Goal: Task Accomplishment & Management: Manage account settings

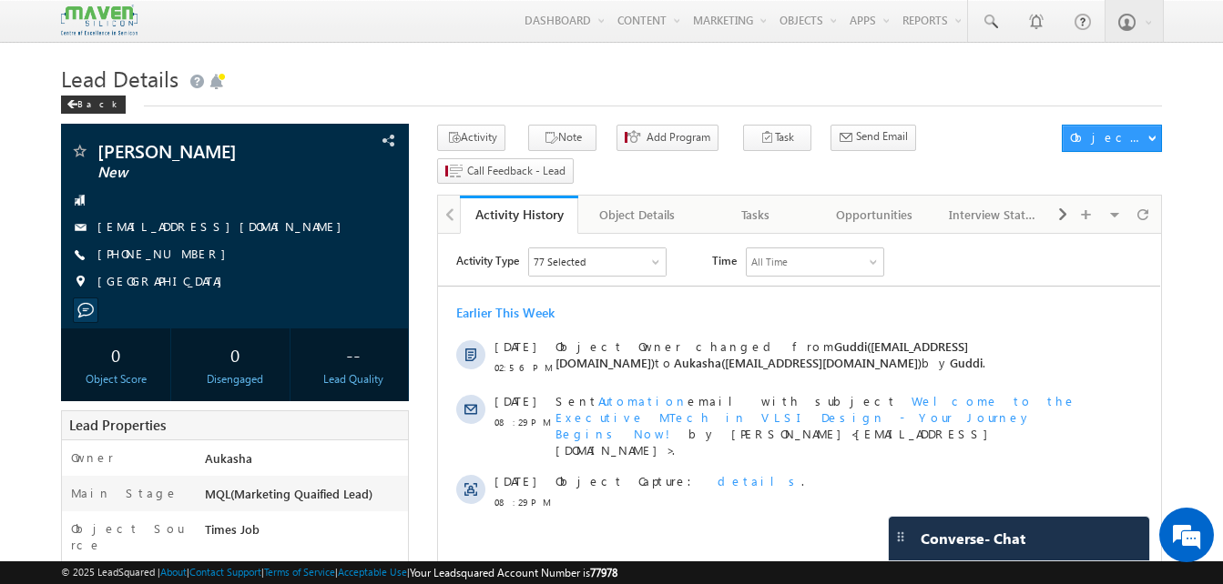
click at [540, 83] on h1 "Lead Details" at bounding box center [611, 77] width 1101 height 36
click at [468, 86] on h1 "Lead Details" at bounding box center [611, 77] width 1101 height 36
click at [538, 91] on h1 "Lead Details" at bounding box center [611, 77] width 1101 height 36
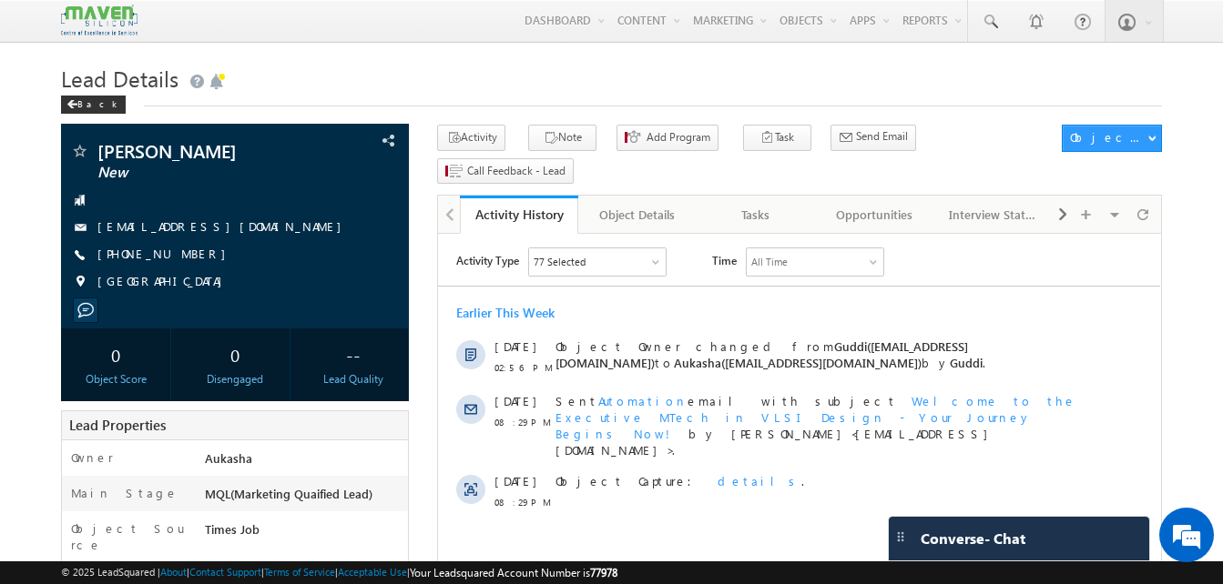
click at [479, 74] on h1 "Lead Details" at bounding box center [611, 77] width 1101 height 36
click at [185, 257] on div "+91-7598288471" at bounding box center [235, 255] width 330 height 18
copy div "+91-7598288471"
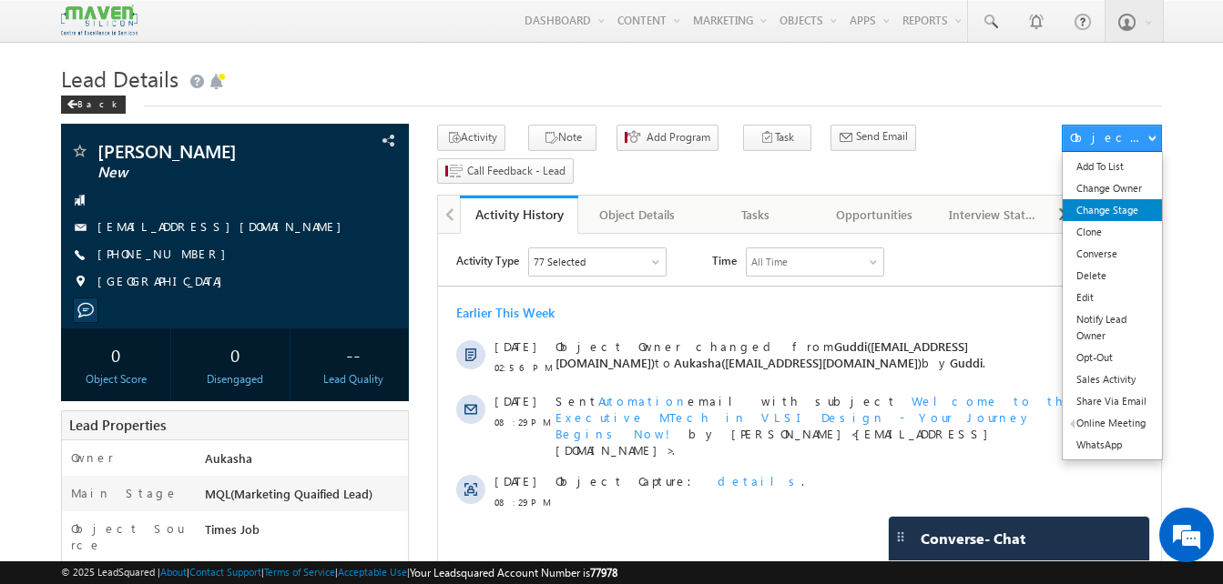
click at [1129, 206] on link "Change Stage" at bounding box center [1111, 210] width 99 height 22
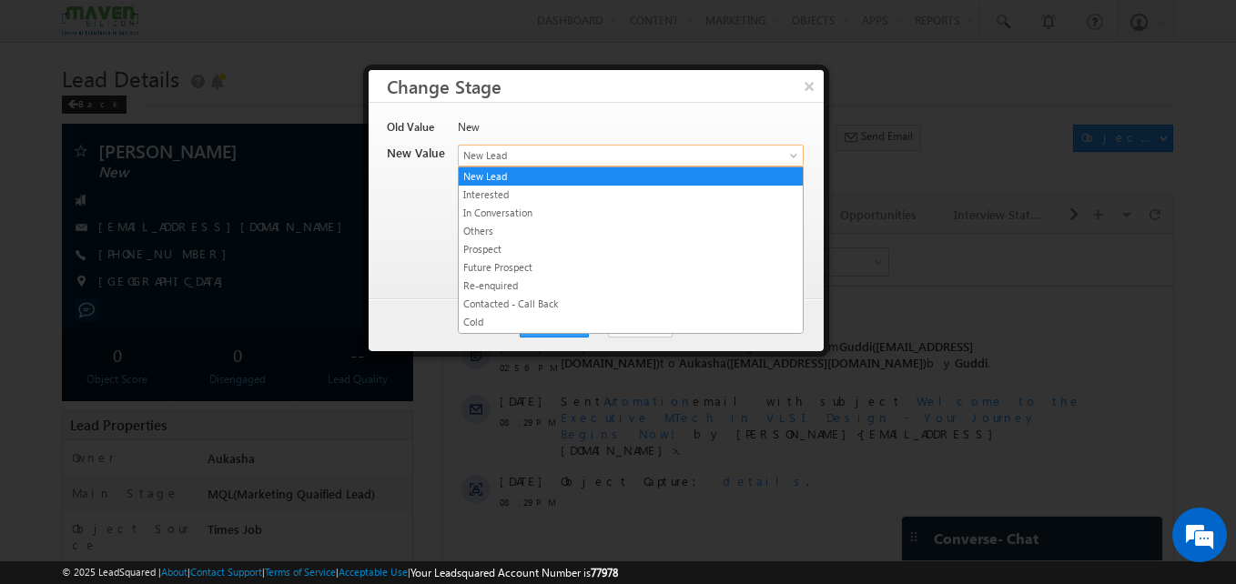
click at [598, 154] on span "New Lead" at bounding box center [601, 155] width 284 height 16
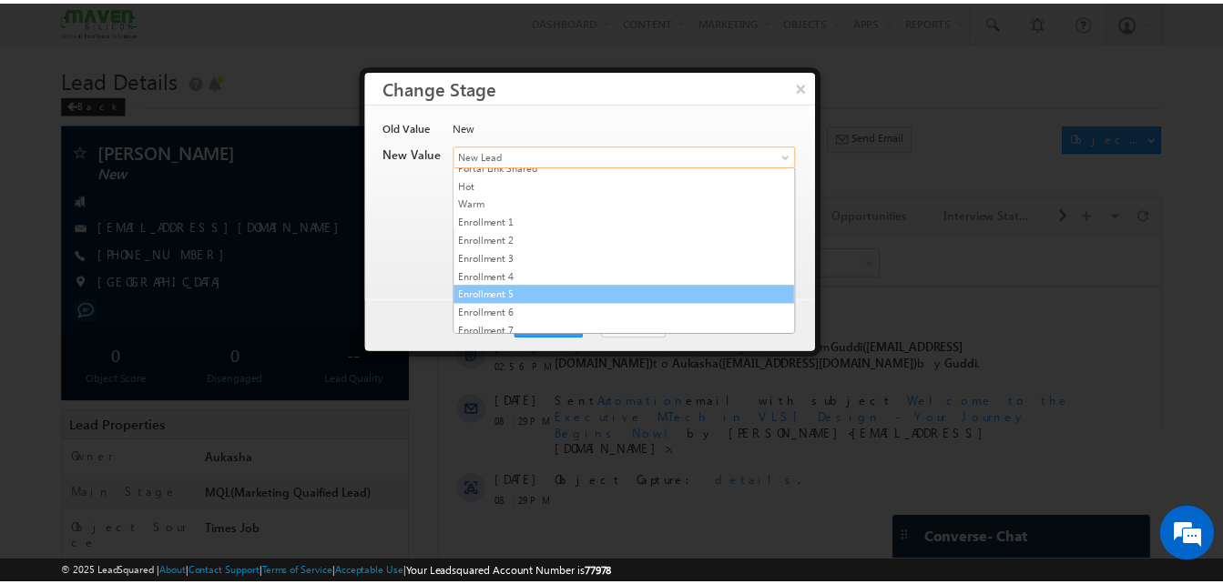
scroll to position [344, 0]
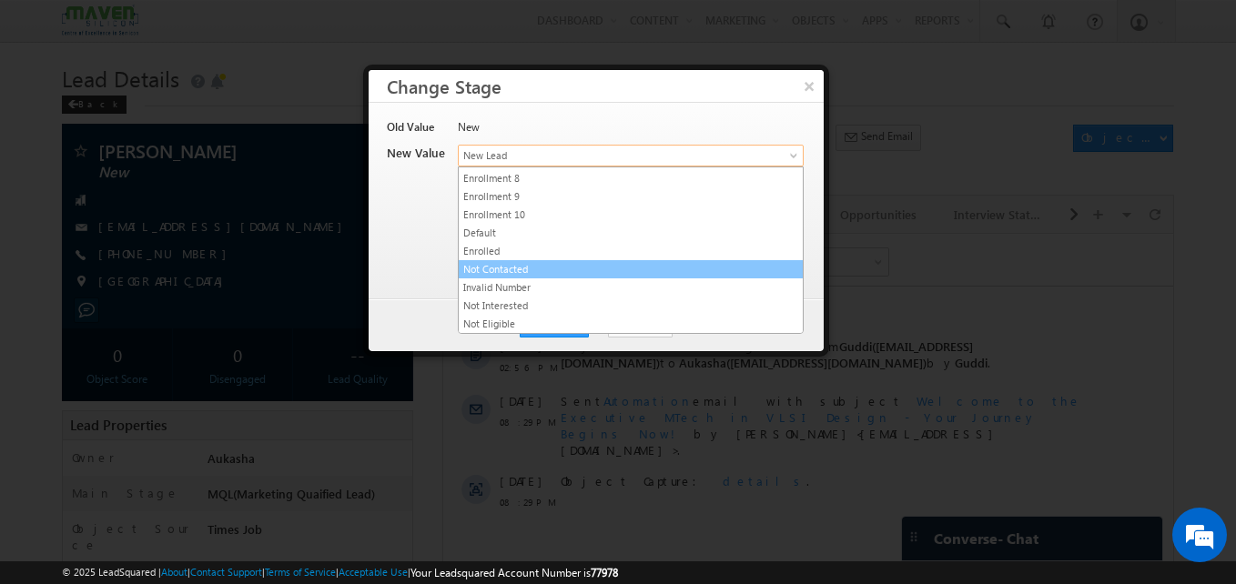
click at [516, 273] on link "Not Contacted" at bounding box center [631, 269] width 344 height 16
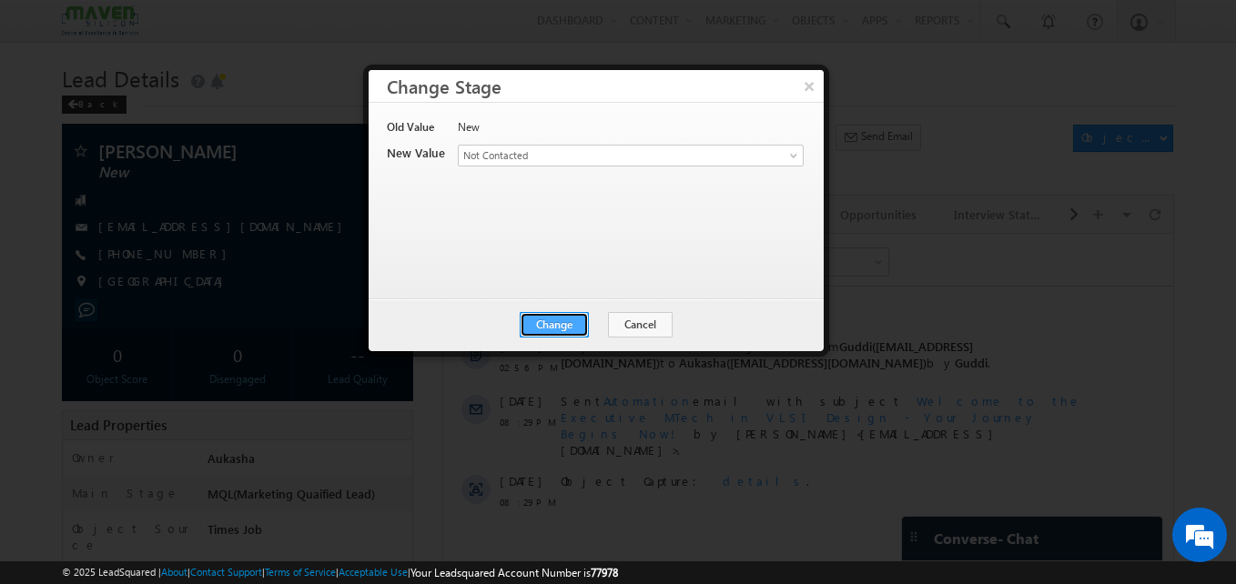
click at [539, 319] on button "Change" at bounding box center [554, 324] width 69 height 25
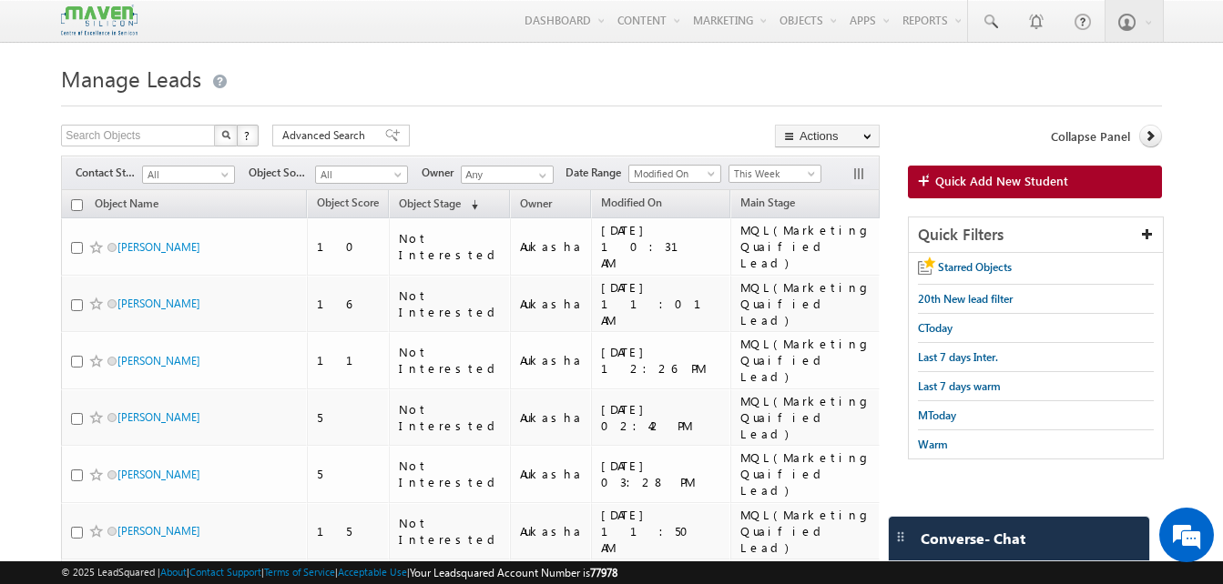
click at [637, 88] on h1 "Manage Leads" at bounding box center [611, 77] width 1101 height 36
click at [664, 107] on div at bounding box center [611, 101] width 1101 height 12
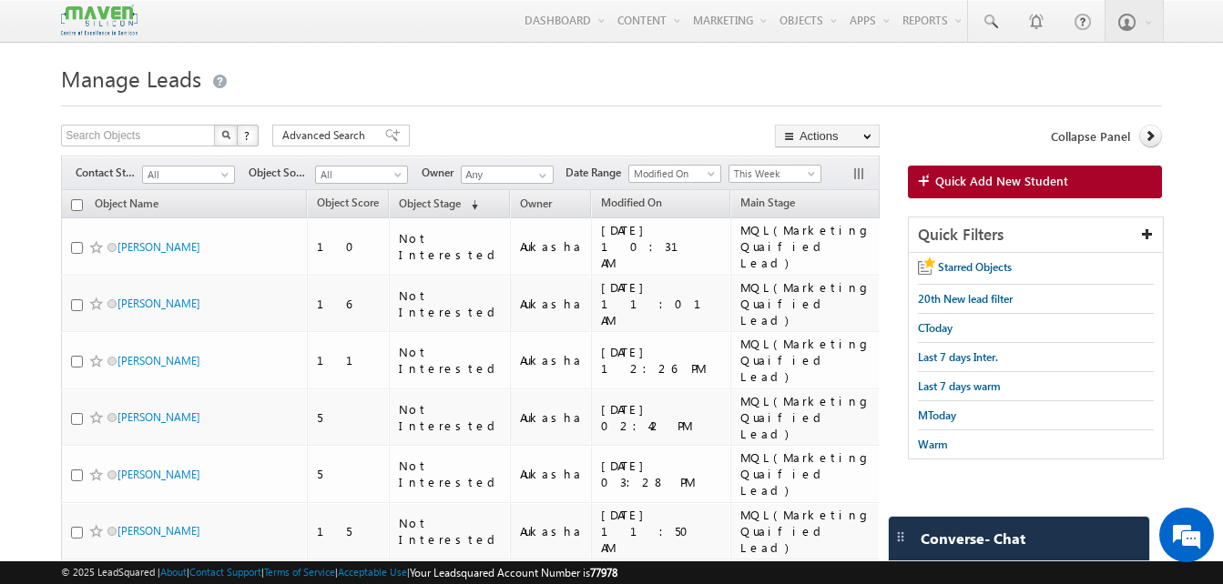
click at [607, 96] on div at bounding box center [611, 101] width 1101 height 12
click at [596, 61] on h1 "Manage Leads" at bounding box center [611, 77] width 1101 height 36
click at [467, 201] on span "(sorted descending)" at bounding box center [470, 205] width 15 height 15
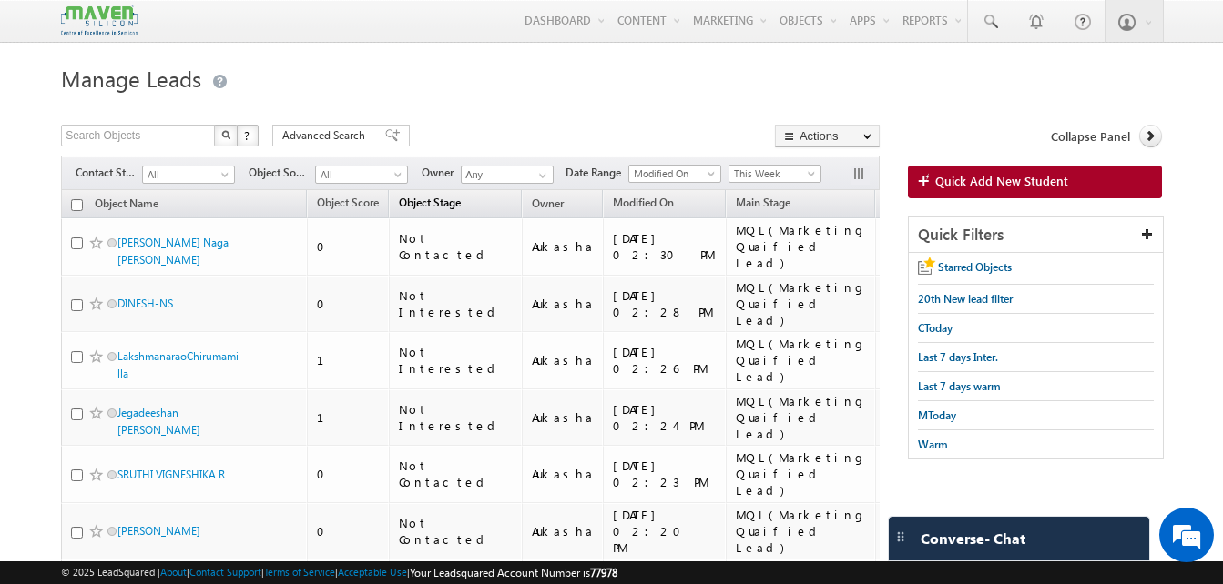
click at [461, 212] on link "Object Stage (sorted descending)" at bounding box center [430, 205] width 80 height 24
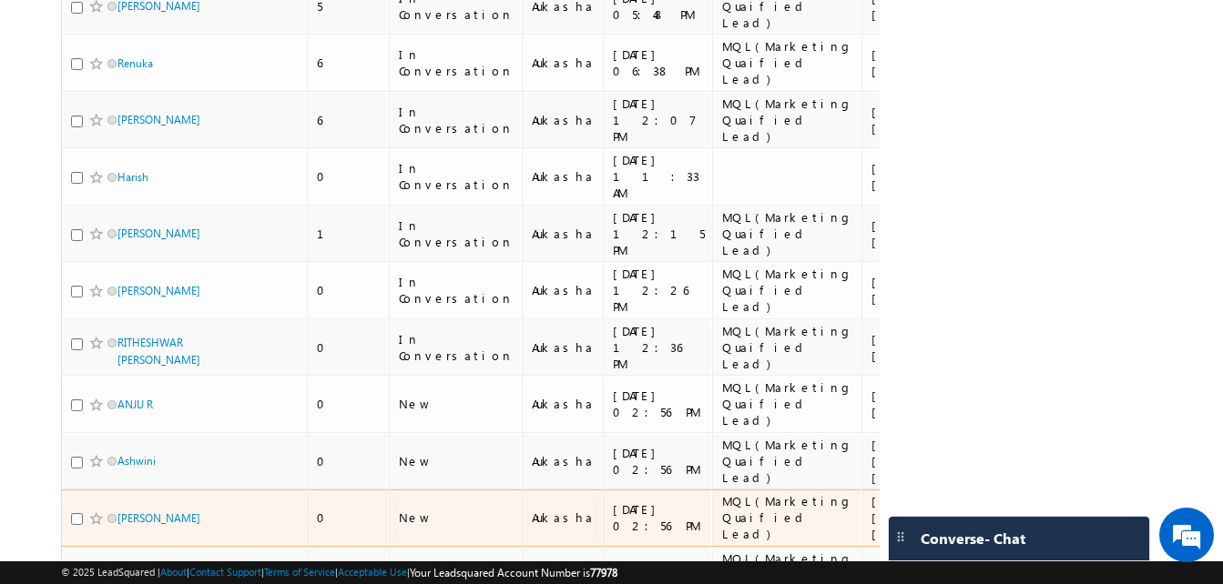
scroll to position [539, 0]
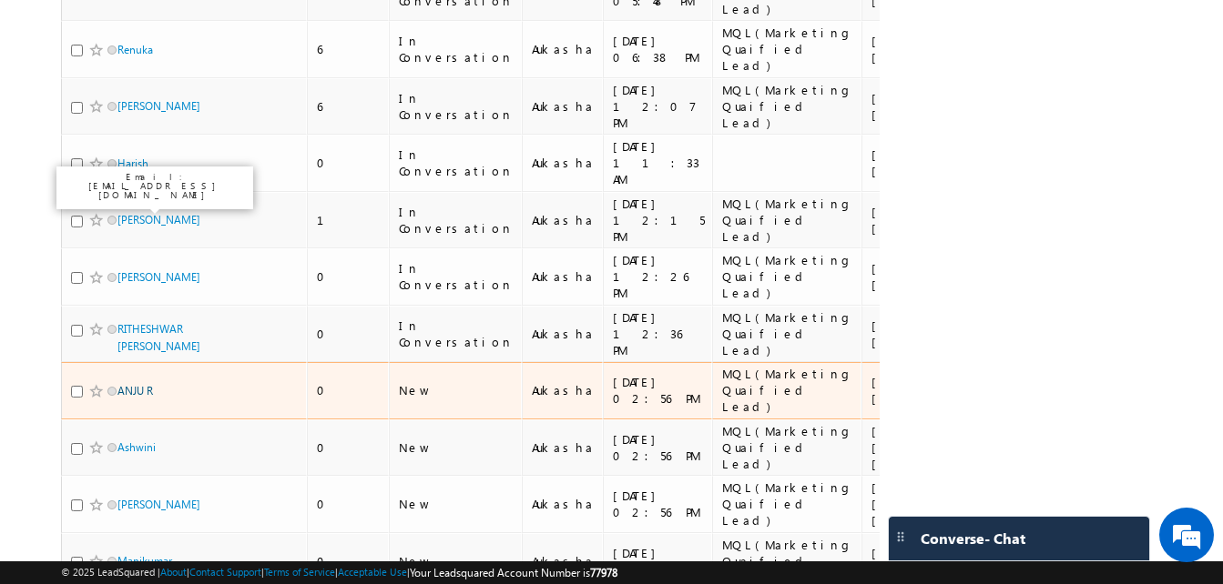
click at [143, 384] on link "ANJU R" at bounding box center [135, 391] width 36 height 14
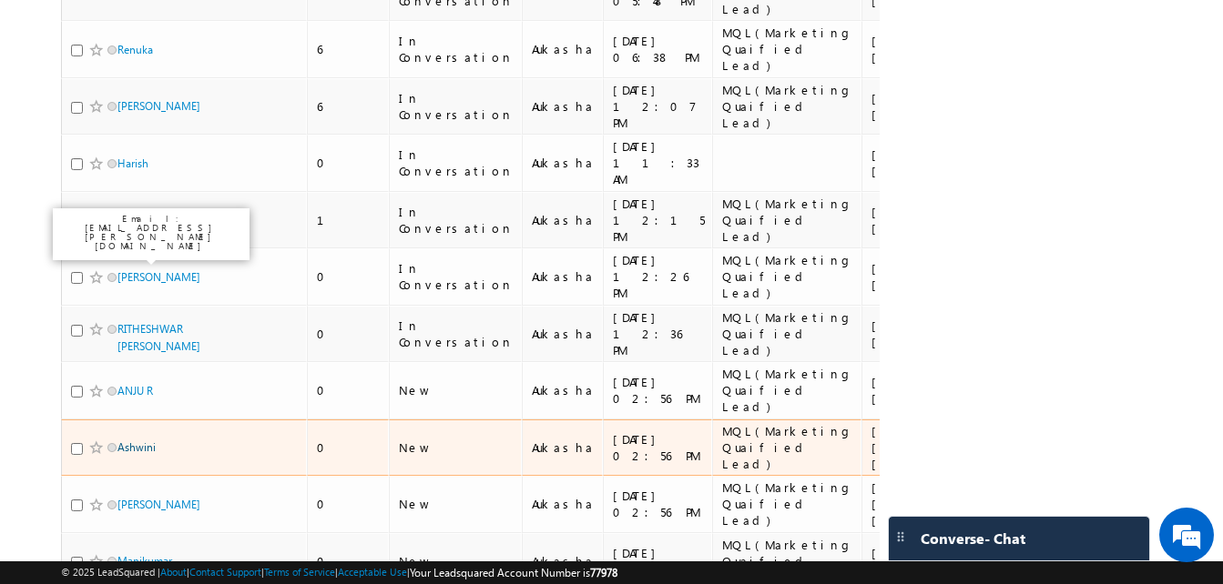
click at [147, 441] on link "Ashwini" at bounding box center [136, 448] width 38 height 14
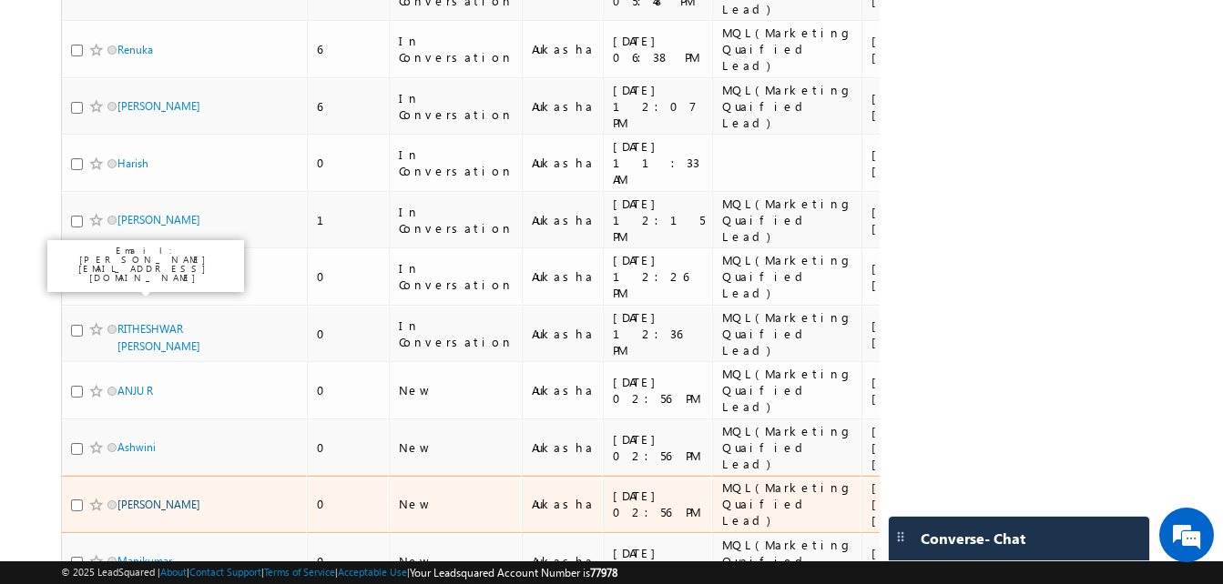
click at [149, 498] on link "Harshitha R" at bounding box center [158, 505] width 83 height 14
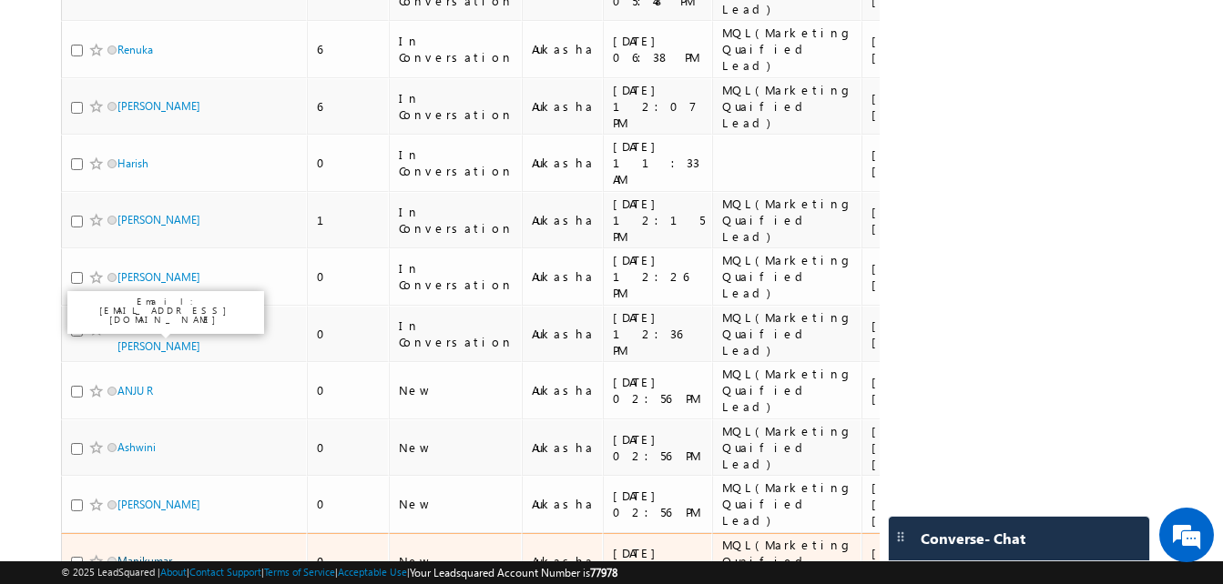
click at [147, 554] on link "Manikumar" at bounding box center [144, 561] width 55 height 14
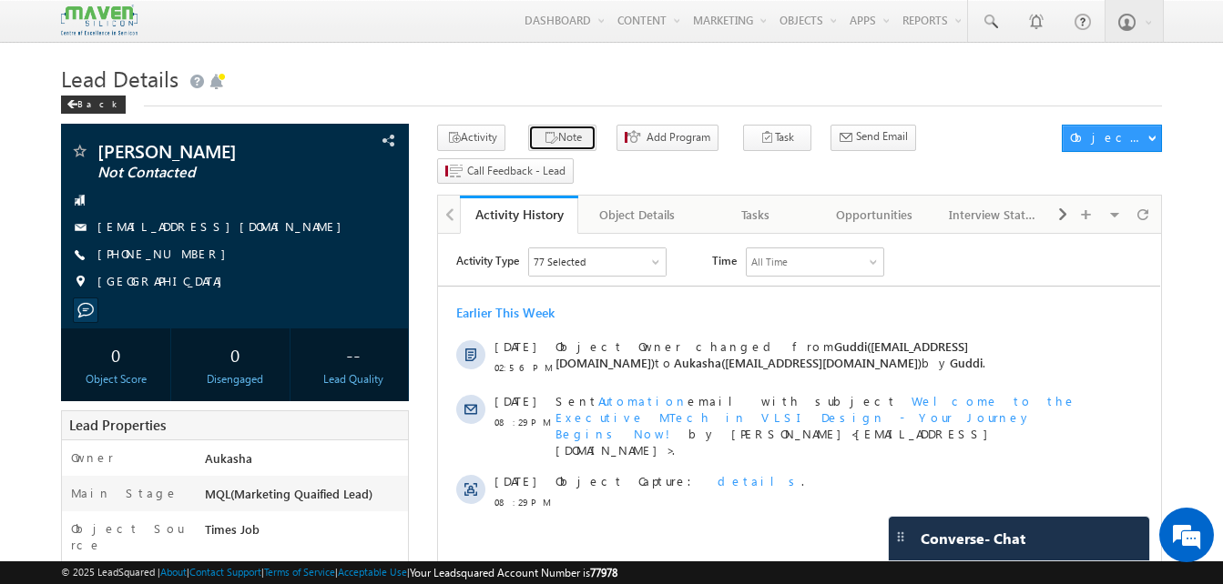
click at [543, 139] on icon "button" at bounding box center [550, 138] width 15 height 17
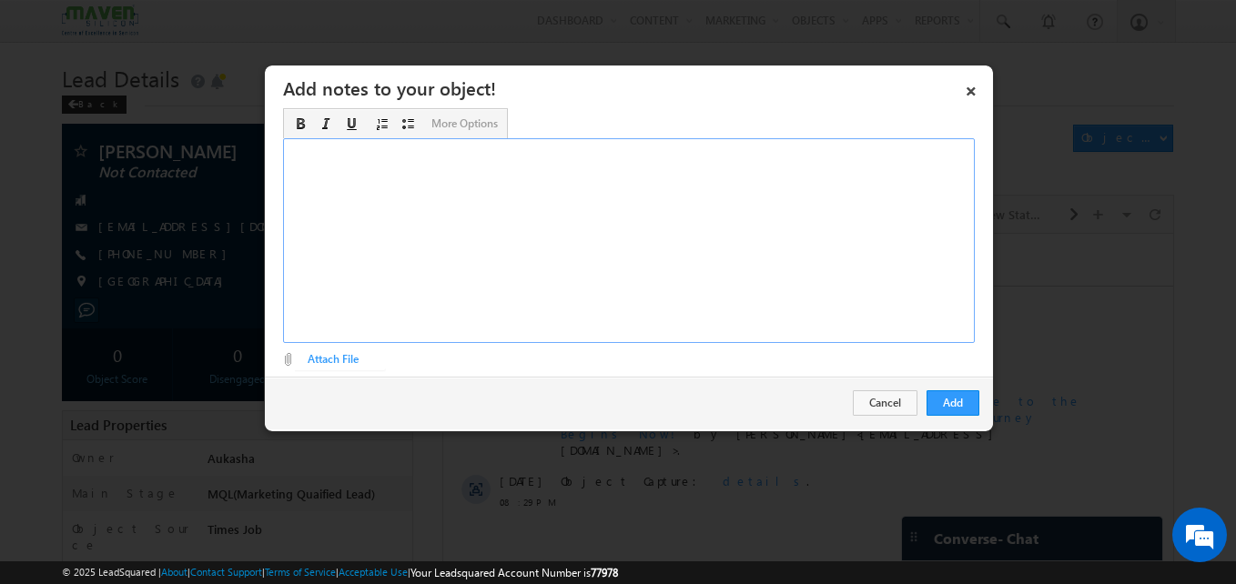
click at [576, 175] on div "Rich Text Editor, Description-inline-editor-div" at bounding box center [629, 240] width 692 height 205
click at [959, 408] on button "Add" at bounding box center [953, 403] width 53 height 25
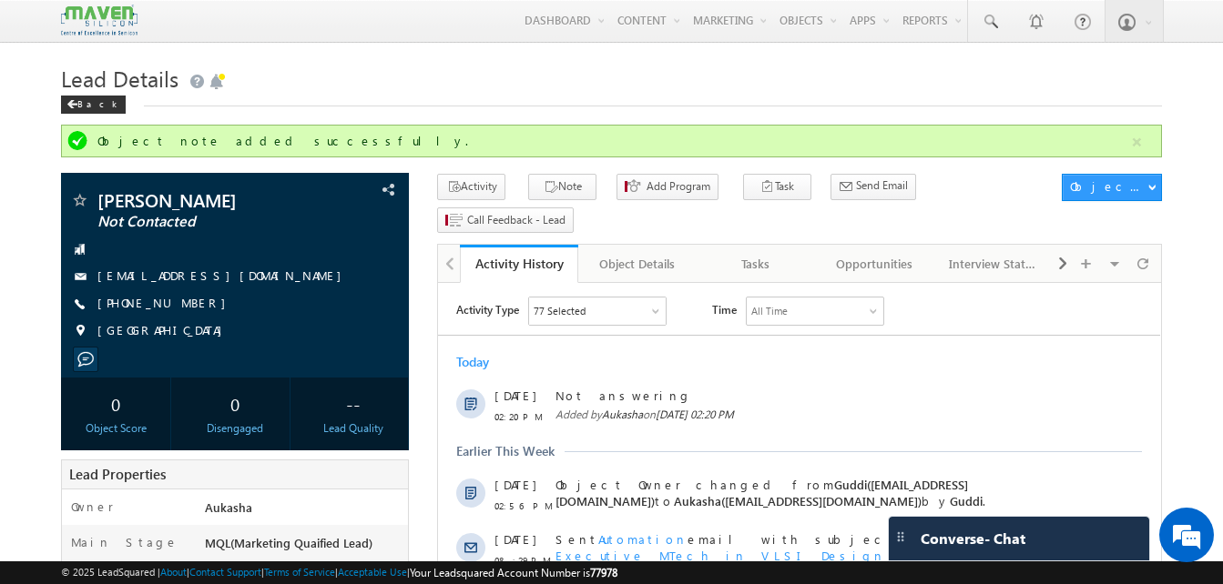
click at [414, 102] on div "Back" at bounding box center [611, 101] width 1101 height 12
drag, startPoint x: 278, startPoint y: 195, endPoint x: 96, endPoint y: 193, distance: 182.1
click at [96, 193] on div "Nivethitha Nagarajan Not Contacted" at bounding box center [235, 200] width 330 height 18
copy div "Nivethitha Nagarajan"
click at [999, 30] on link at bounding box center [990, 21] width 44 height 42
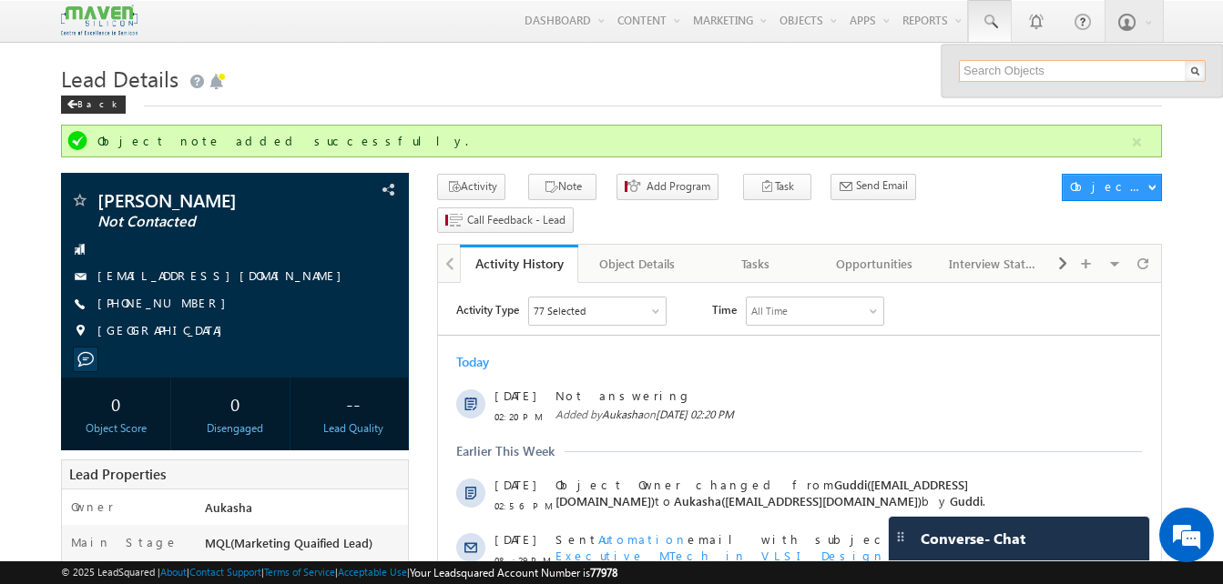
click at [1007, 73] on input "text" at bounding box center [1082, 71] width 247 height 22
paste input "70231 06579"
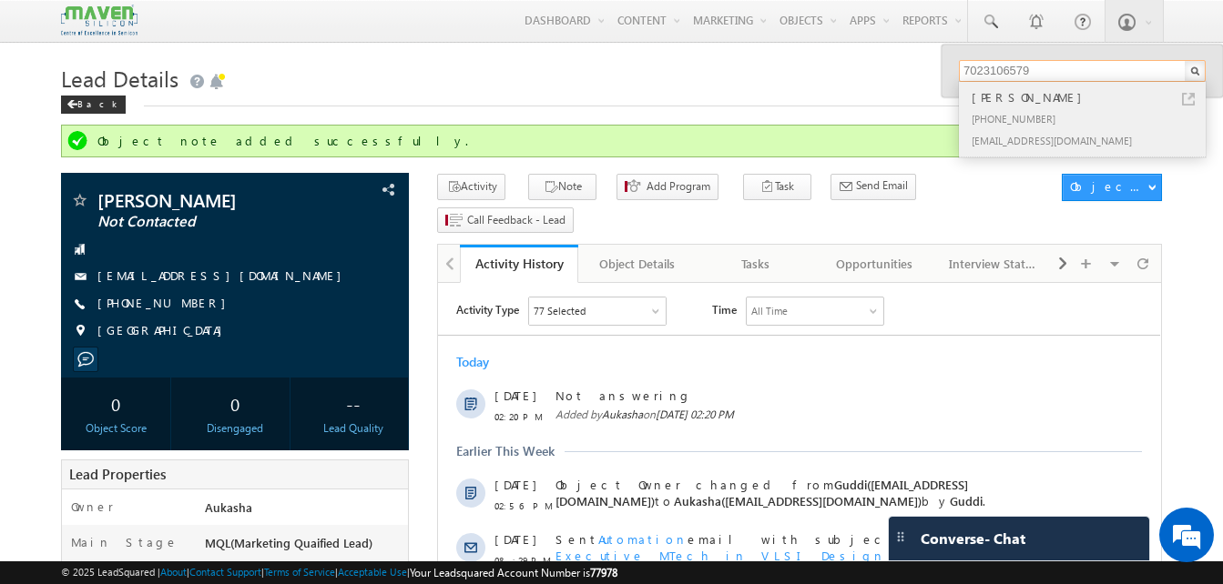
type input "7023106579"
click at [1070, 122] on div "+91-7023106579" at bounding box center [1090, 118] width 244 height 22
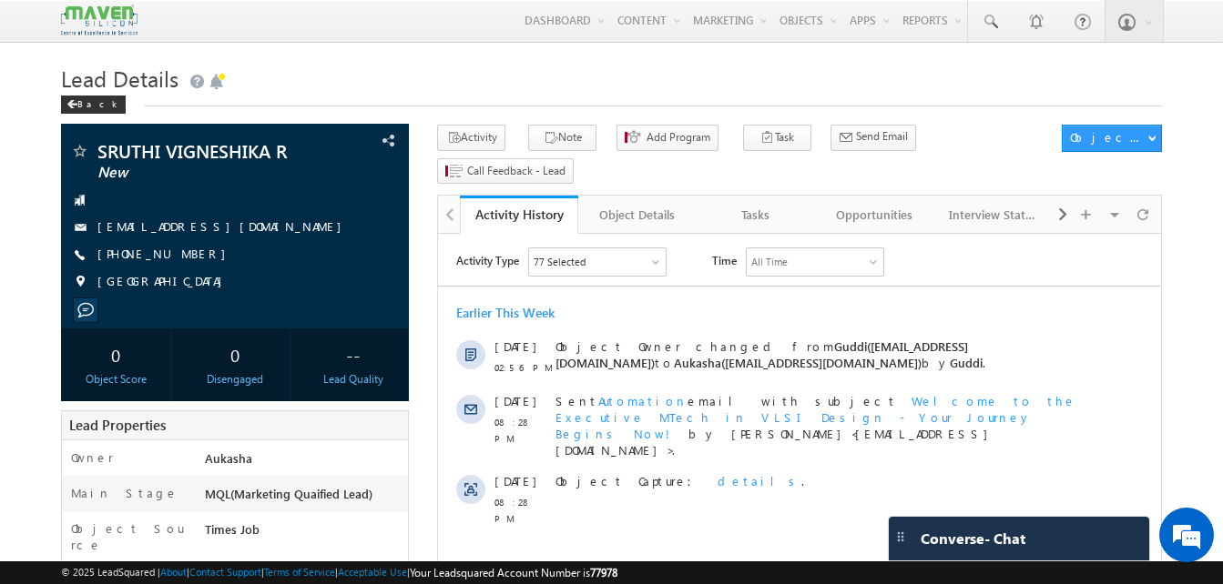
drag, startPoint x: 203, startPoint y: 256, endPoint x: 186, endPoint y: 258, distance: 17.4
click at [186, 258] on div "[PHONE_NUMBER]" at bounding box center [235, 255] width 330 height 18
copy div "[PHONE_NUMBER]"
drag, startPoint x: 323, startPoint y: 152, endPoint x: 294, endPoint y: 149, distance: 29.3
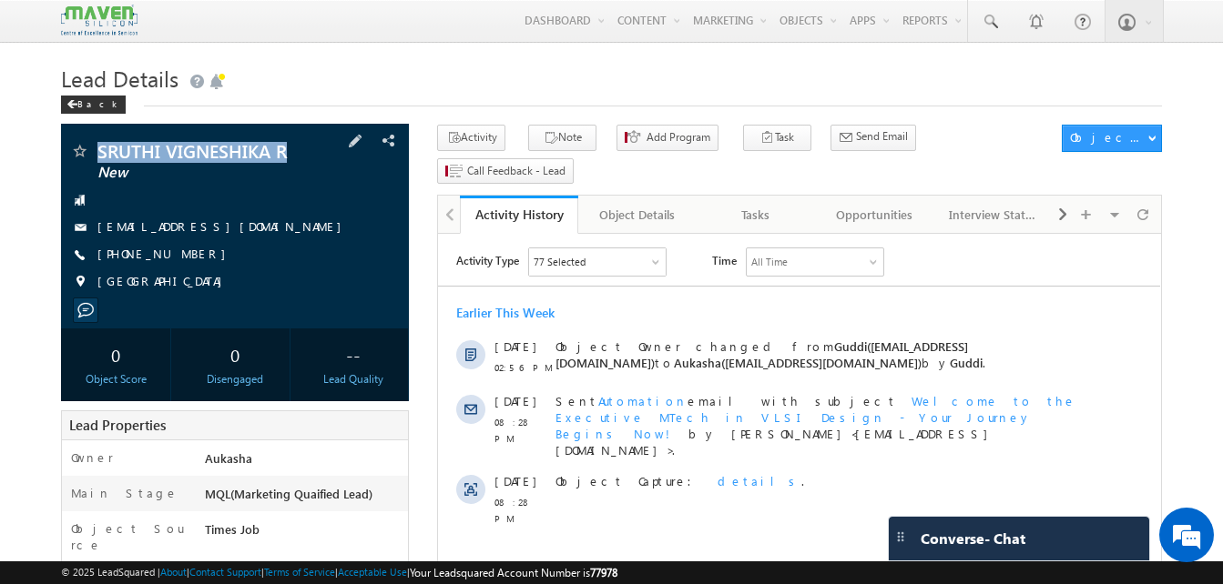
click at [294, 149] on div "SRUTHI VIGNESHIKA R New" at bounding box center [235, 151] width 330 height 18
copy div "SRUTHI VIGNESHIKA R"
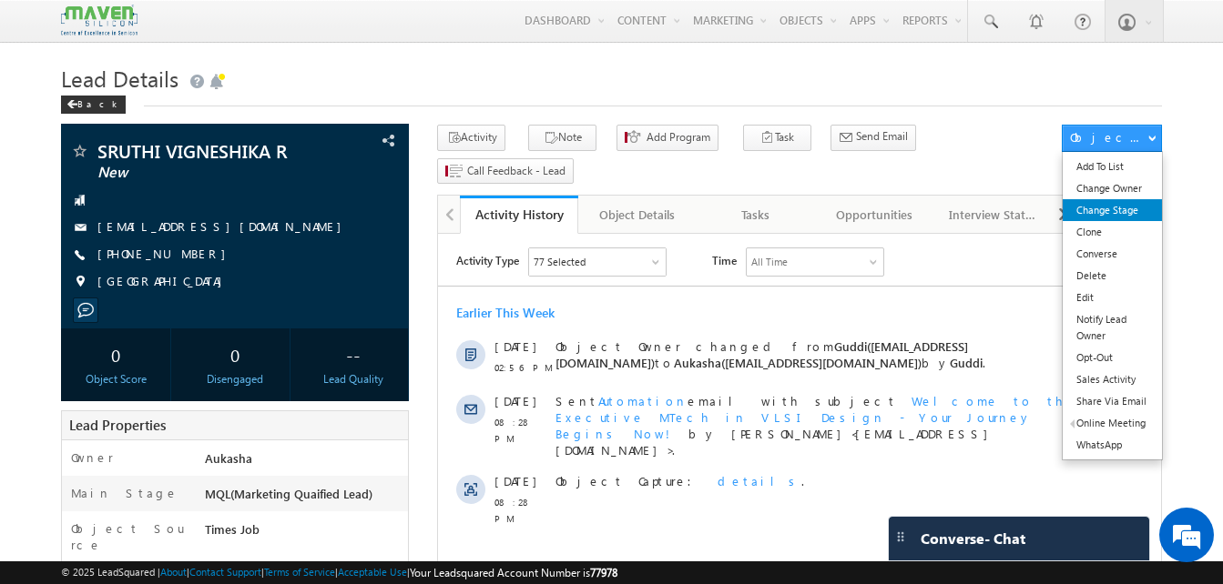
click at [1140, 211] on link "Change Stage" at bounding box center [1111, 210] width 99 height 22
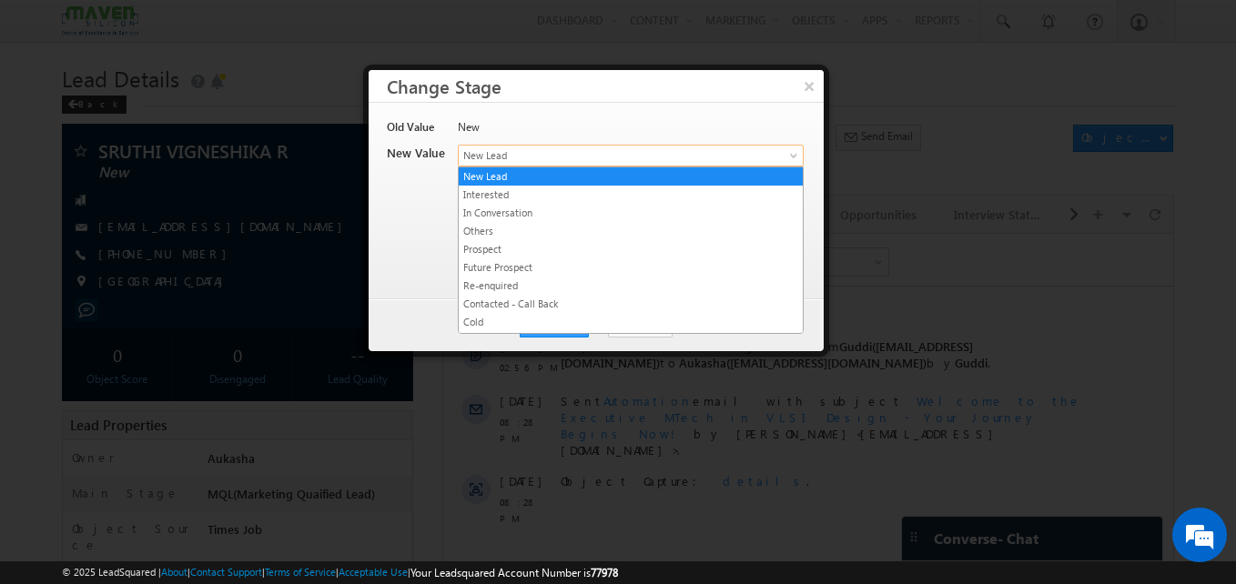
click at [662, 151] on span "New Lead" at bounding box center [601, 155] width 284 height 16
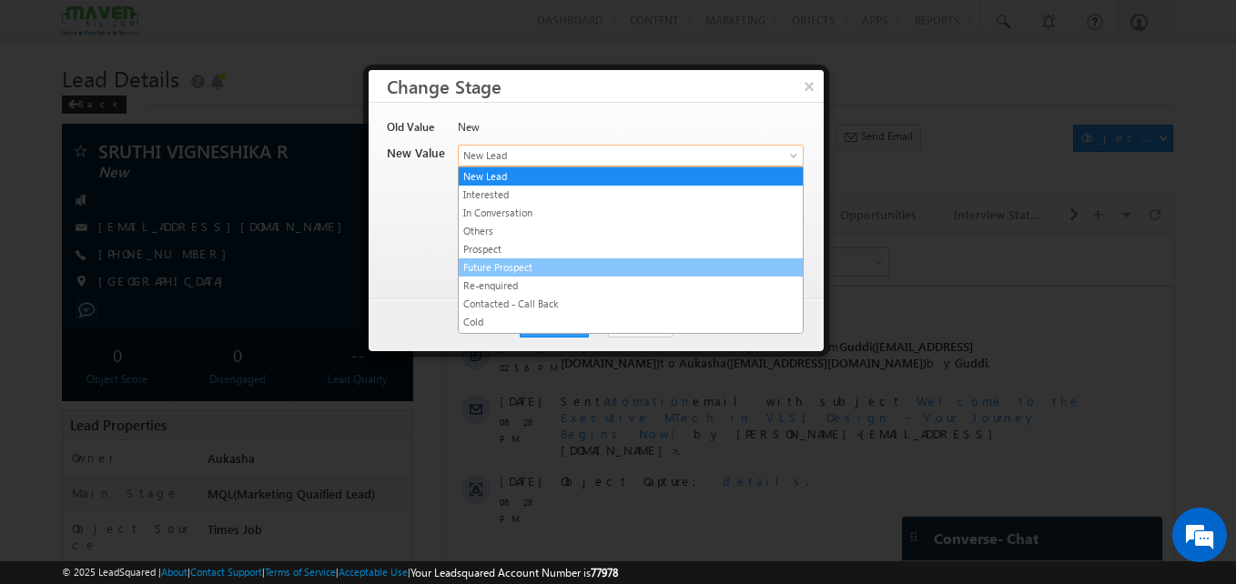
scroll to position [344, 0]
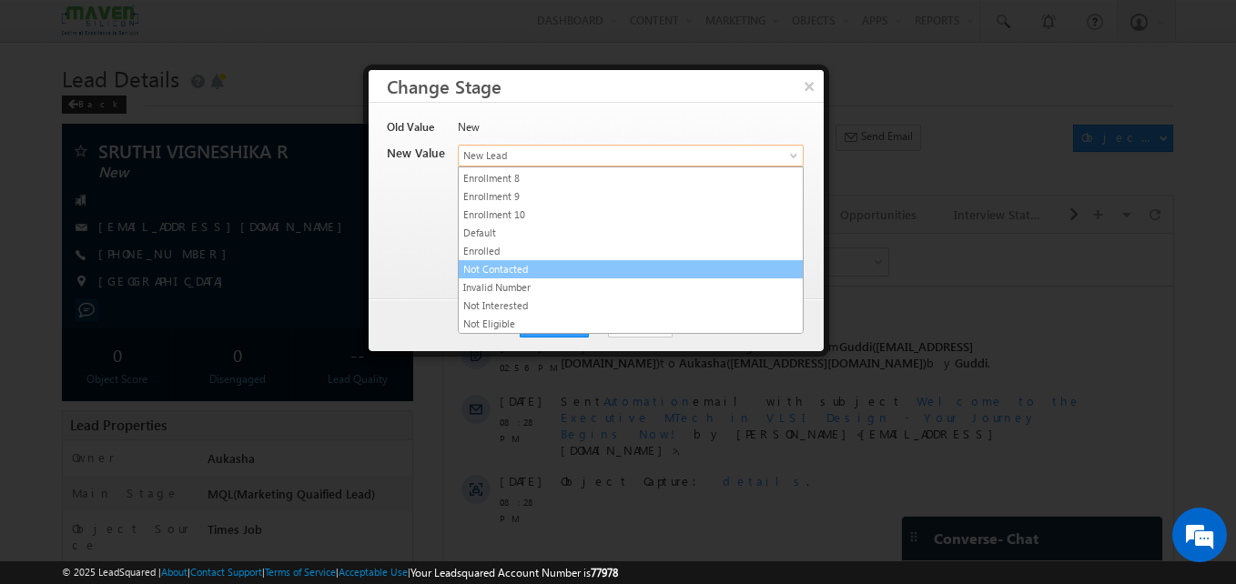
click at [523, 274] on link "Not Contacted" at bounding box center [631, 269] width 344 height 16
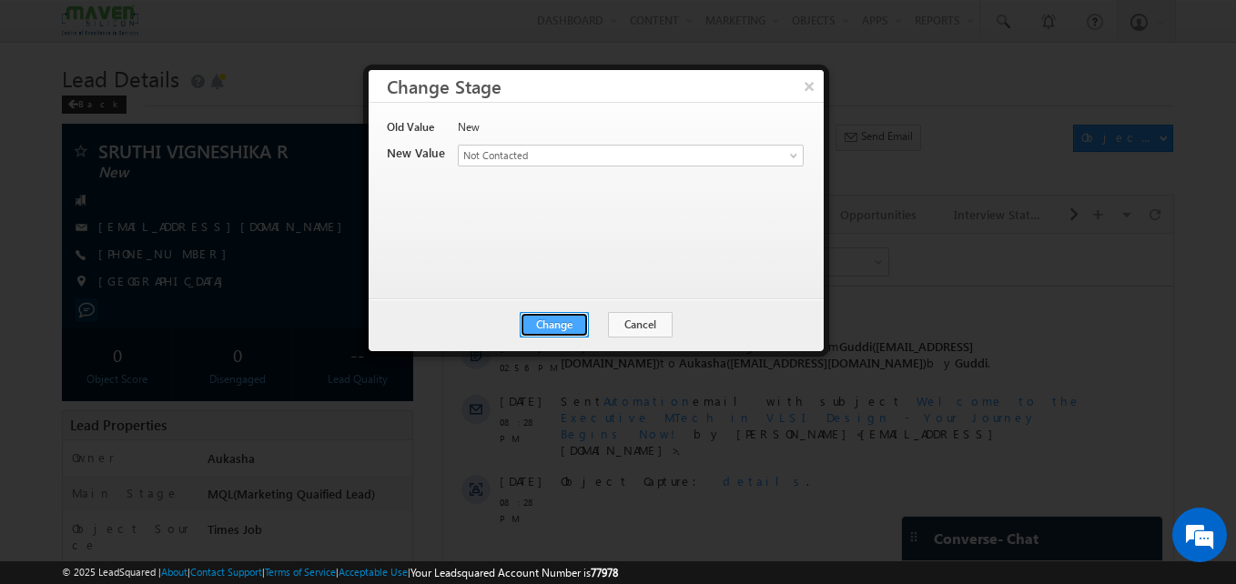
click at [577, 322] on button "Change" at bounding box center [554, 324] width 69 height 25
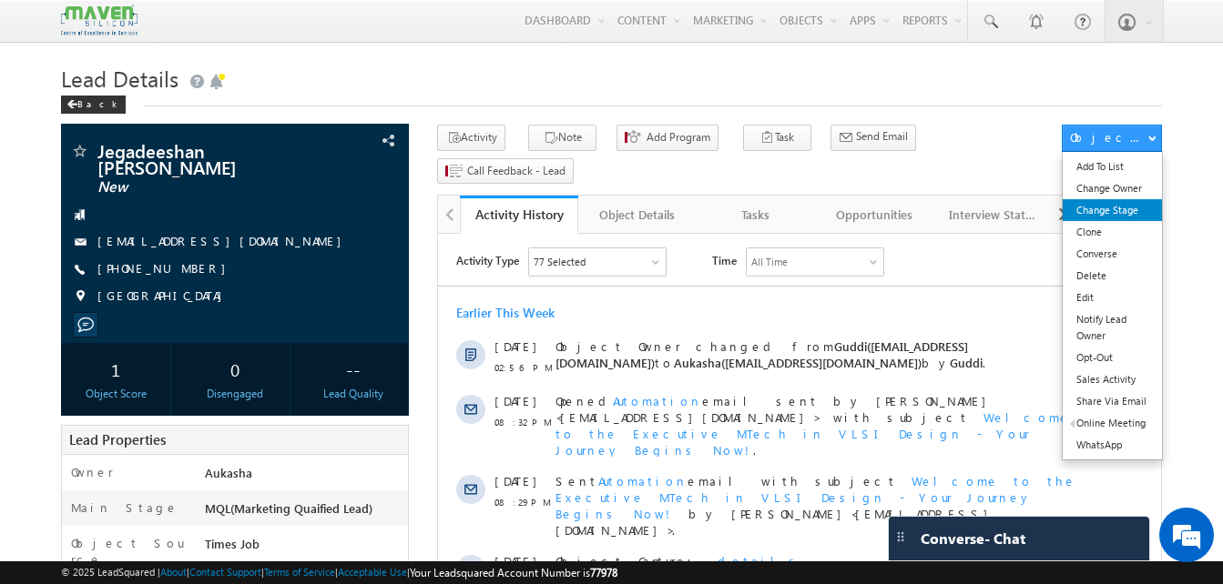
click at [1105, 208] on link "Change Stage" at bounding box center [1111, 210] width 99 height 22
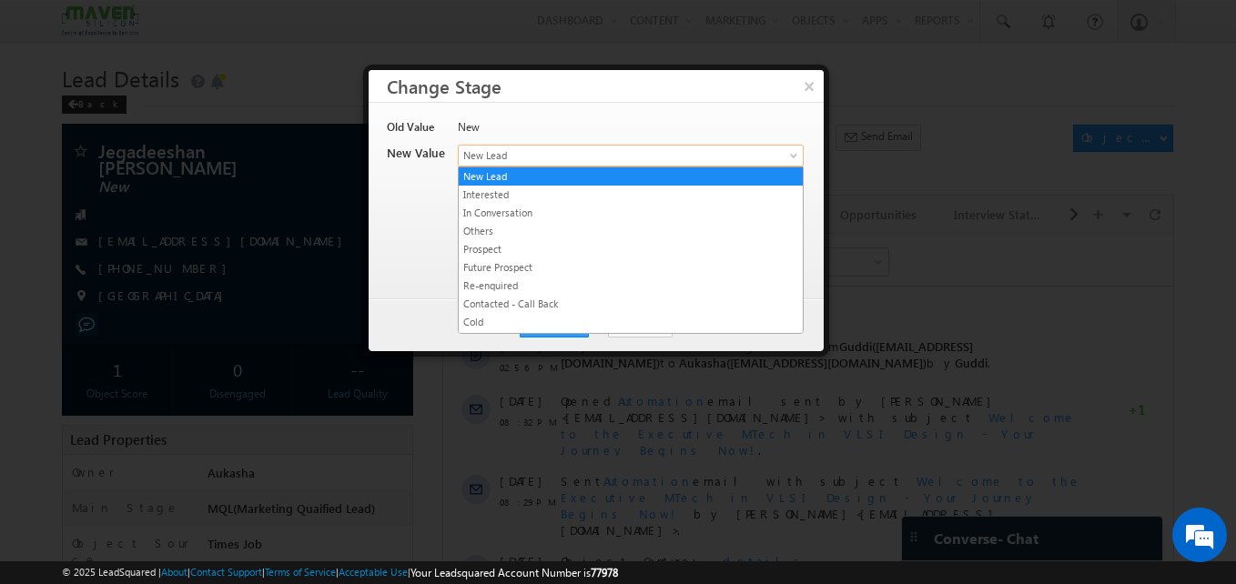
click at [640, 160] on span "New Lead" at bounding box center [601, 155] width 284 height 16
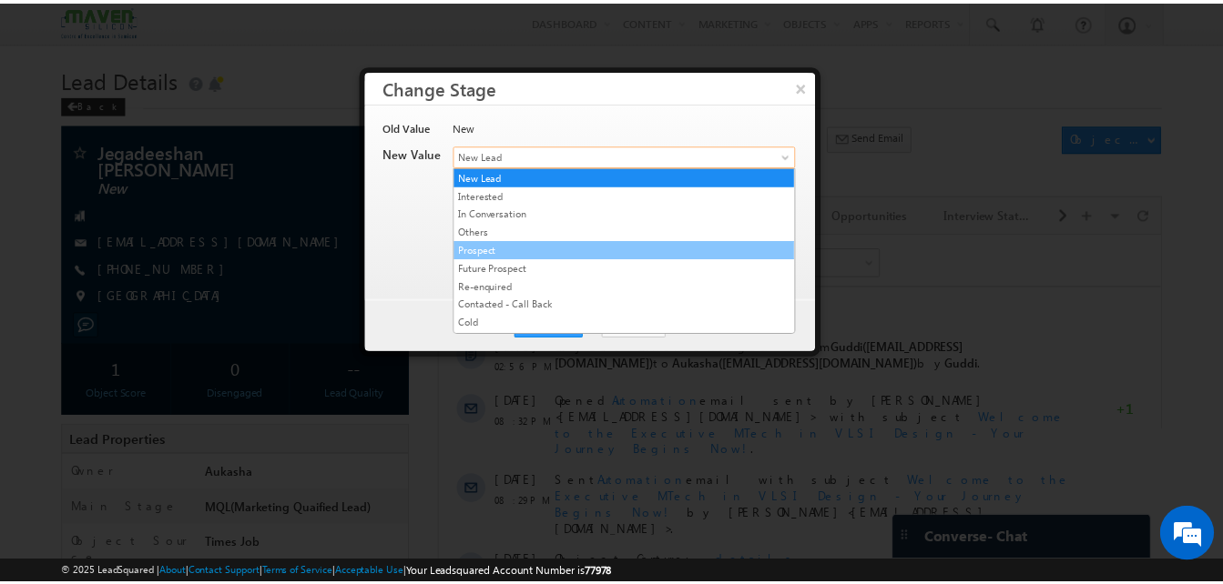
scroll to position [344, 0]
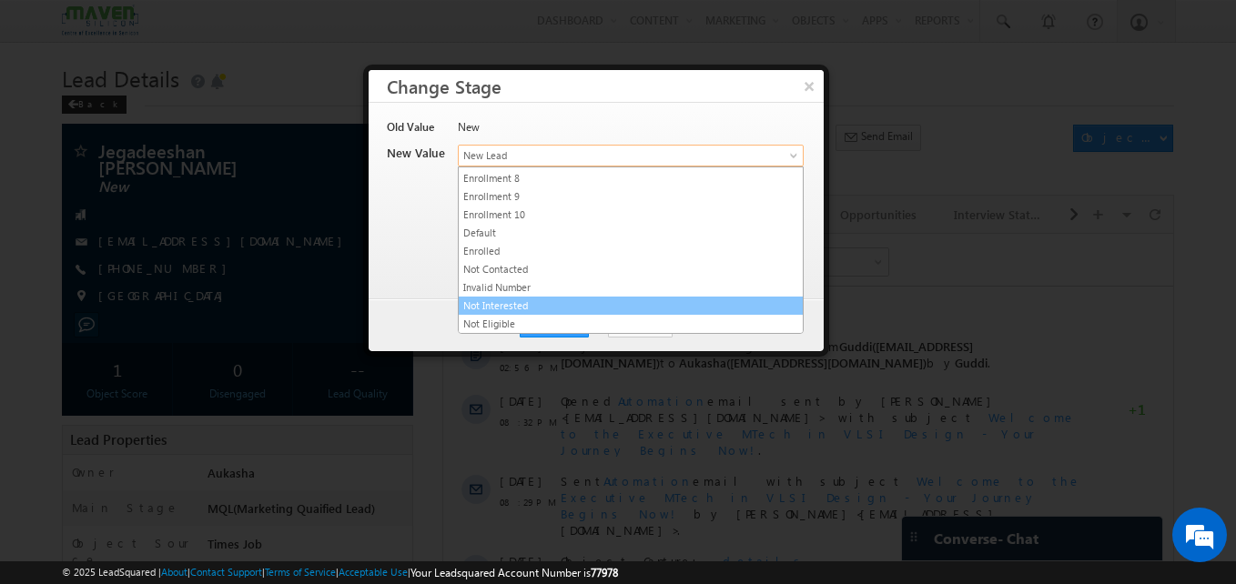
click at [592, 306] on link "Not Interested" at bounding box center [631, 306] width 344 height 16
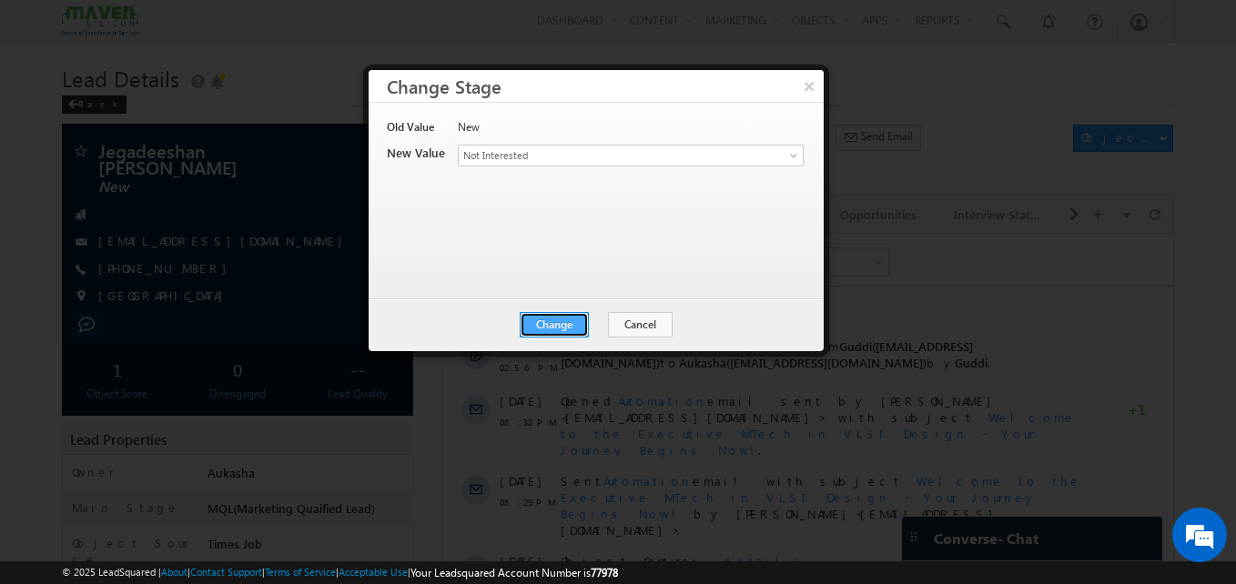
click at [575, 322] on button "Change" at bounding box center [554, 324] width 69 height 25
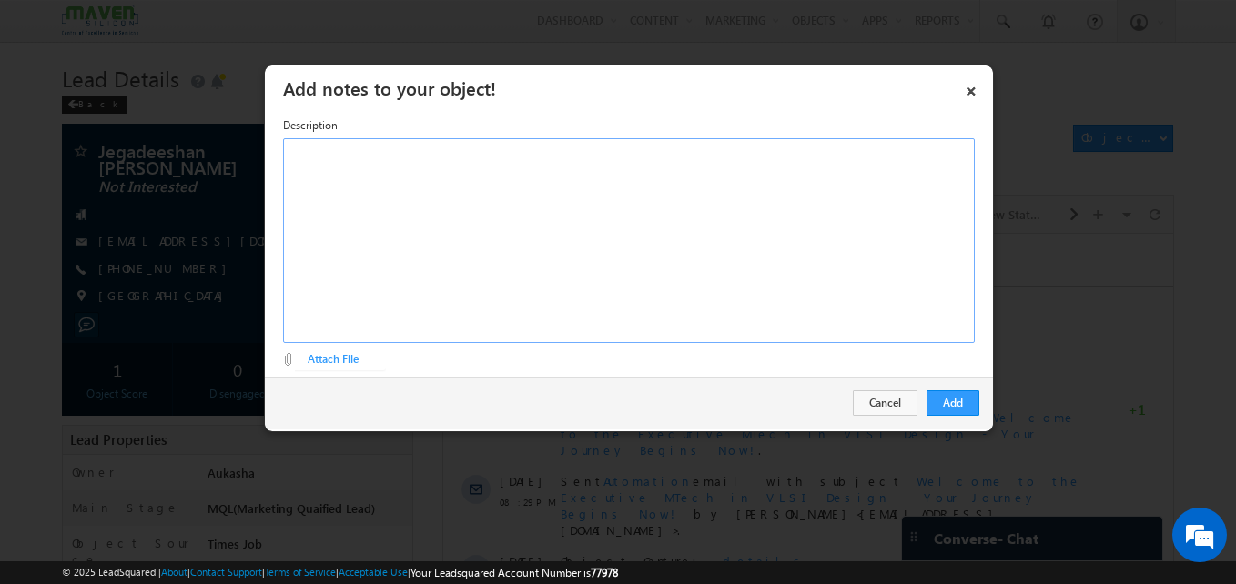
click at [666, 207] on div "Rich Text Editor, Description-inline-editor-div" at bounding box center [629, 240] width 692 height 205
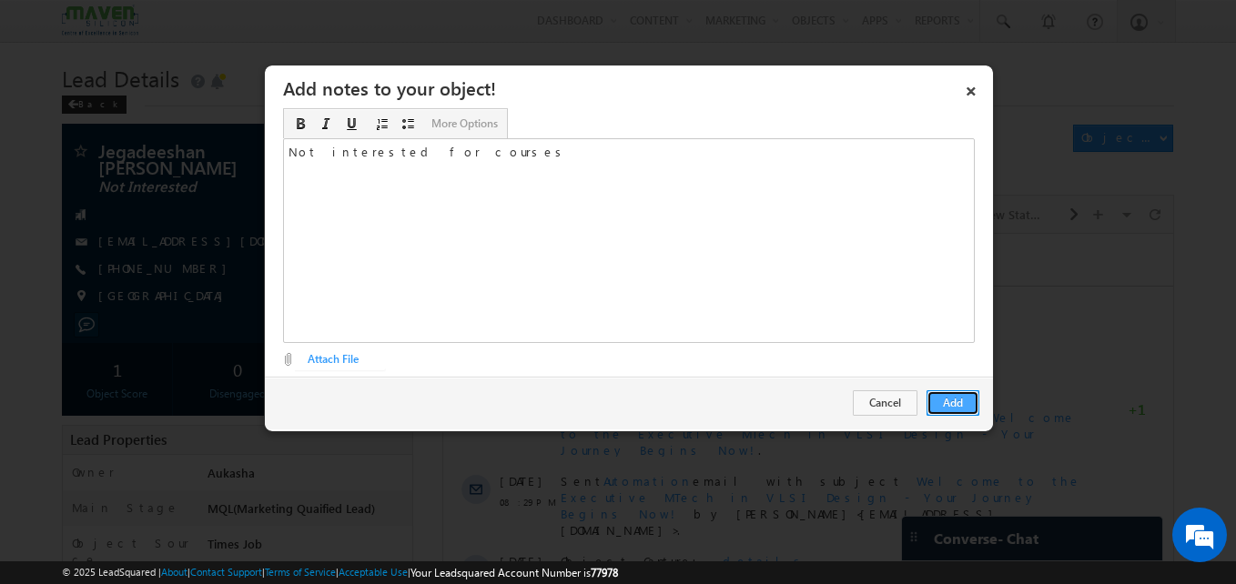
click at [950, 404] on button "Add" at bounding box center [953, 403] width 53 height 25
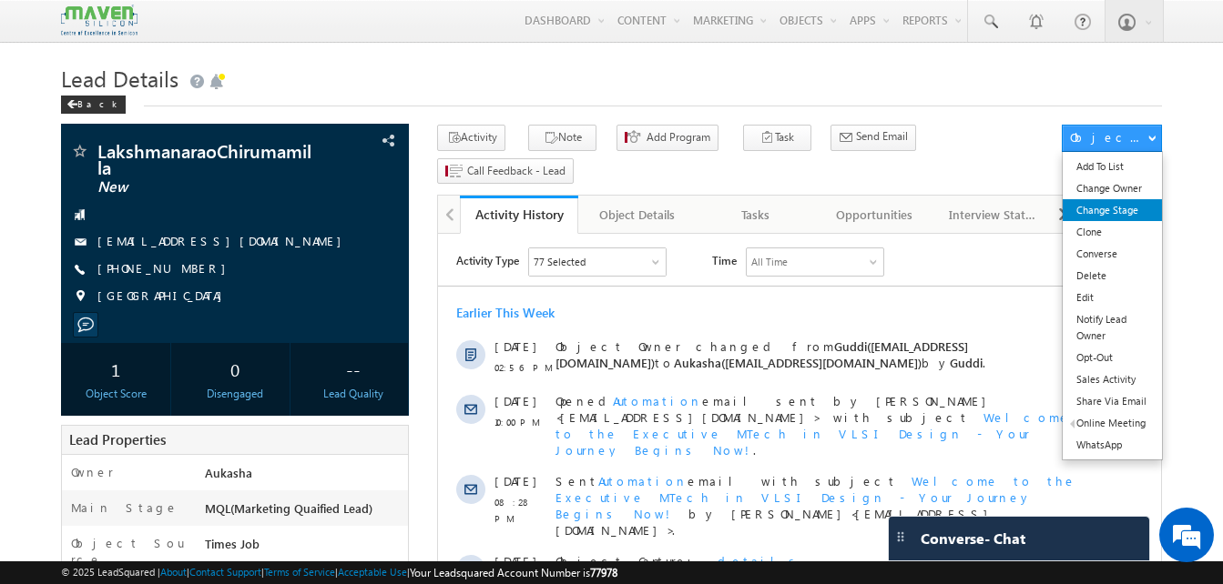
click at [1121, 208] on link "Change Stage" at bounding box center [1111, 210] width 99 height 22
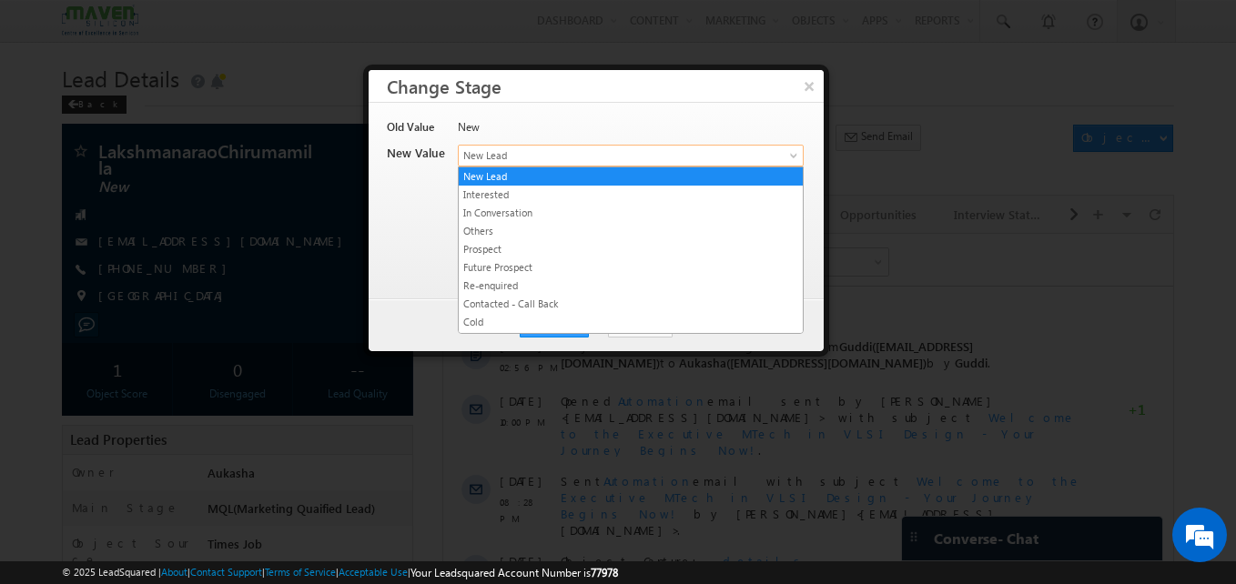
click at [650, 159] on span "New Lead" at bounding box center [601, 155] width 284 height 16
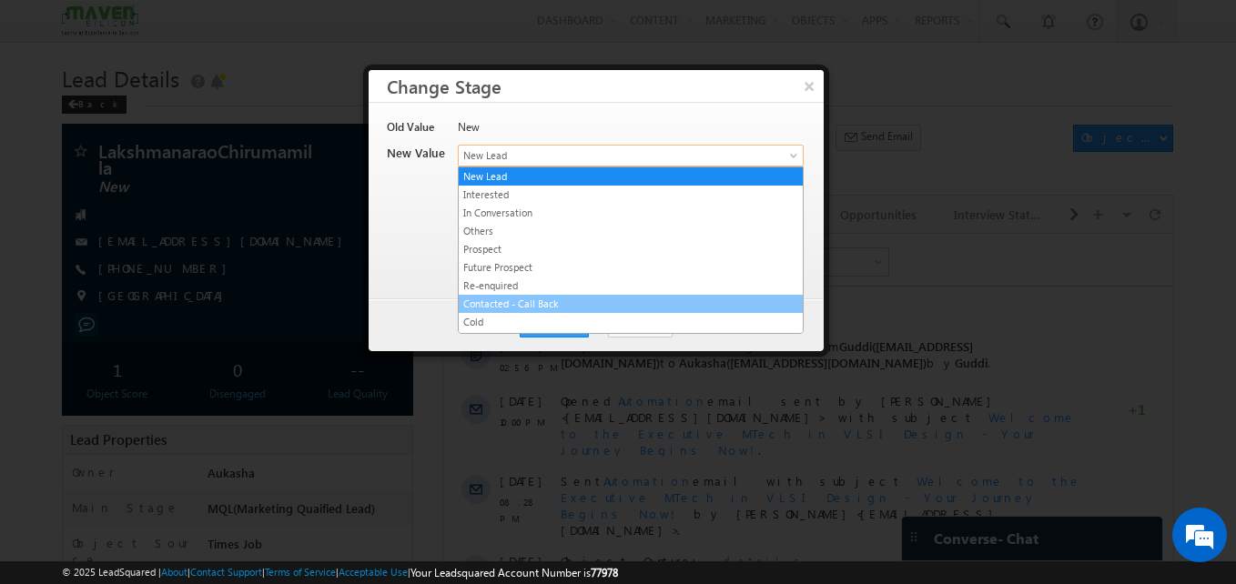
scroll to position [344, 0]
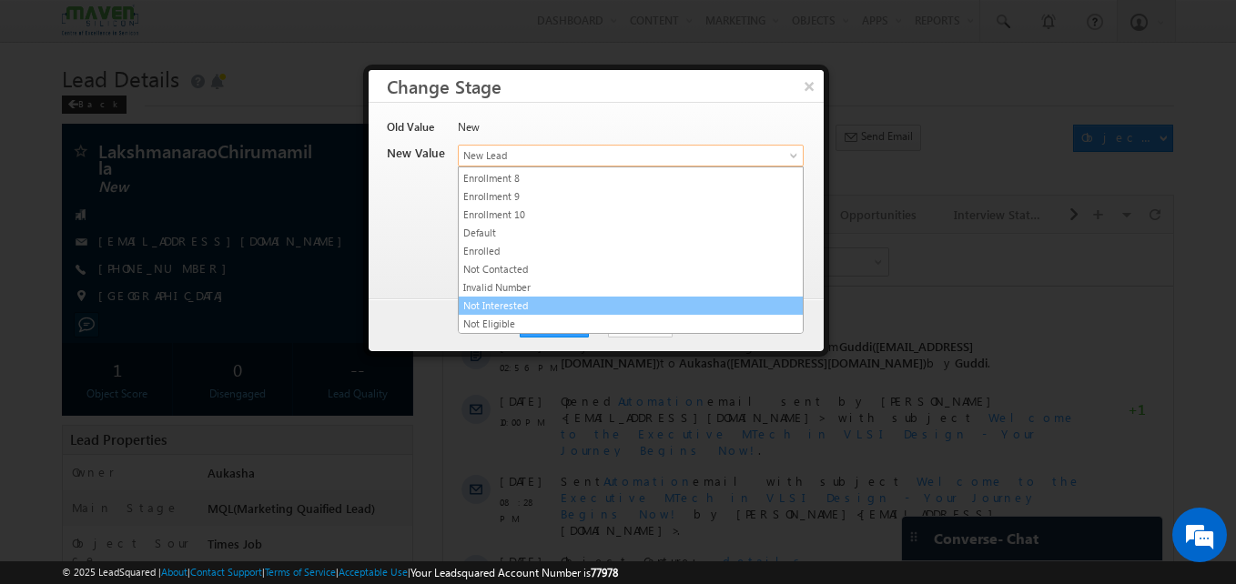
click at [601, 303] on link "Not Interested" at bounding box center [631, 306] width 344 height 16
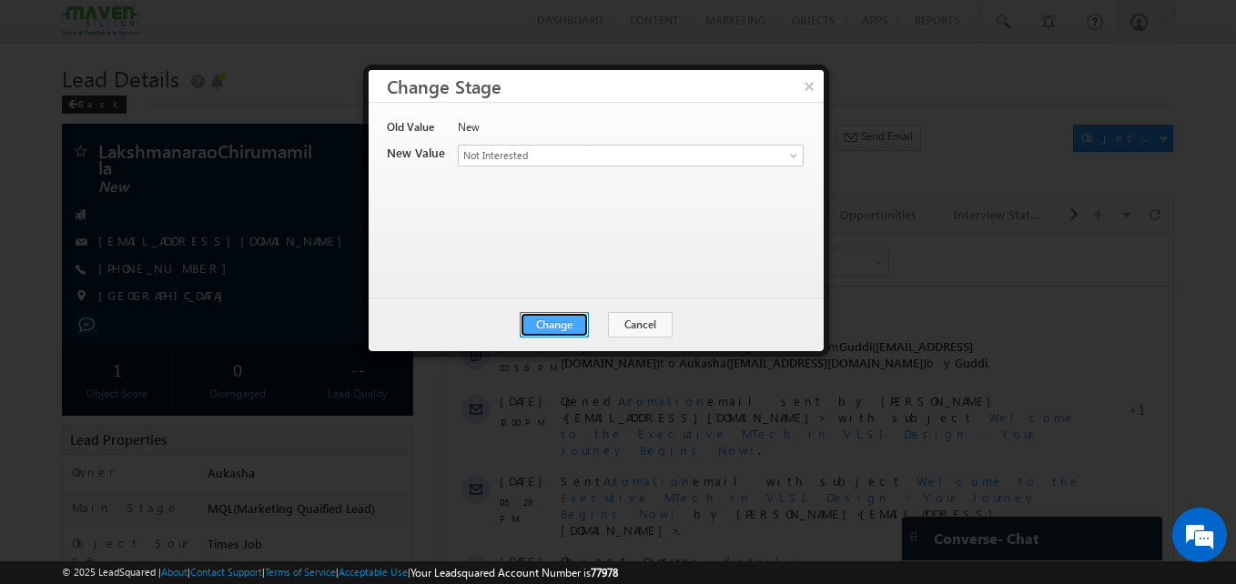
click at [546, 331] on button "Change" at bounding box center [554, 324] width 69 height 25
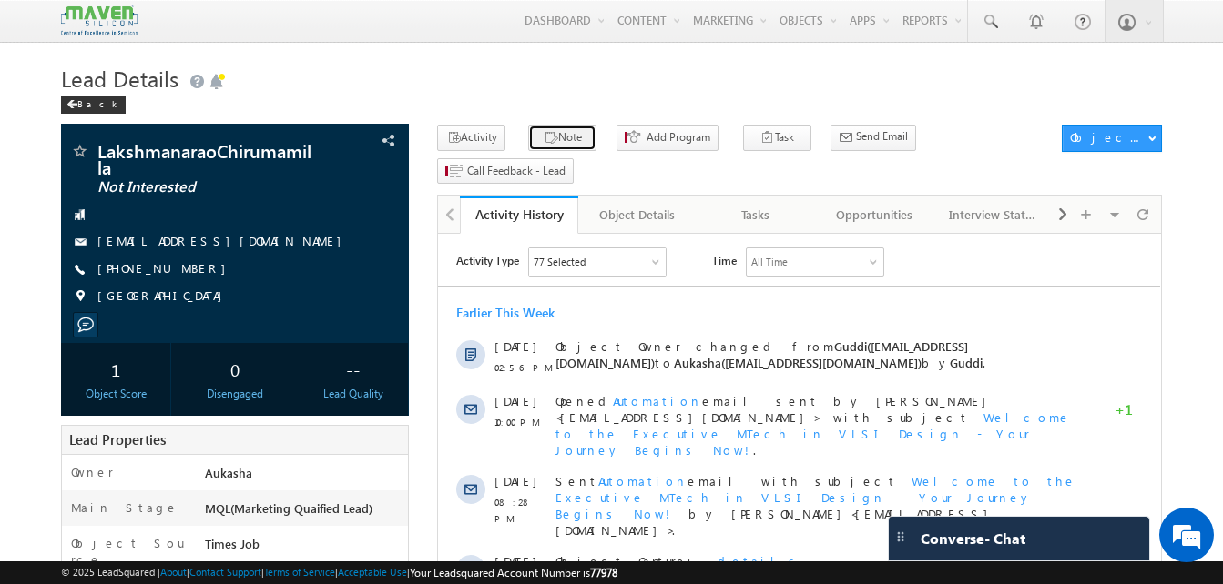
click at [553, 138] on button "Note" at bounding box center [562, 138] width 68 height 26
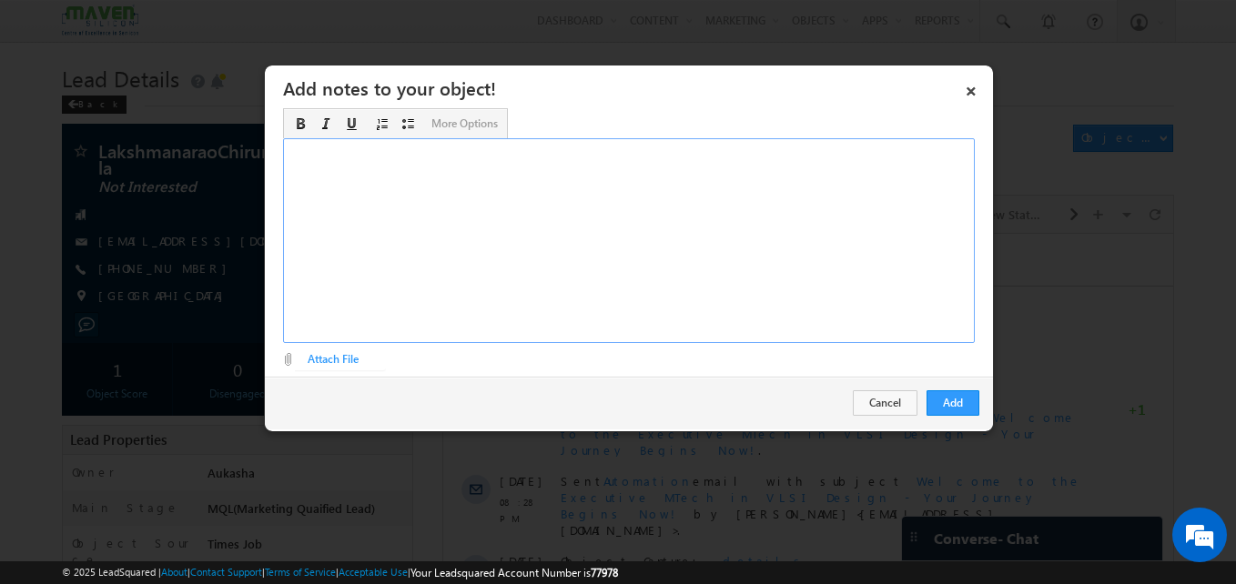
click at [679, 218] on div "Rich Text Editor, Description-inline-editor-div" at bounding box center [629, 240] width 692 height 205
click at [957, 404] on button "Add" at bounding box center [953, 403] width 53 height 25
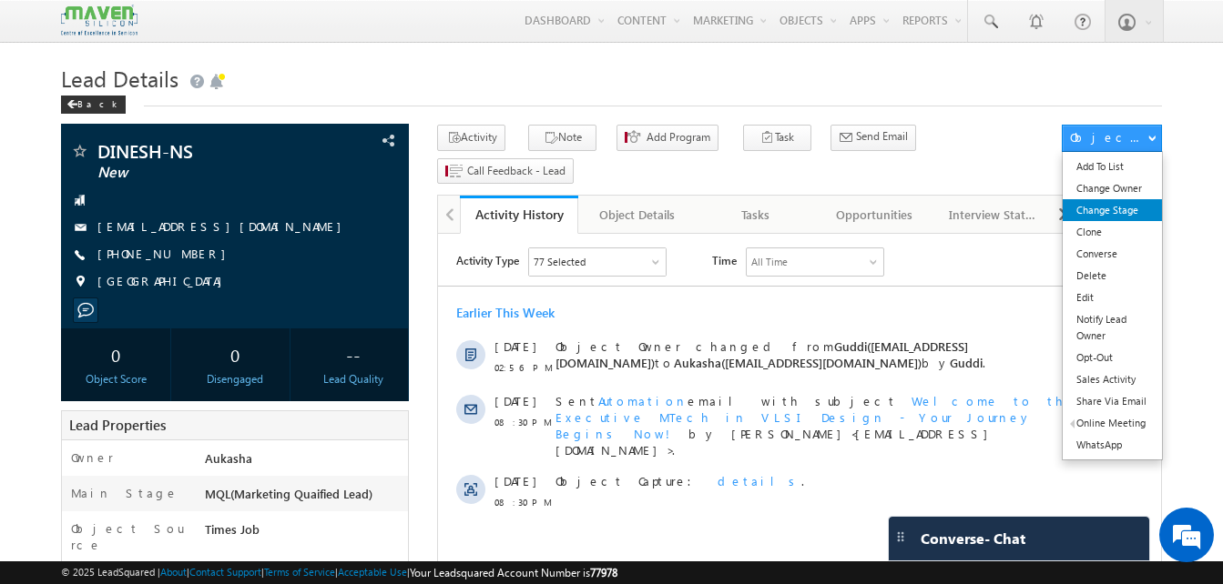
click at [1088, 215] on link "Change Stage" at bounding box center [1111, 210] width 99 height 22
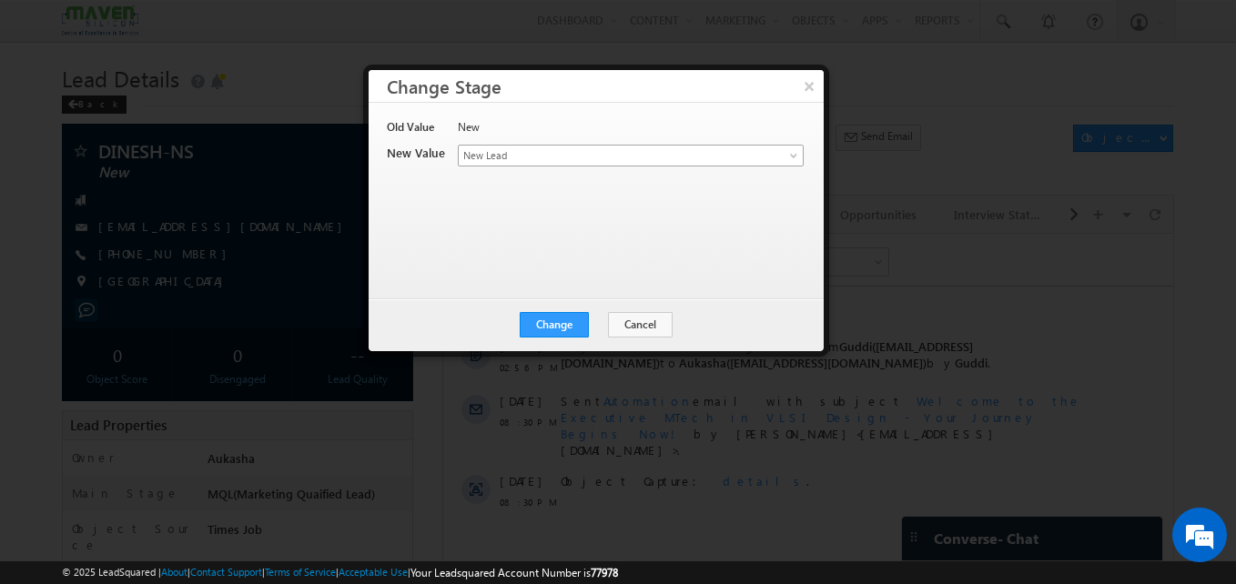
click at [728, 156] on span "New Lead" at bounding box center [601, 155] width 284 height 16
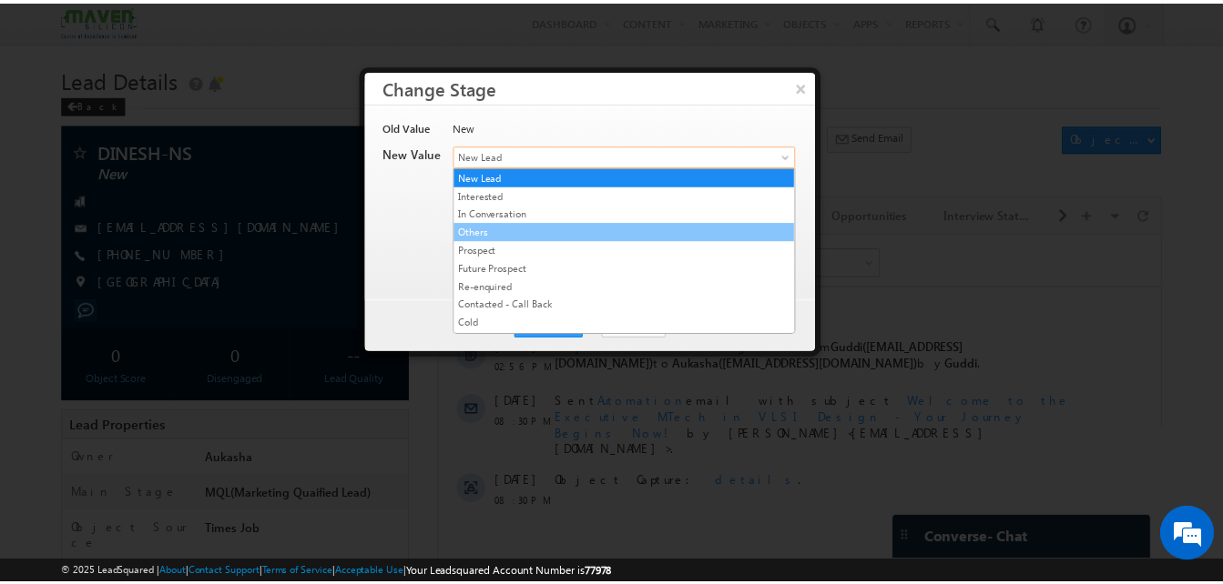
scroll to position [344, 0]
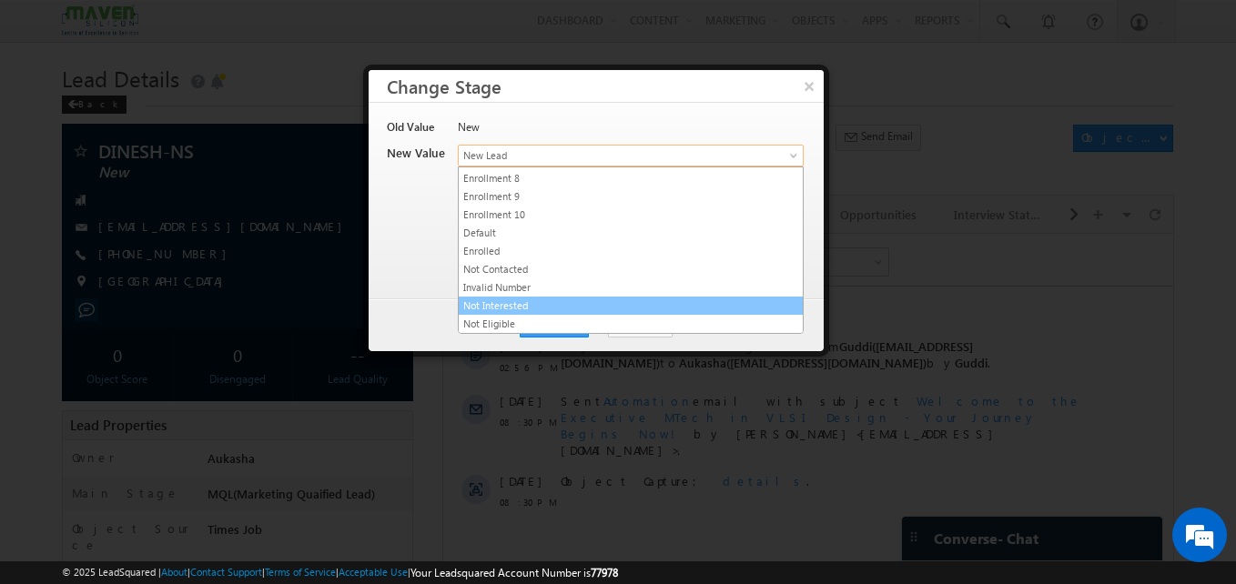
click at [557, 305] on link "Not Interested" at bounding box center [631, 306] width 344 height 16
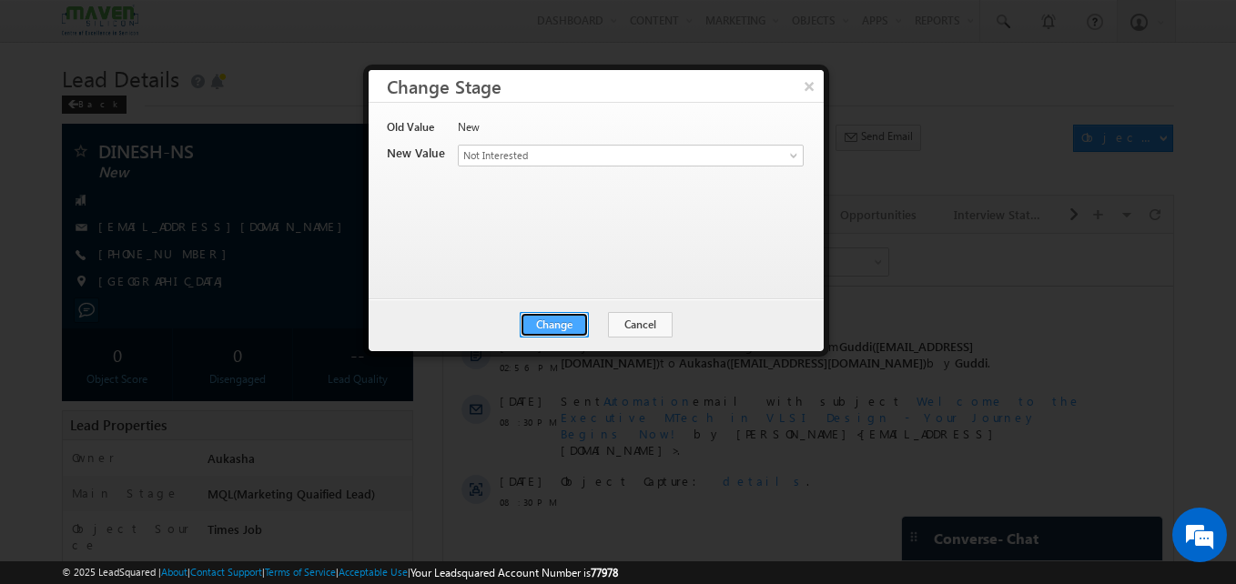
click at [586, 334] on button "Change" at bounding box center [554, 324] width 69 height 25
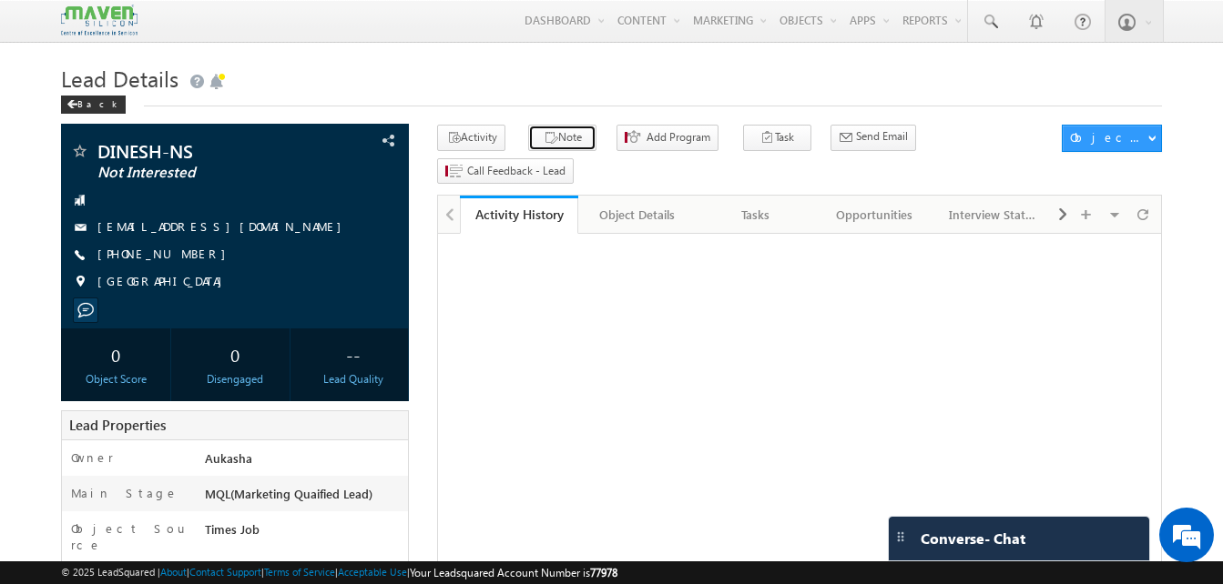
click at [576, 133] on button "Note" at bounding box center [562, 138] width 68 height 26
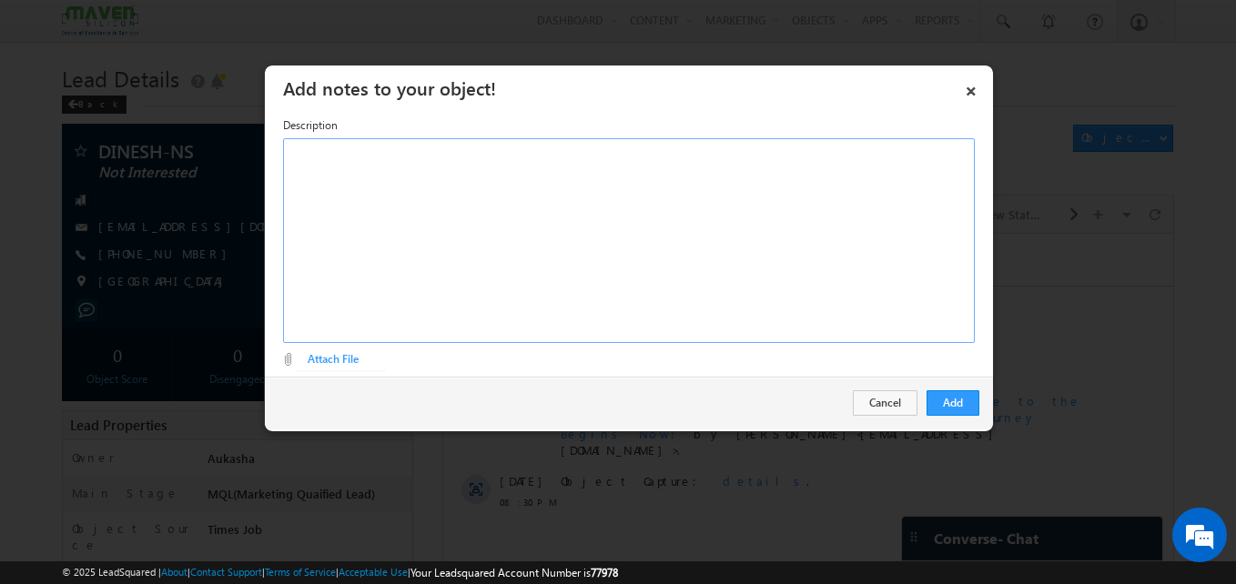
click at [584, 279] on div "Rich Text Editor, Description-inline-editor-div" at bounding box center [629, 240] width 692 height 205
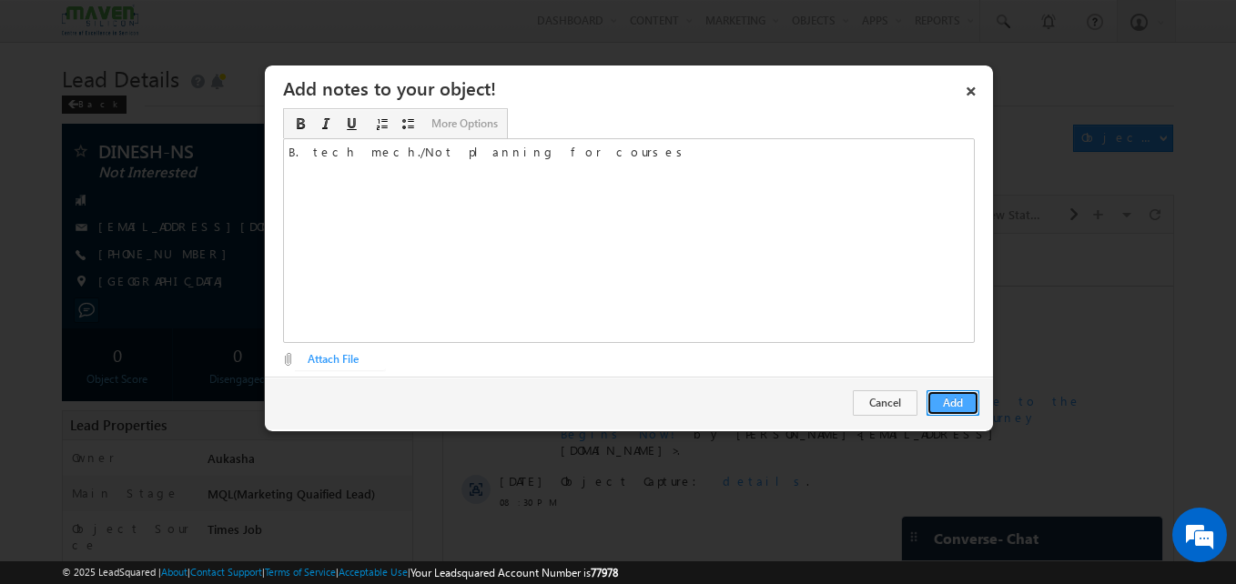
click at [974, 403] on button "Add" at bounding box center [953, 403] width 53 height 25
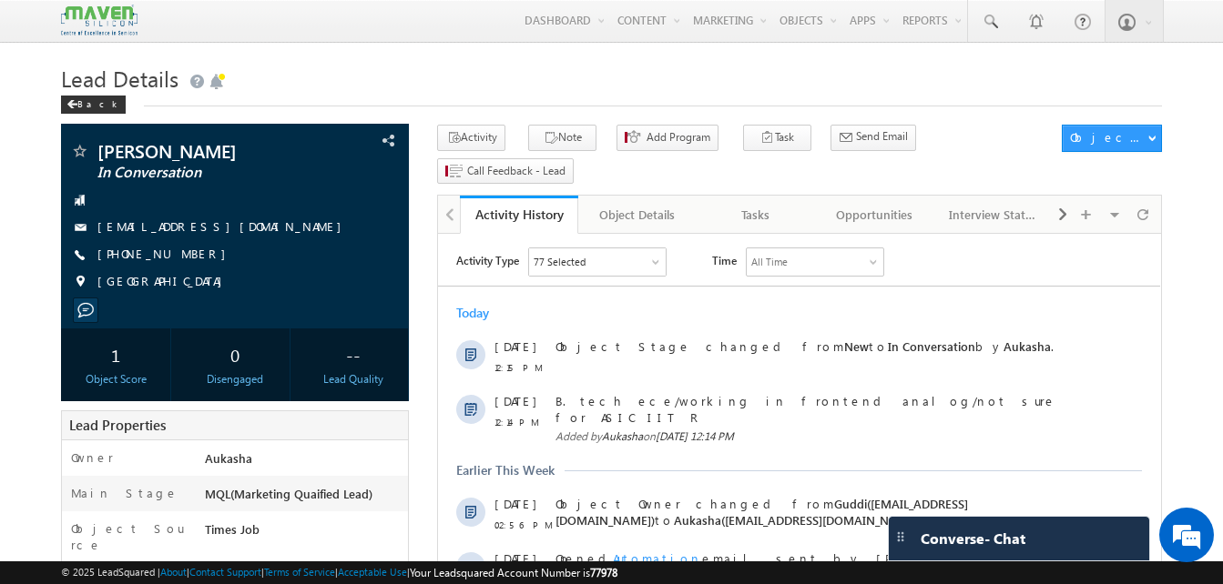
click at [417, 35] on div "Menu Aukasha lsq5@ maven -sili con.c om crmma ven" at bounding box center [611, 21] width 1101 height 43
click at [414, 42] on div "Menu Aukasha lsq5@ maven -sili con.c om crmma ven" at bounding box center [611, 21] width 1101 height 43
click at [426, 82] on h1 "Lead Details" at bounding box center [611, 77] width 1101 height 36
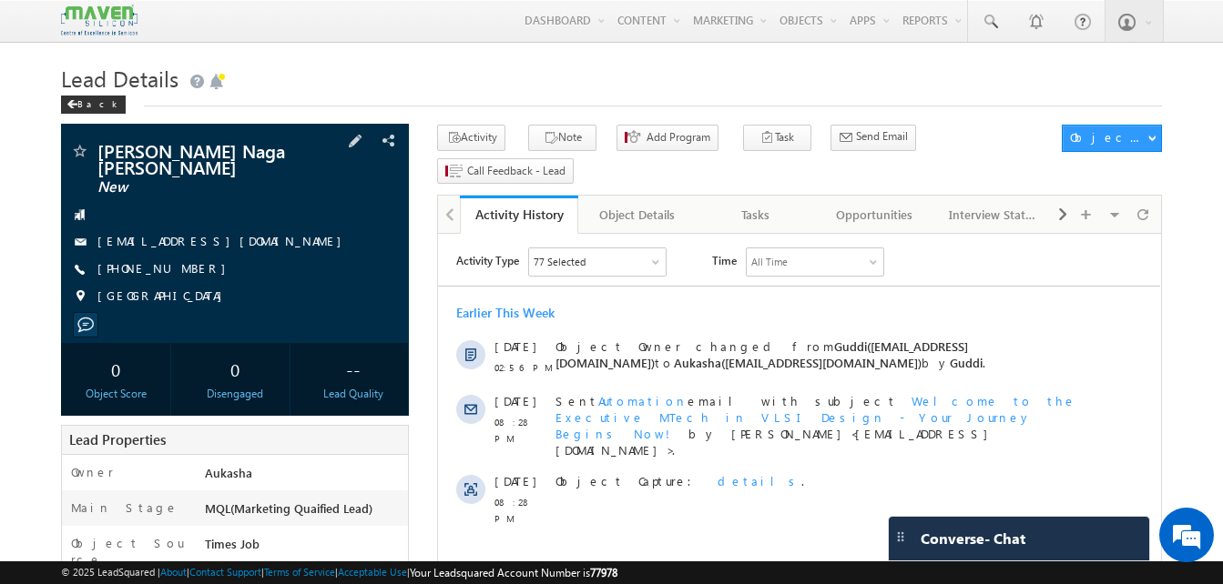
drag, startPoint x: 201, startPoint y: 264, endPoint x: 184, endPoint y: 273, distance: 19.5
click at [184, 273] on div "[PHONE_NUMBER]" at bounding box center [235, 269] width 330 height 18
copy div "[PHONE_NUMBER]"
drag, startPoint x: 238, startPoint y: 166, endPoint x: 97, endPoint y: 139, distance: 142.6
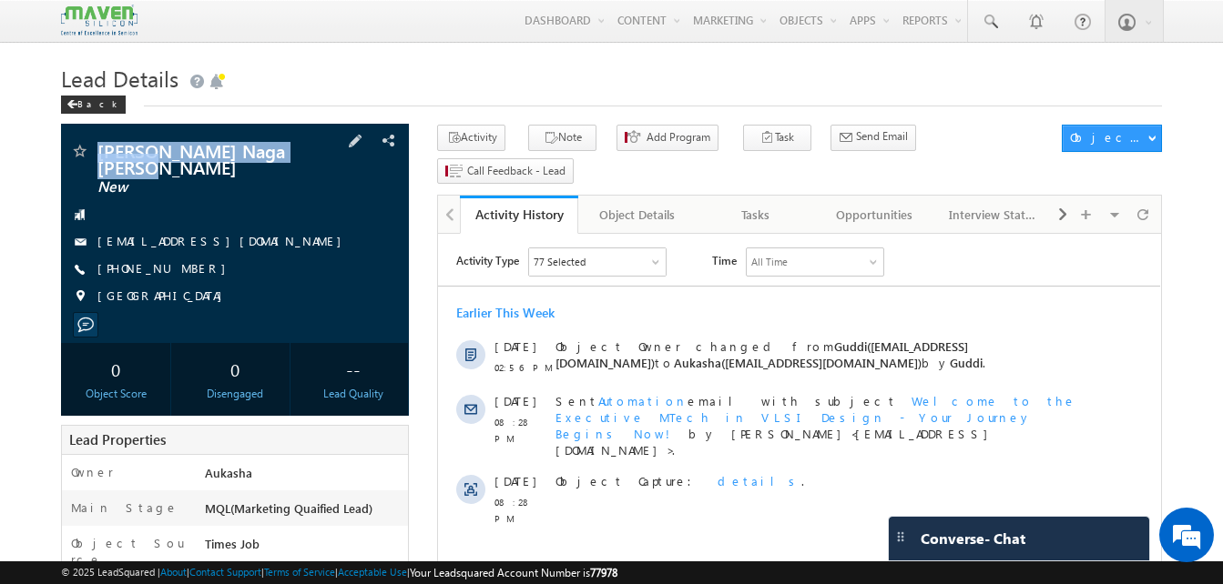
click at [97, 139] on div "[PERSON_NAME] Naga [PERSON_NAME] New [EMAIL_ADDRESS][DOMAIN_NAME]" at bounding box center [235, 233] width 348 height 219
copy div "Boddeda Naga Subrahmanyam"
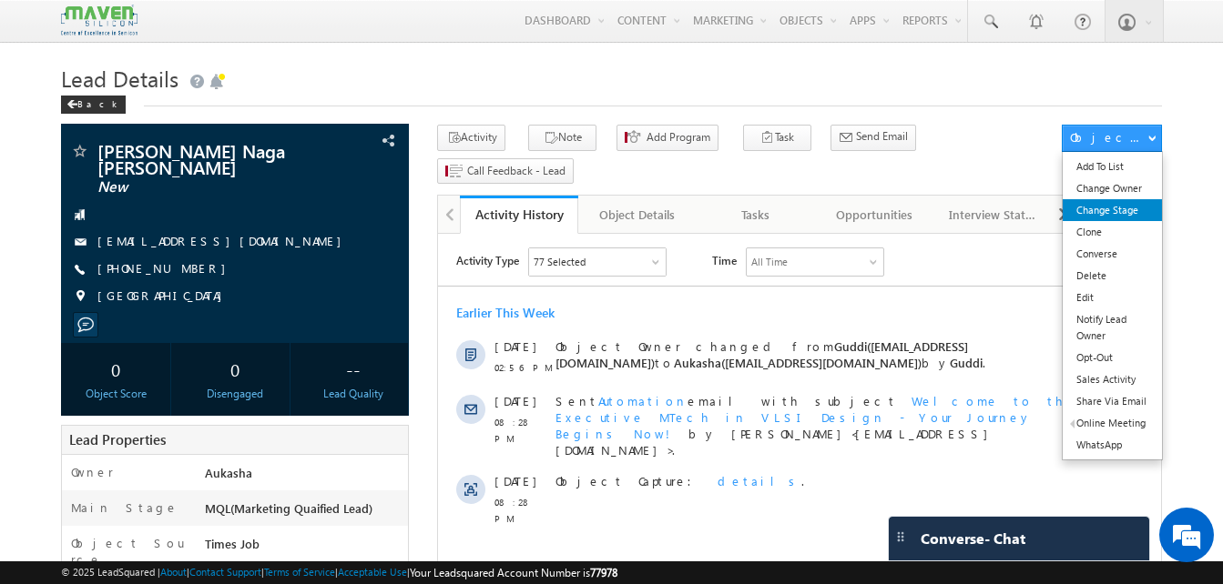
click at [1116, 213] on link "Change Stage" at bounding box center [1111, 210] width 99 height 22
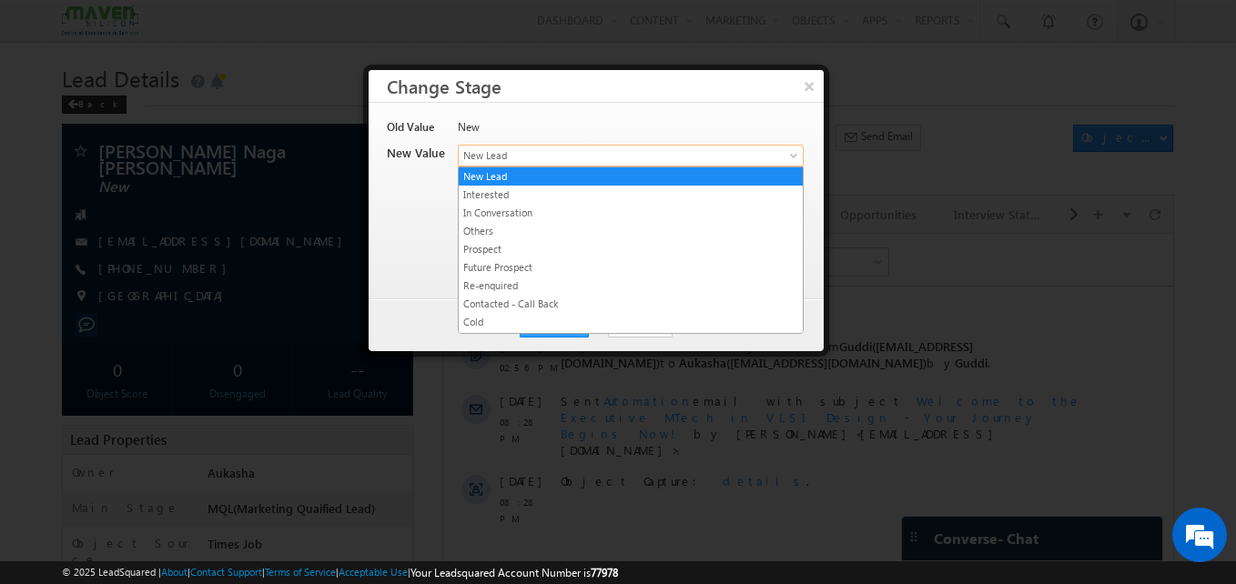
click at [591, 154] on span "New Lead" at bounding box center [601, 155] width 284 height 16
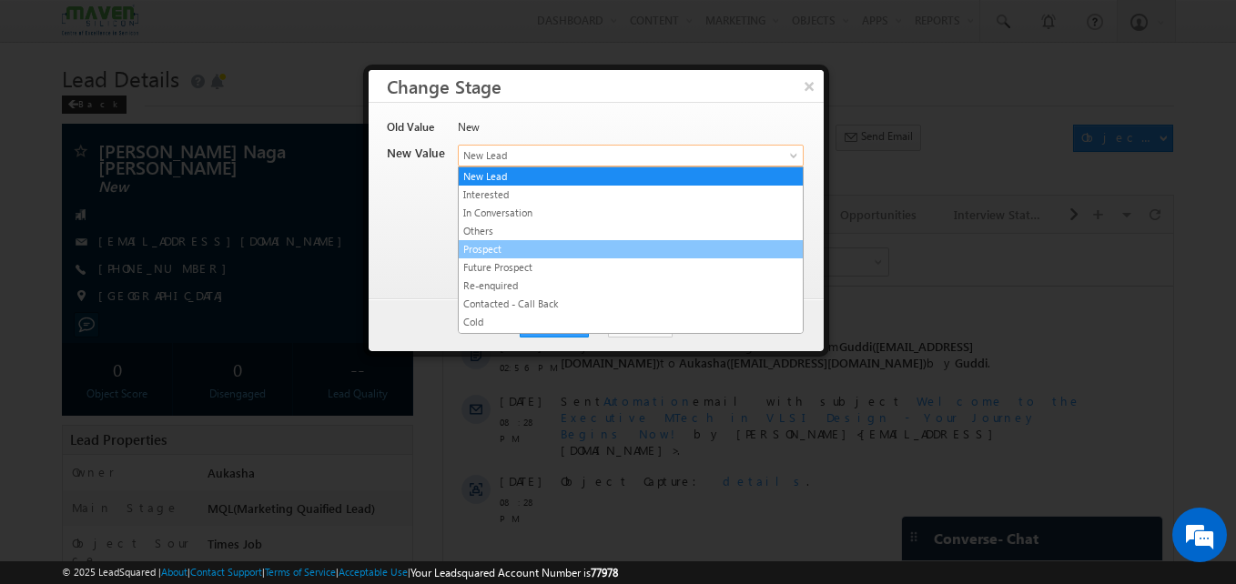
scroll to position [344, 0]
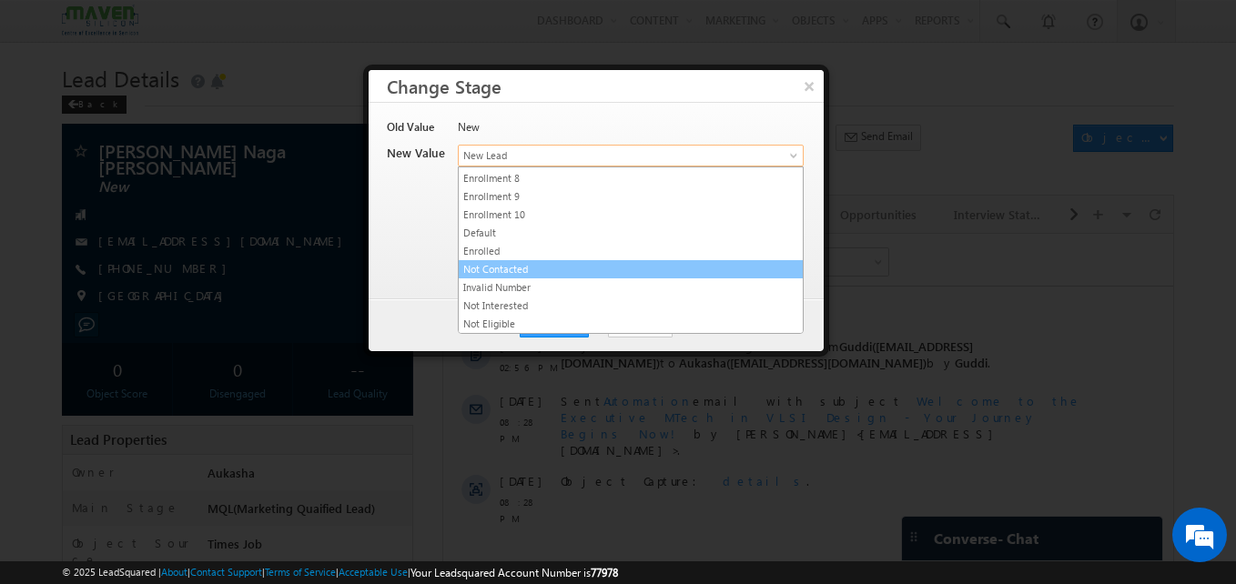
click at [571, 269] on link "Not Contacted" at bounding box center [631, 269] width 344 height 16
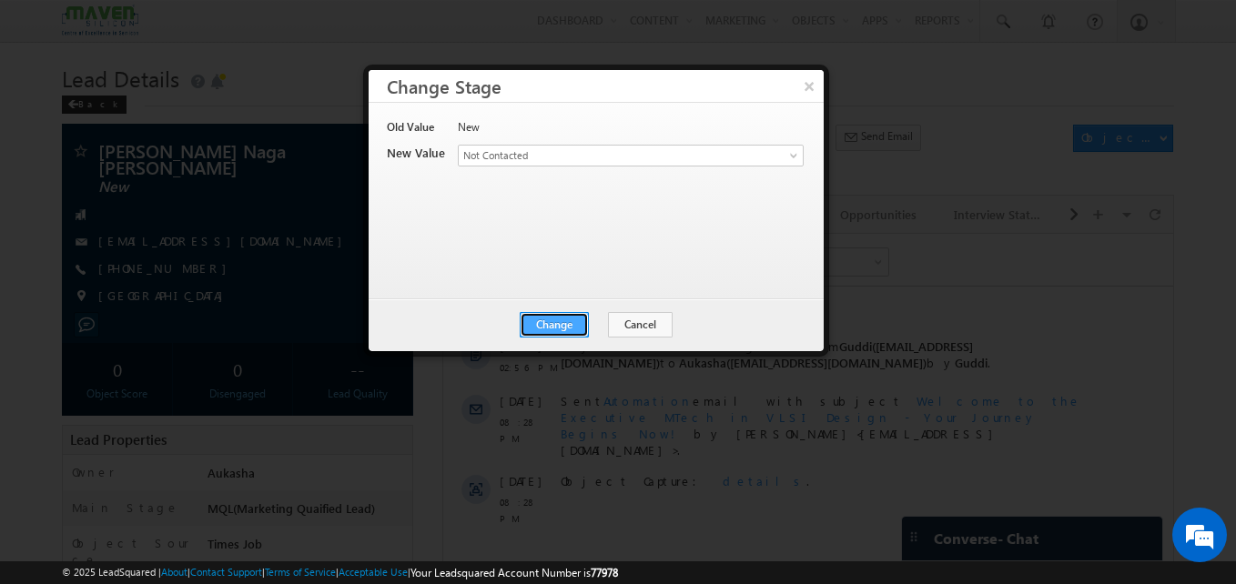
click at [551, 321] on button "Change" at bounding box center [554, 324] width 69 height 25
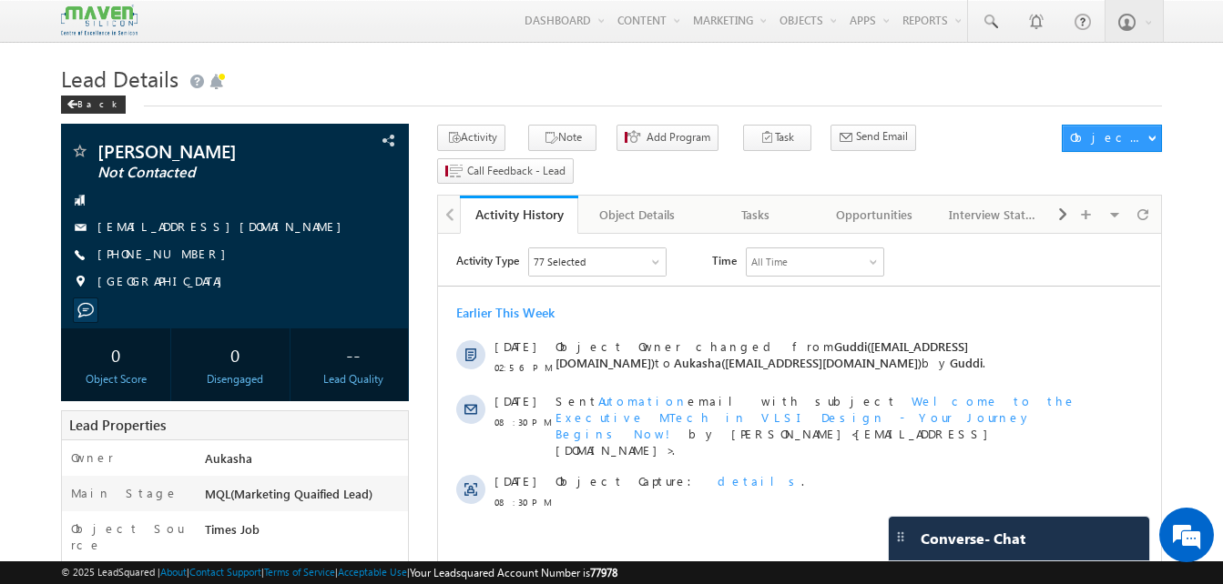
drag, startPoint x: 195, startPoint y: 257, endPoint x: 185, endPoint y: 256, distance: 10.1
click at [185, 256] on div "+91-9745072848" at bounding box center [235, 255] width 330 height 18
copy div "+91-9745072848"
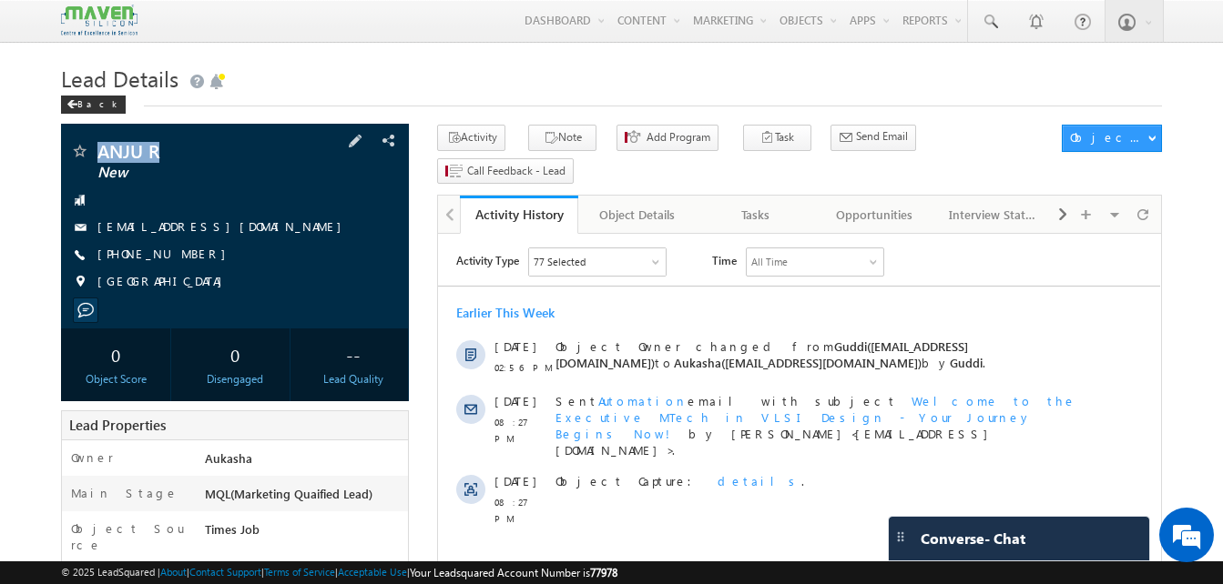
drag, startPoint x: 182, startPoint y: 157, endPoint x: 101, endPoint y: 149, distance: 81.4
click at [101, 149] on span "ANJU R" at bounding box center [204, 151] width 214 height 18
copy span "ANJU R"
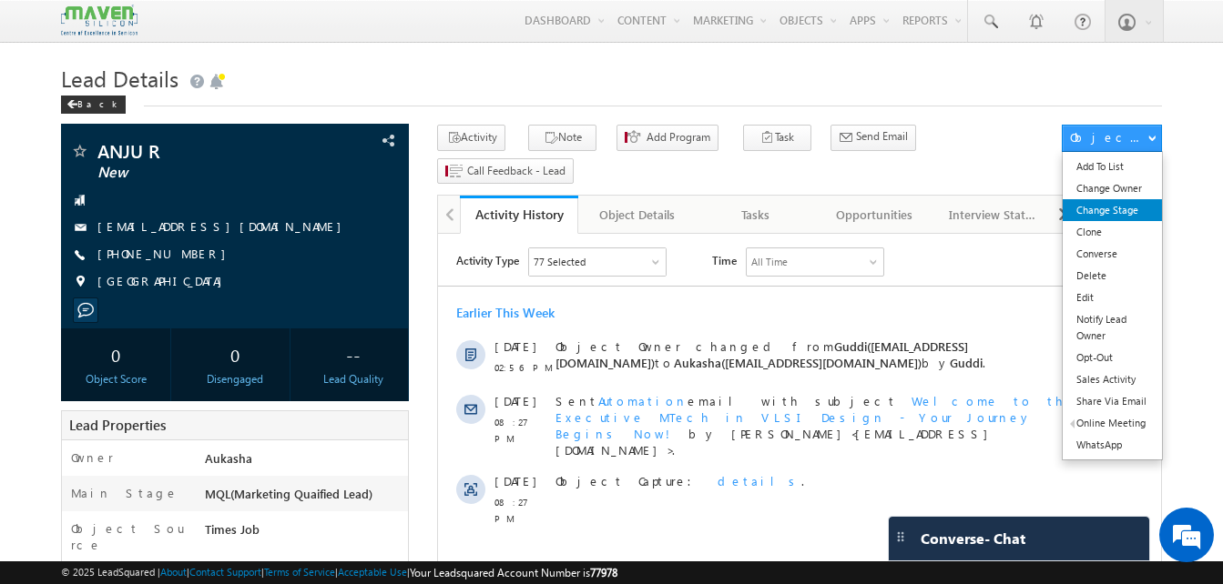
click at [1123, 204] on link "Change Stage" at bounding box center [1111, 210] width 99 height 22
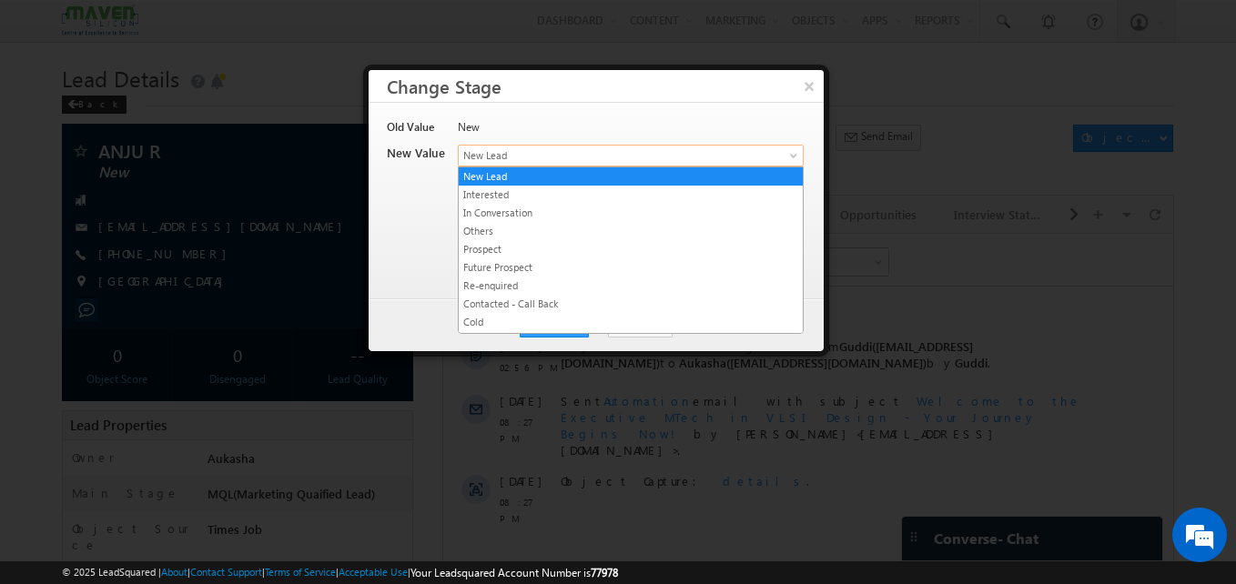
click at [530, 154] on span "New Lead" at bounding box center [601, 155] width 284 height 16
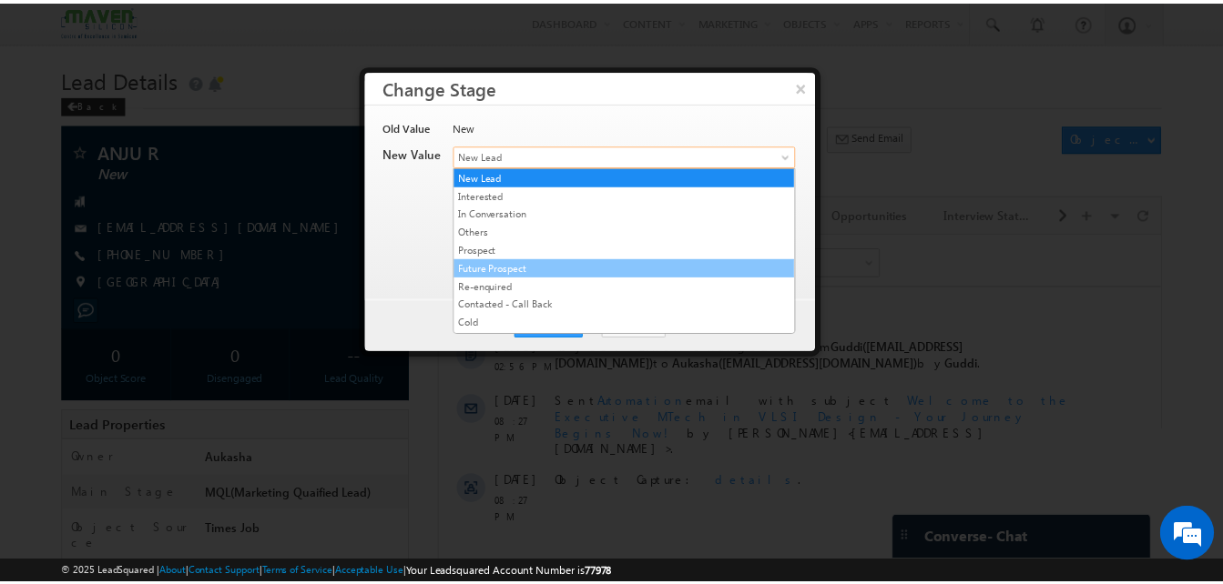
scroll to position [344, 0]
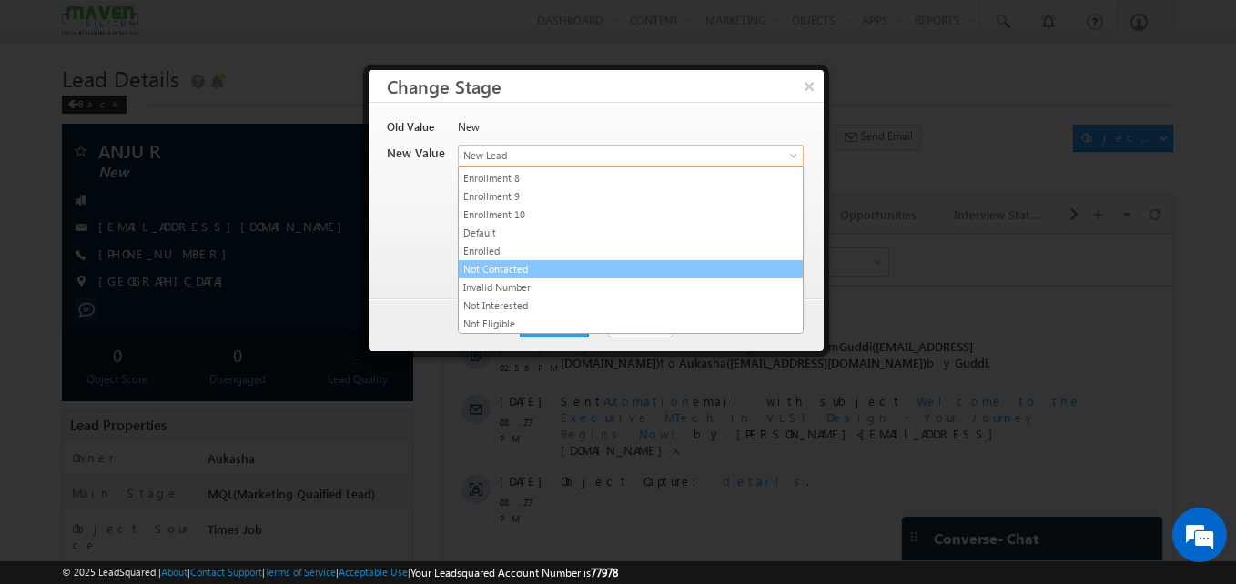
click at [518, 271] on link "Not Contacted" at bounding box center [631, 269] width 344 height 16
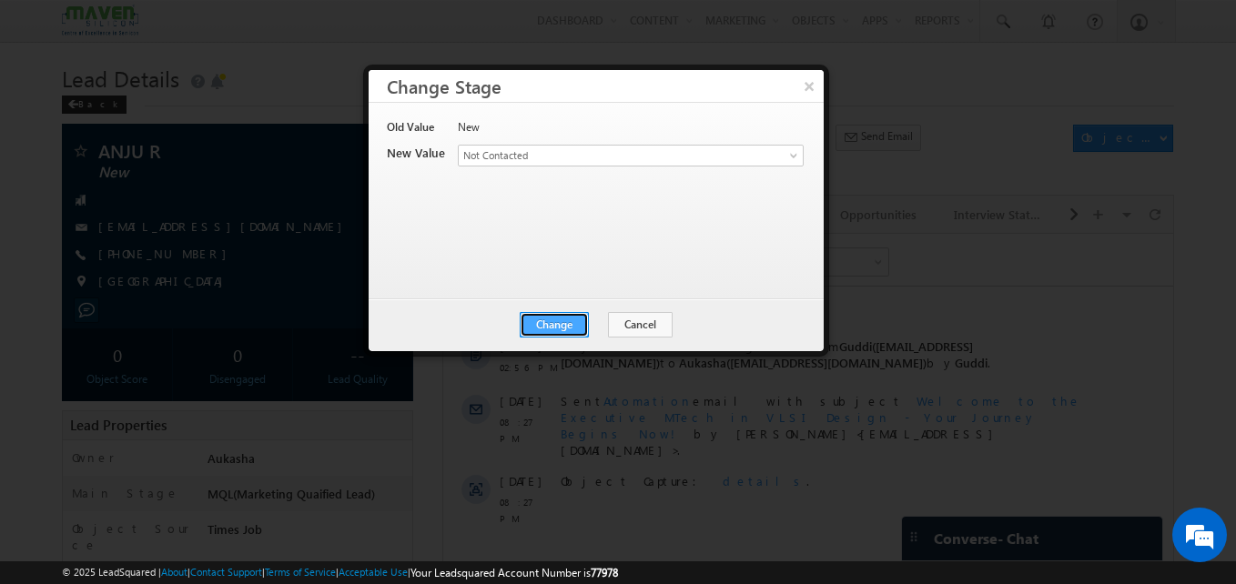
click at [553, 322] on button "Change" at bounding box center [554, 324] width 69 height 25
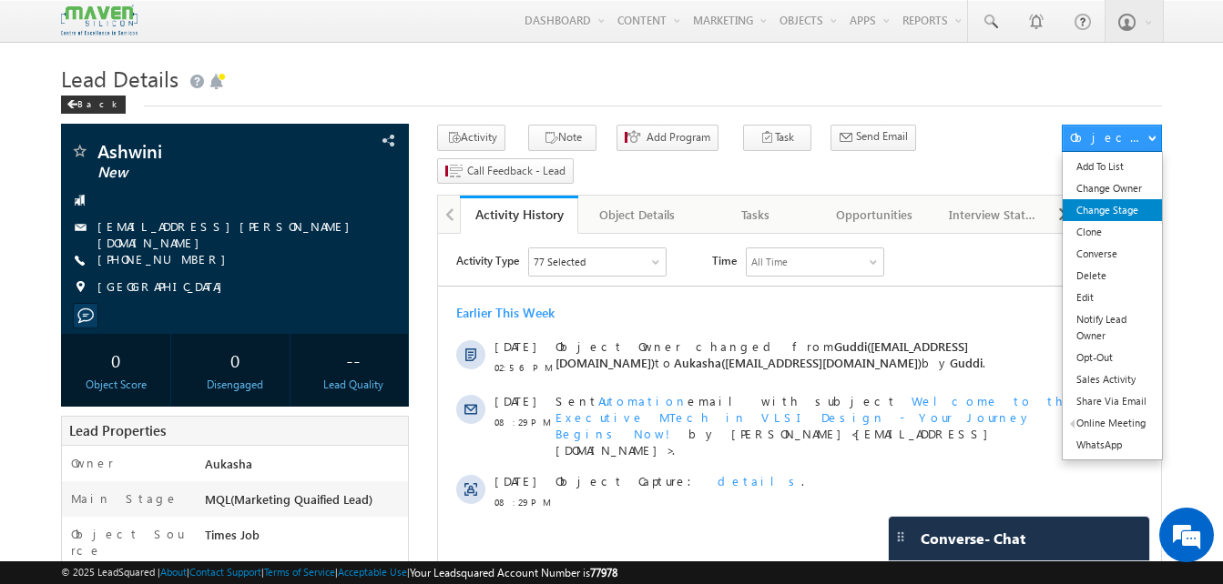
click at [1102, 218] on link "Change Stage" at bounding box center [1111, 210] width 99 height 22
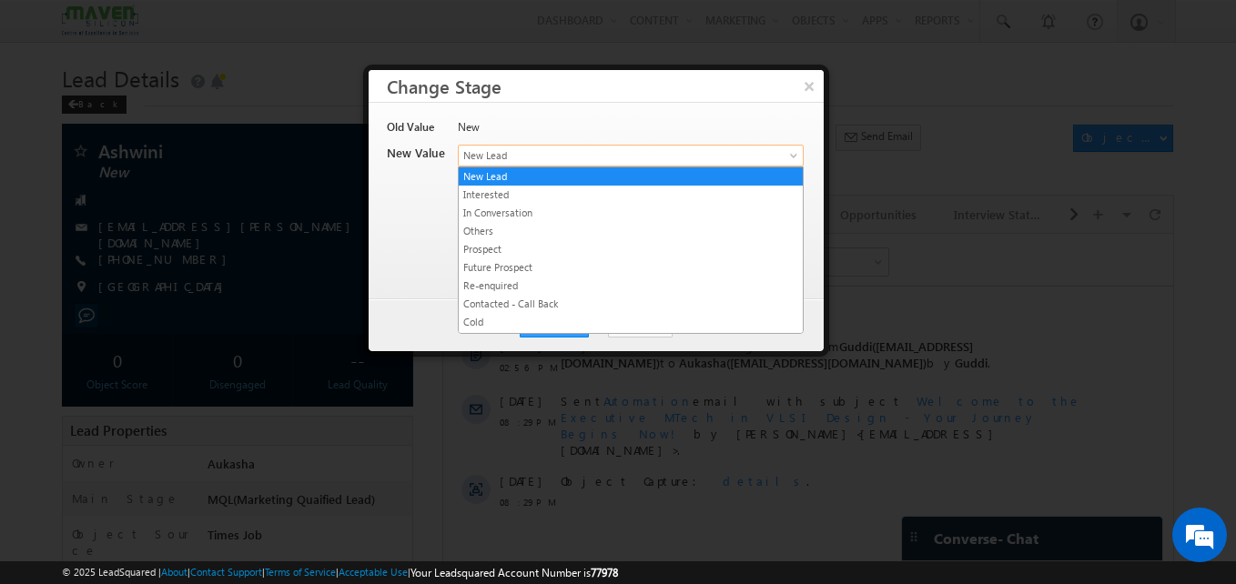
click at [502, 160] on span "New Lead" at bounding box center [601, 155] width 284 height 16
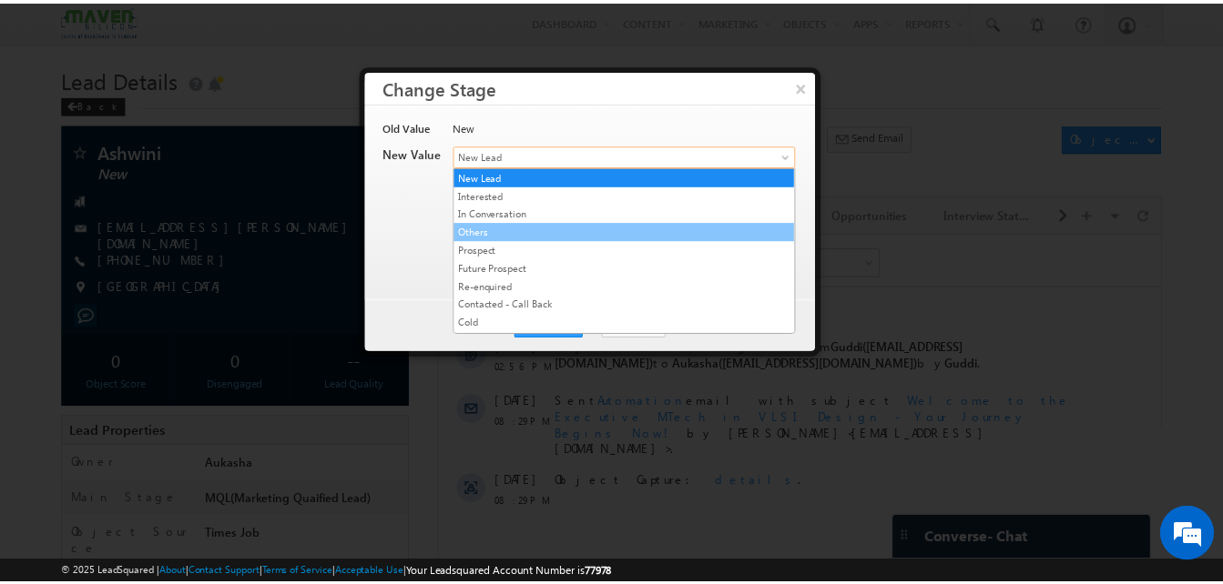
scroll to position [344, 0]
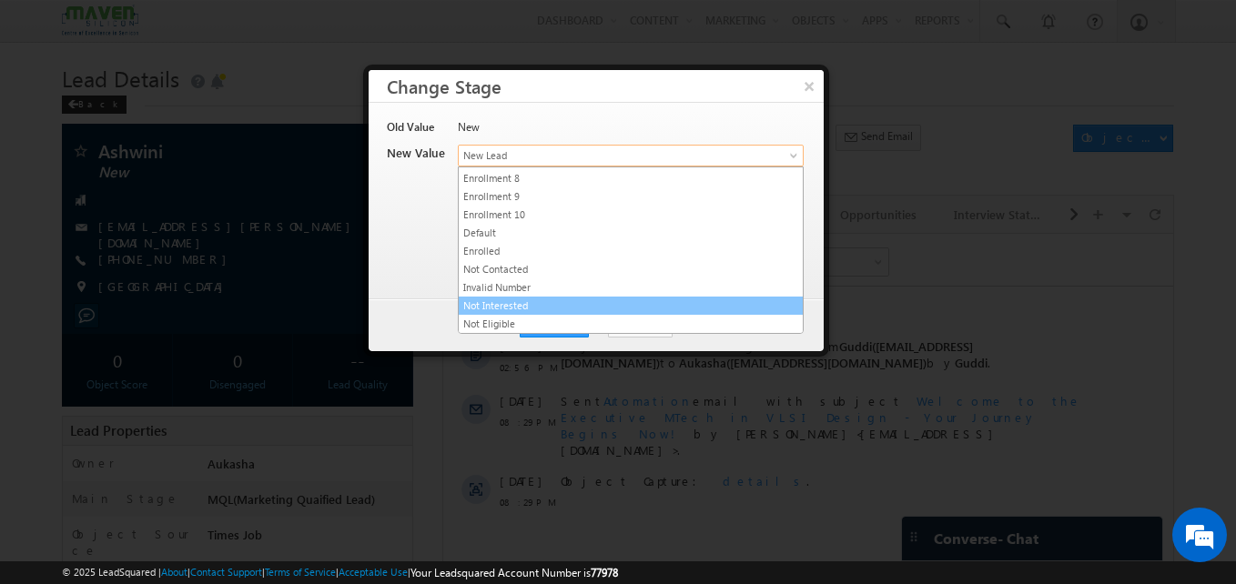
click at [551, 309] on link "Not Interested" at bounding box center [631, 306] width 344 height 16
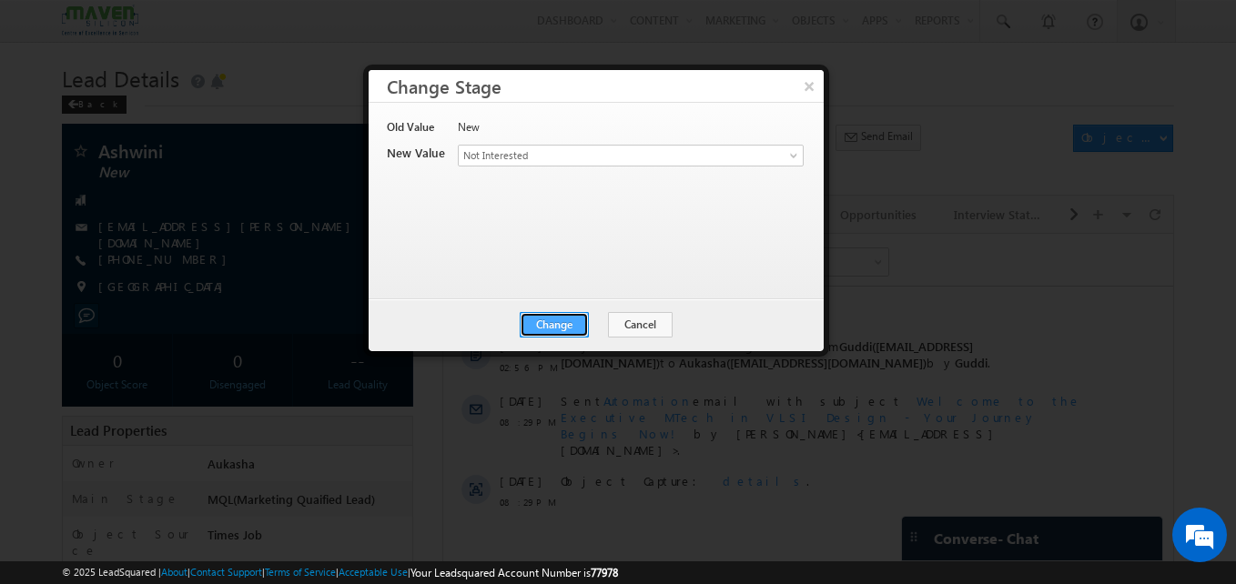
click at [551, 323] on button "Change" at bounding box center [554, 324] width 69 height 25
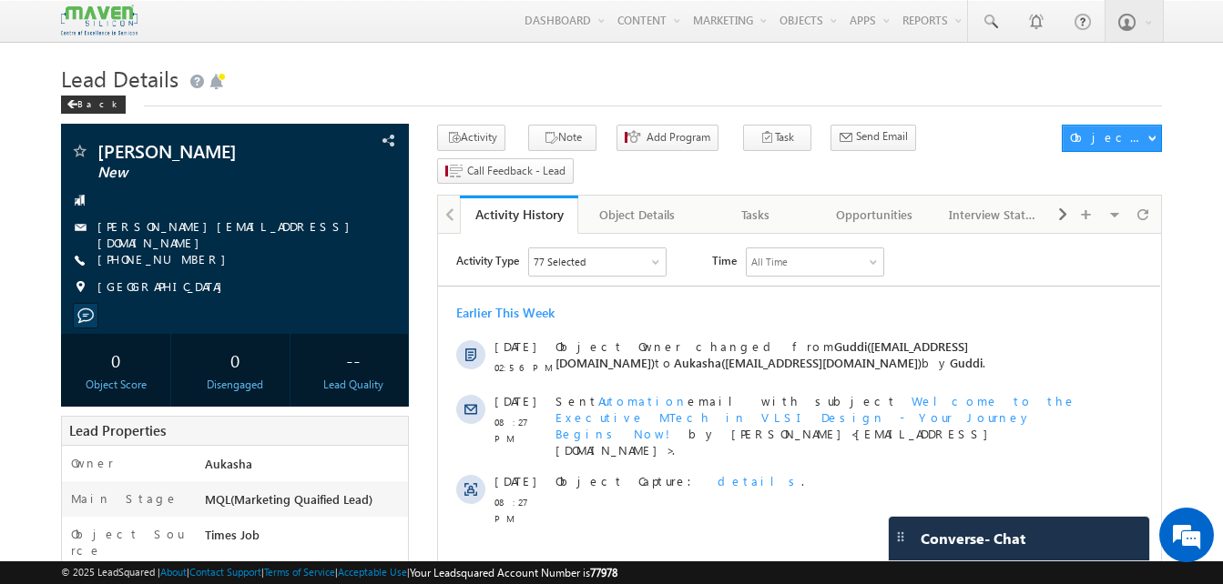
click at [185, 255] on div "[PHONE_NUMBER]" at bounding box center [235, 260] width 330 height 18
copy div "[PHONE_NUMBER]"
drag, startPoint x: 205, startPoint y: 151, endPoint x: 97, endPoint y: 158, distance: 107.7
click at [97, 158] on span "[PERSON_NAME]" at bounding box center [204, 151] width 214 height 18
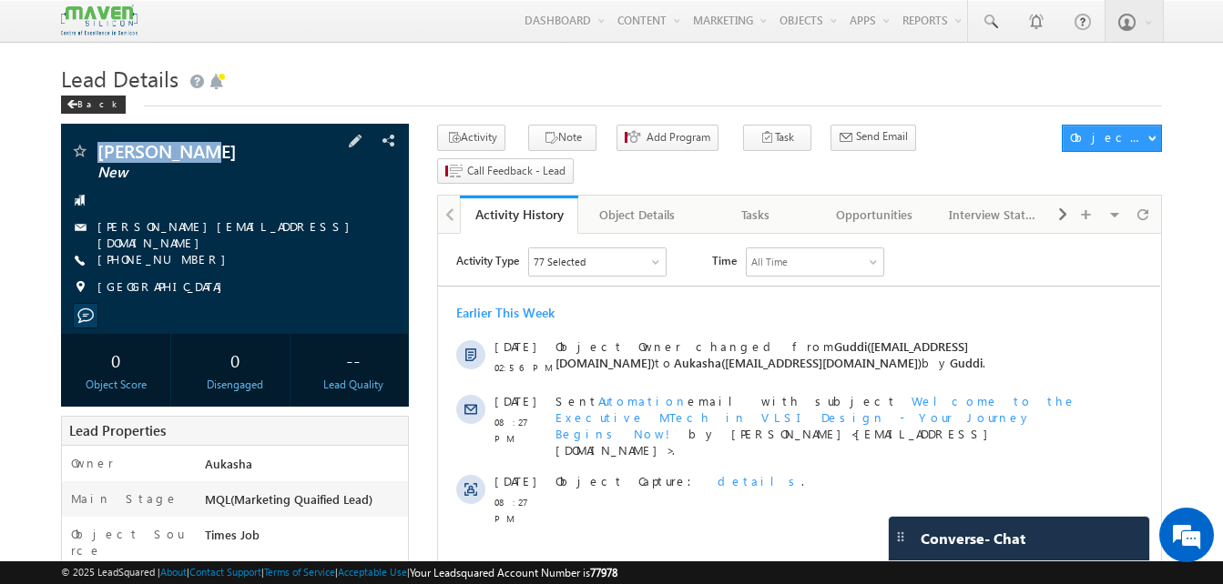
copy span "[PERSON_NAME]"
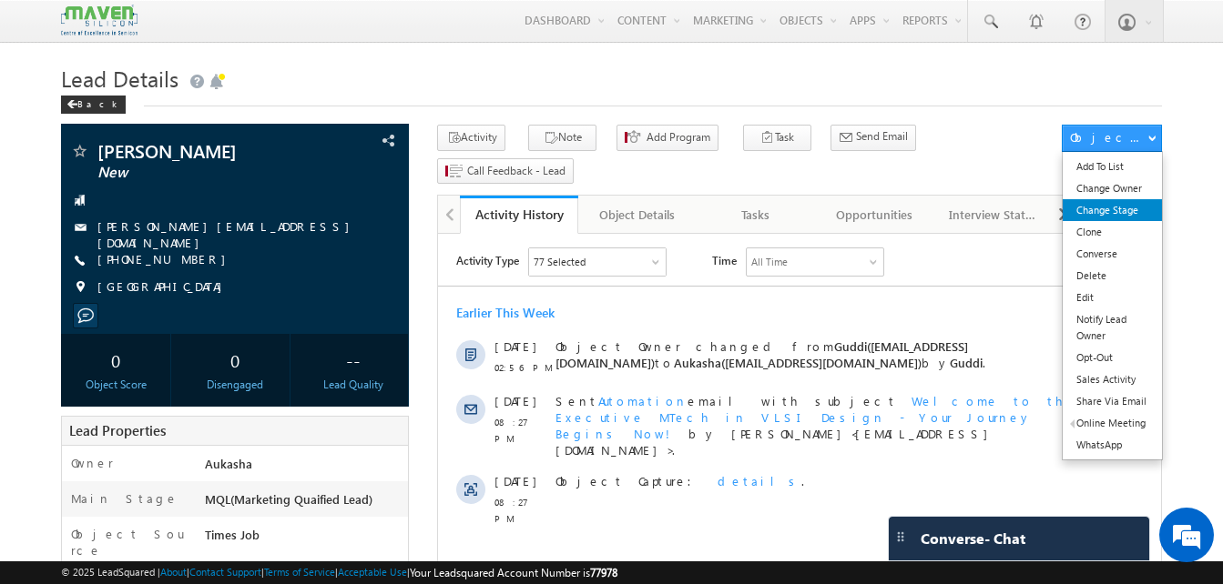
click at [1102, 201] on link "Change Stage" at bounding box center [1111, 210] width 99 height 22
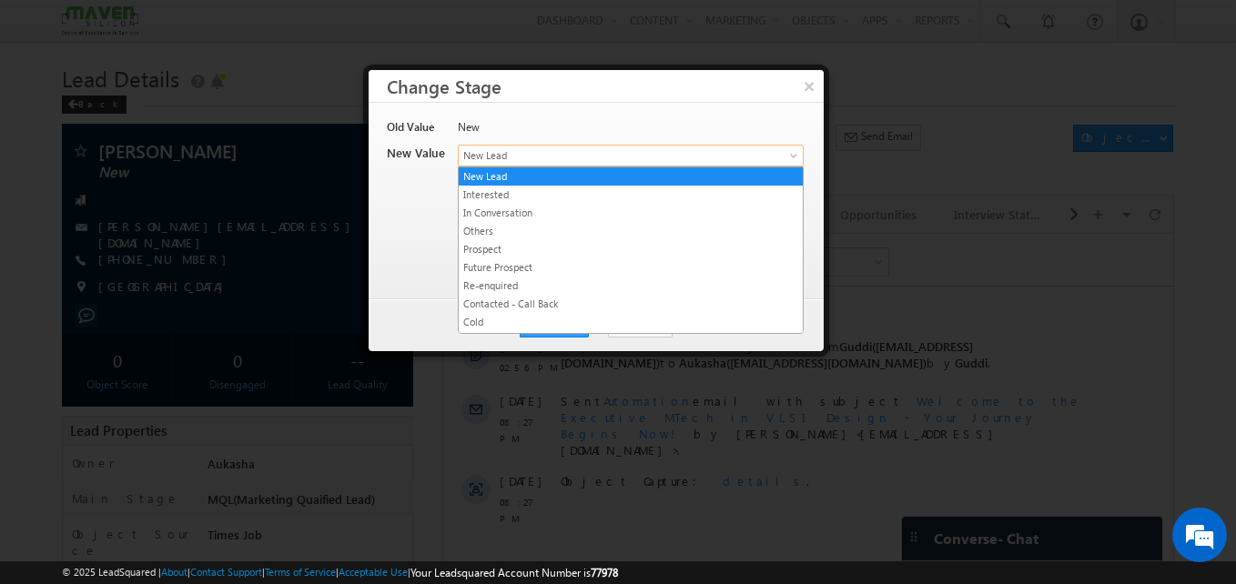
click at [631, 159] on span "New Lead" at bounding box center [601, 155] width 284 height 16
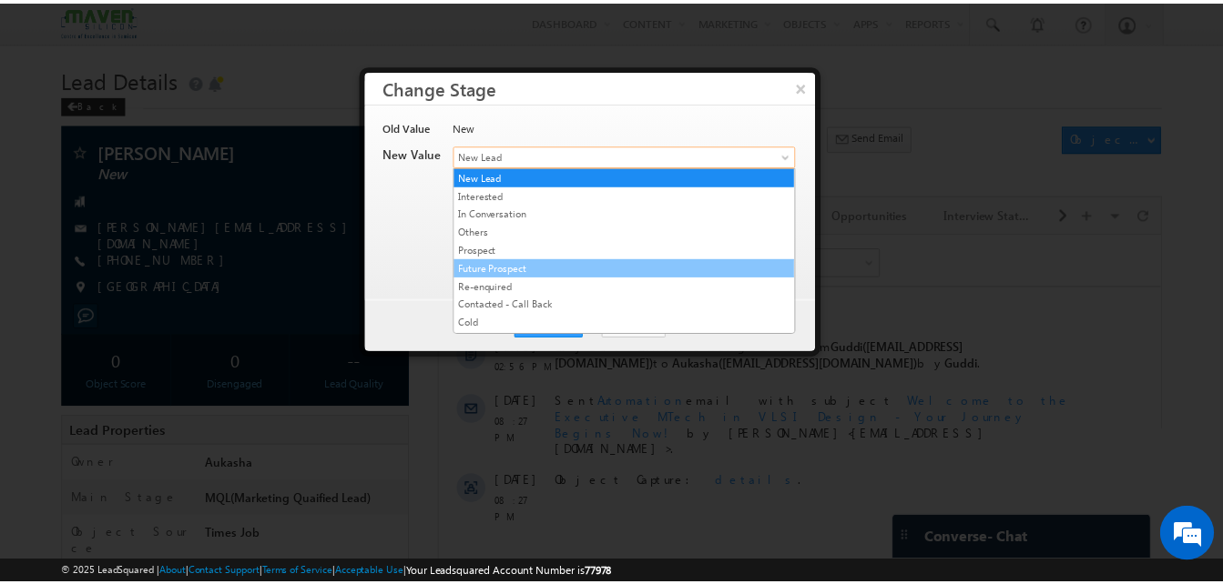
scroll to position [344, 0]
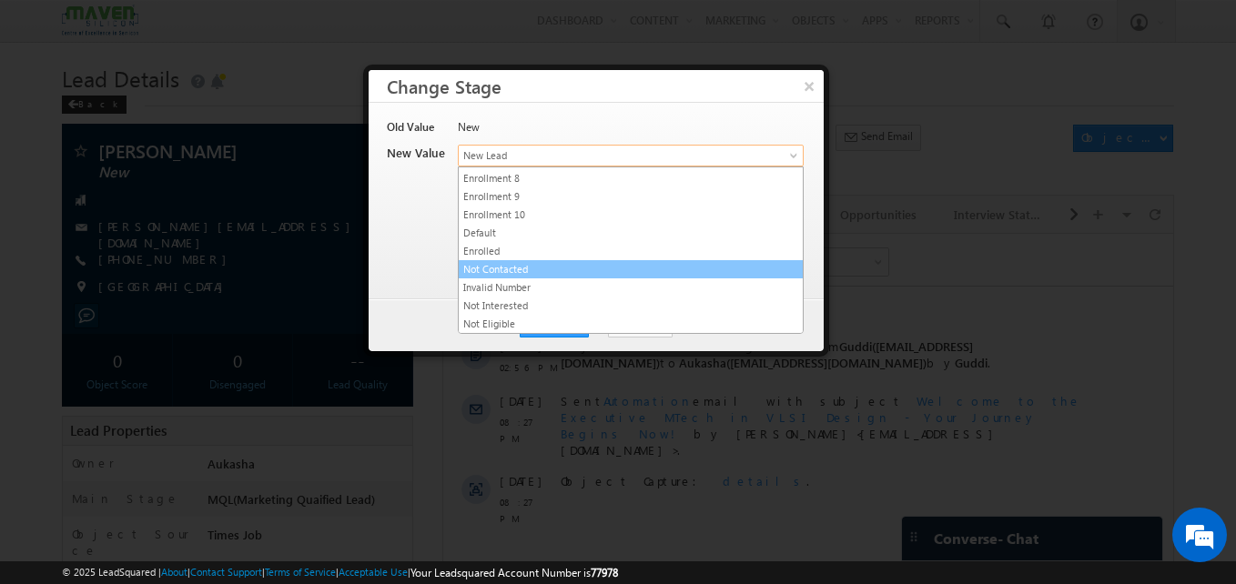
click at [573, 275] on link "Not Contacted" at bounding box center [631, 269] width 344 height 16
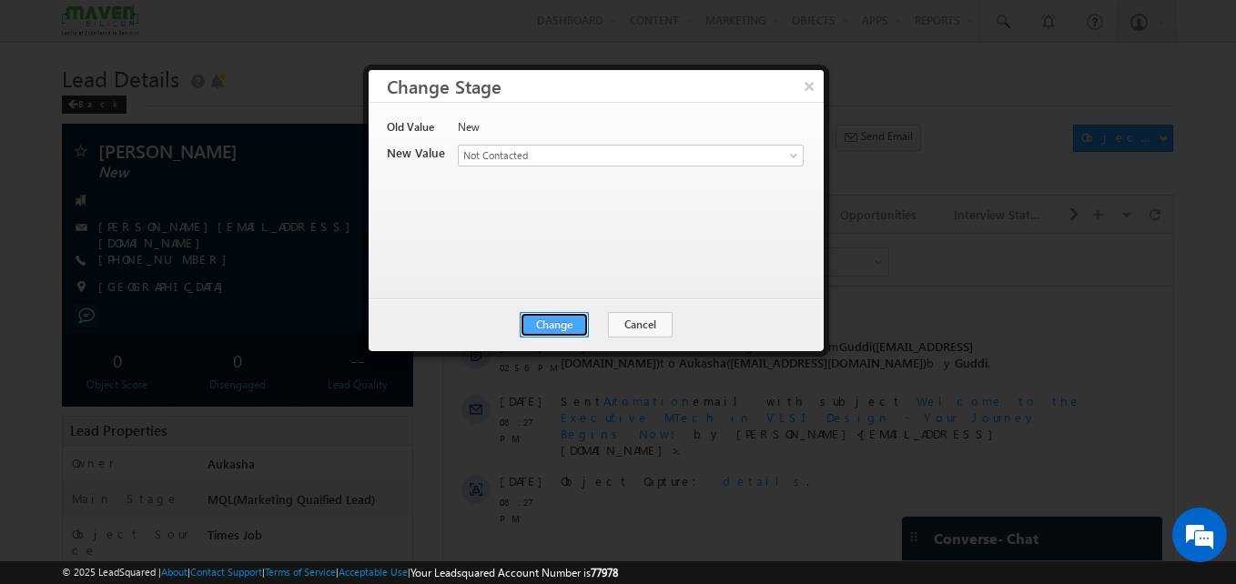
click at [563, 321] on button "Change" at bounding box center [554, 324] width 69 height 25
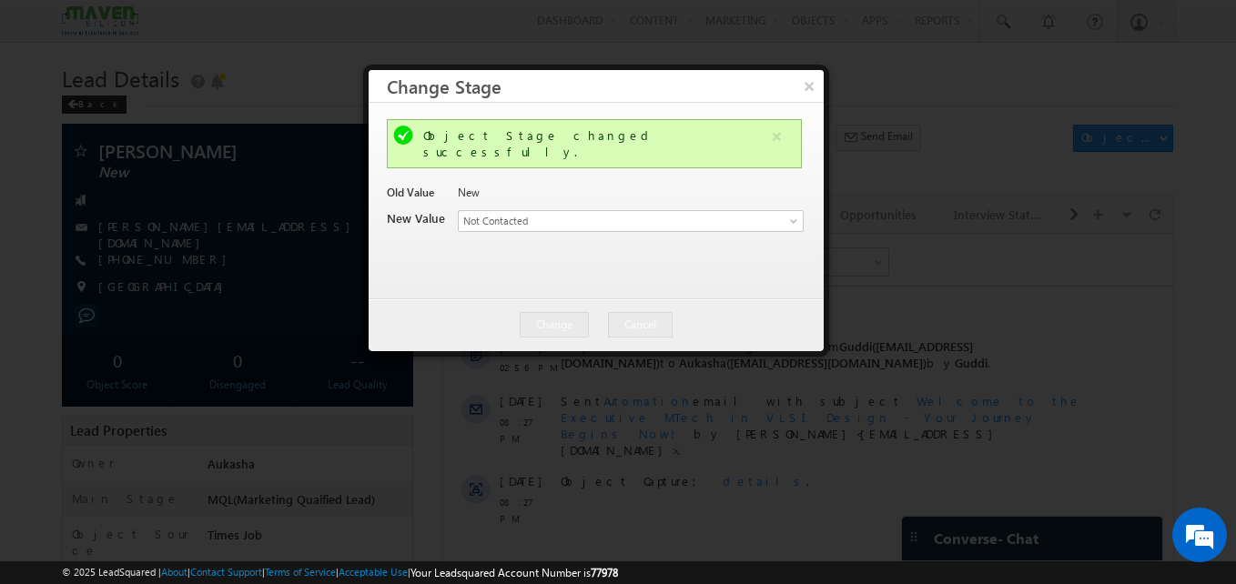
click at [133, 194] on div at bounding box center [618, 292] width 1236 height 584
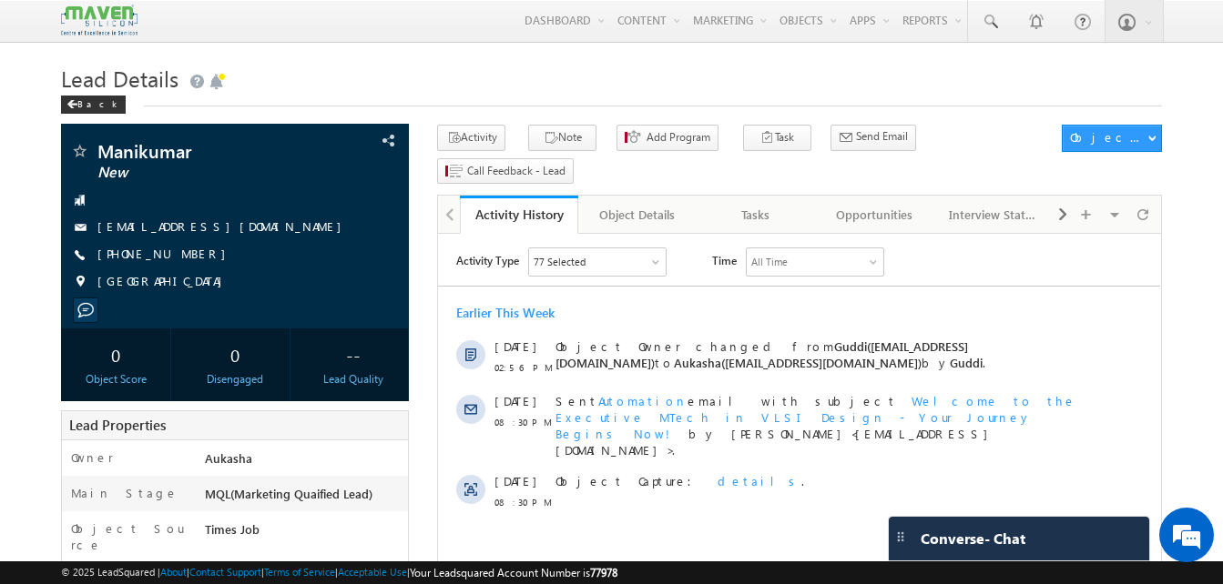
drag, startPoint x: 201, startPoint y: 258, endPoint x: 186, endPoint y: 258, distance: 15.5
click at [186, 258] on div "+91-9035866509" at bounding box center [235, 255] width 330 height 18
copy div "+91-9035866509"
drag, startPoint x: 211, startPoint y: 157, endPoint x: 101, endPoint y: 149, distance: 110.4
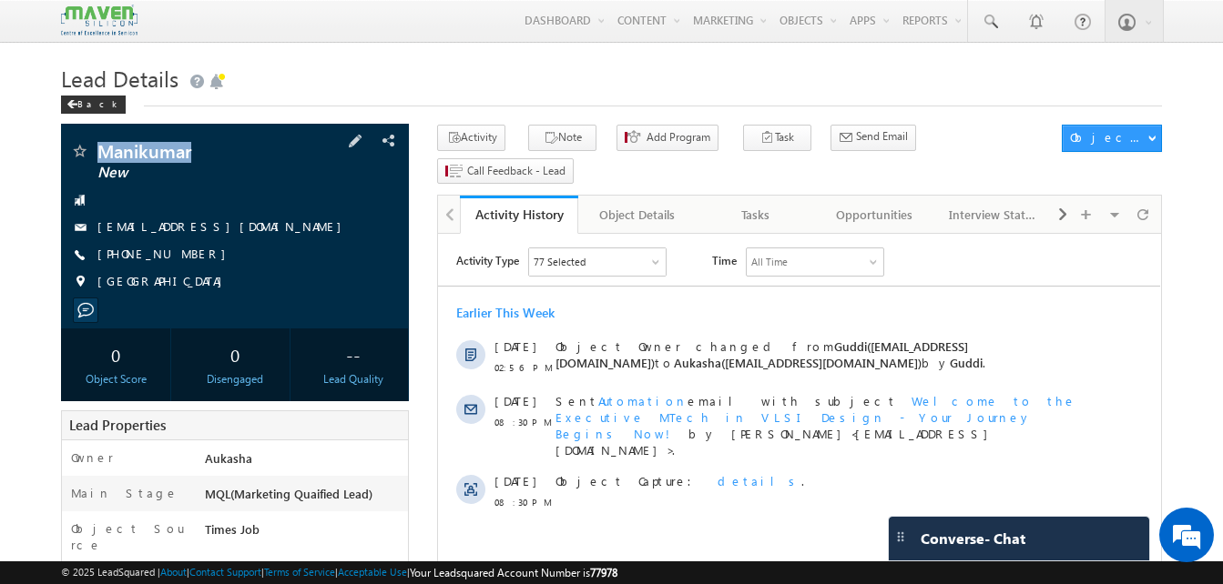
click at [101, 149] on span "Manikumar" at bounding box center [204, 151] width 214 height 18
copy span "Manikumar"
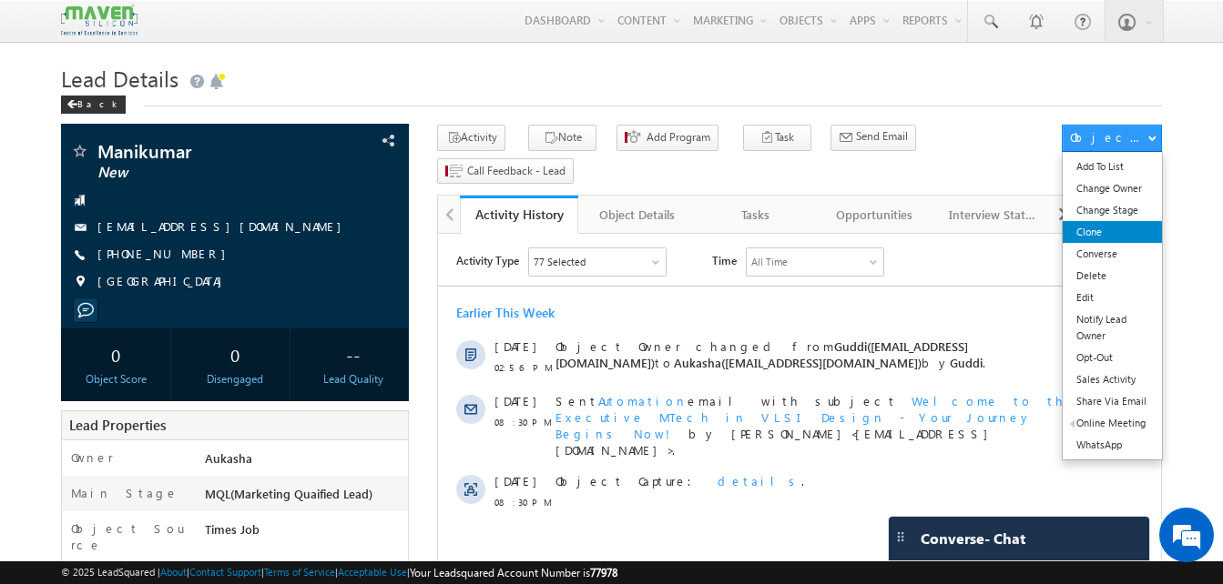
click at [1109, 223] on link "Clone" at bounding box center [1111, 232] width 99 height 22
click at [1127, 206] on link "Change Stage" at bounding box center [1111, 210] width 99 height 22
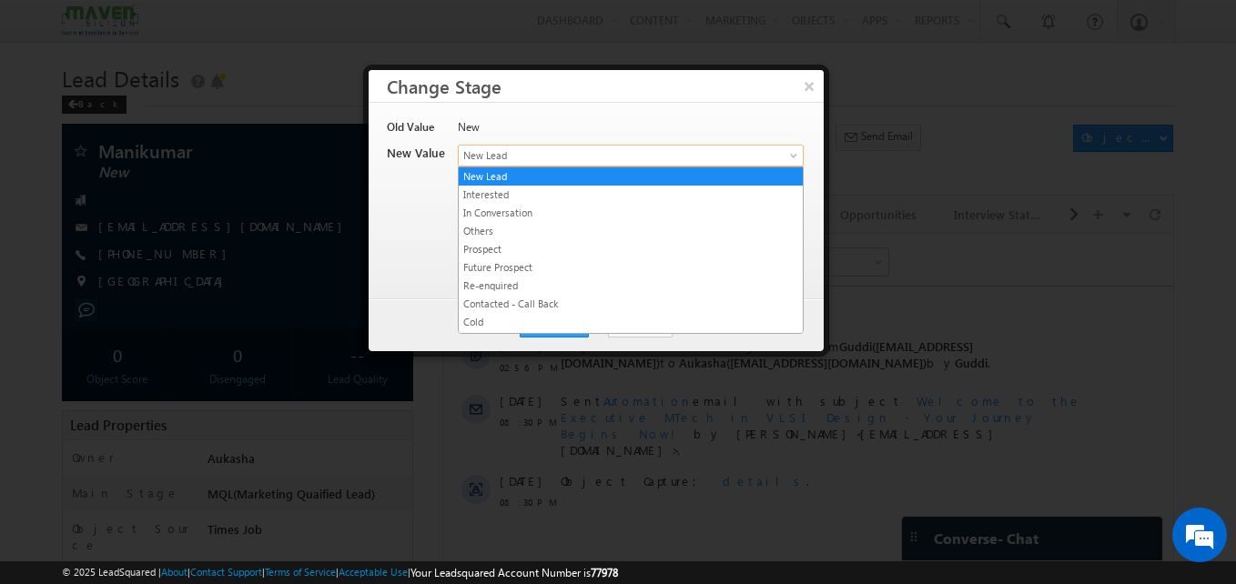
click at [626, 150] on span "New Lead" at bounding box center [601, 155] width 284 height 16
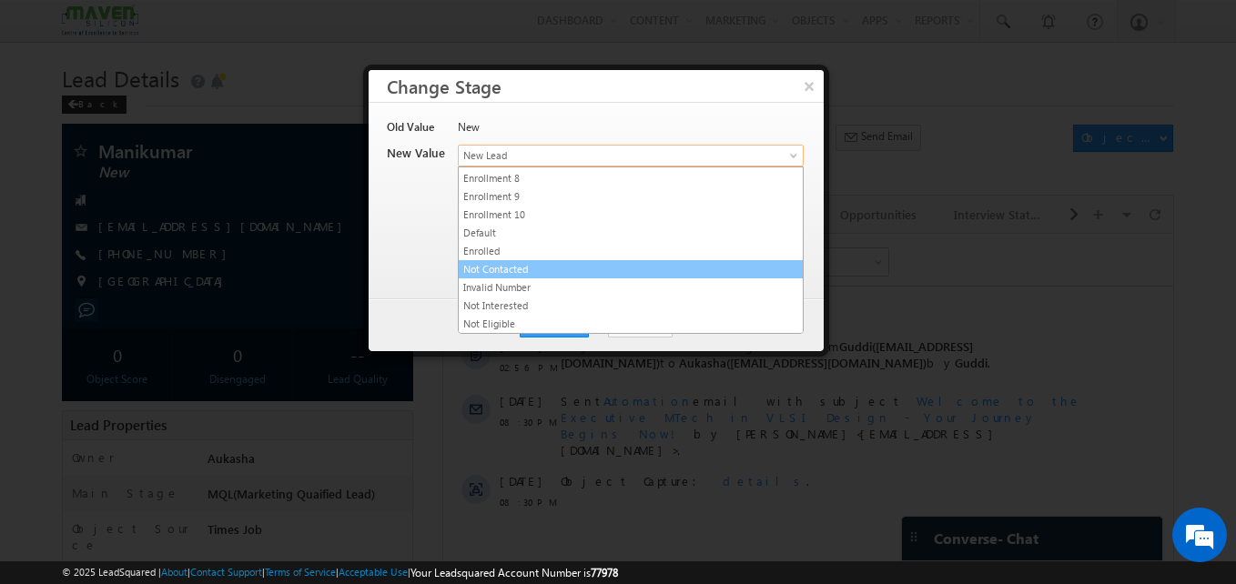
click at [579, 260] on li "Not Contacted" at bounding box center [631, 269] width 344 height 18
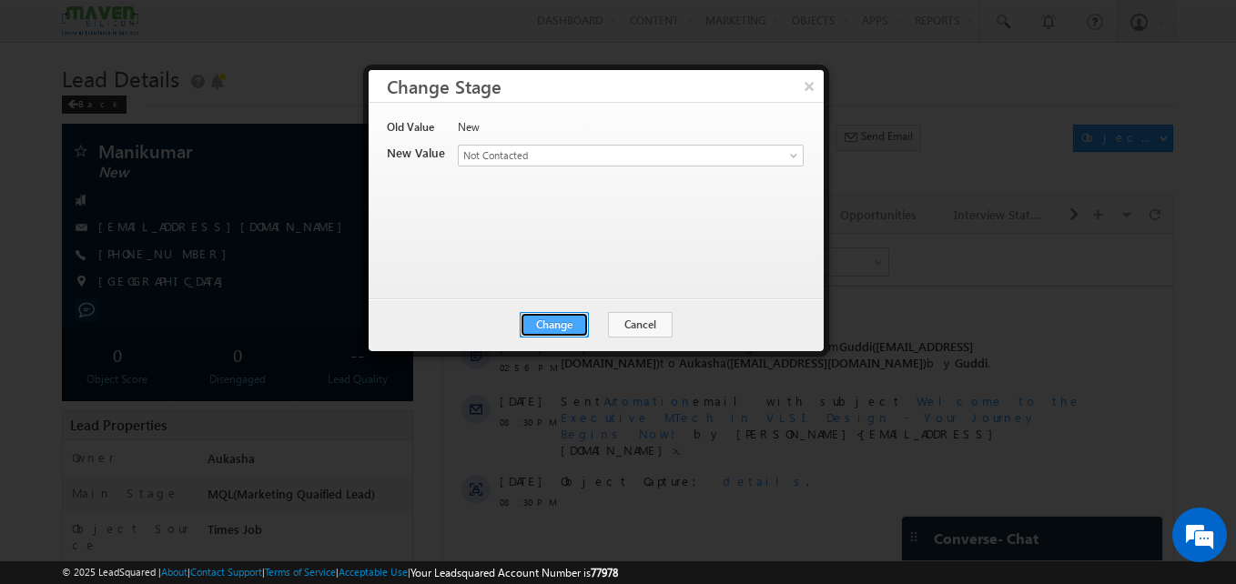
click at [553, 316] on button "Change" at bounding box center [554, 324] width 69 height 25
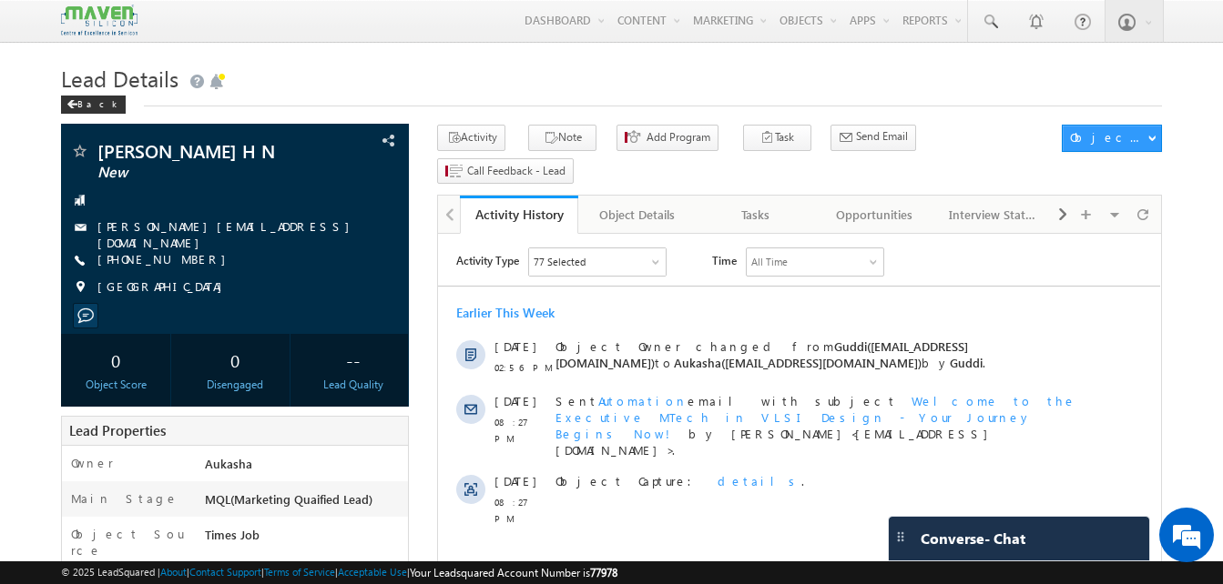
drag, startPoint x: 197, startPoint y: 261, endPoint x: 185, endPoint y: 259, distance: 12.0
click at [185, 259] on div "+91-7829566423" at bounding box center [235, 260] width 330 height 18
copy div "+91-7829566423"
drag, startPoint x: 202, startPoint y: 154, endPoint x: 99, endPoint y: 152, distance: 102.9
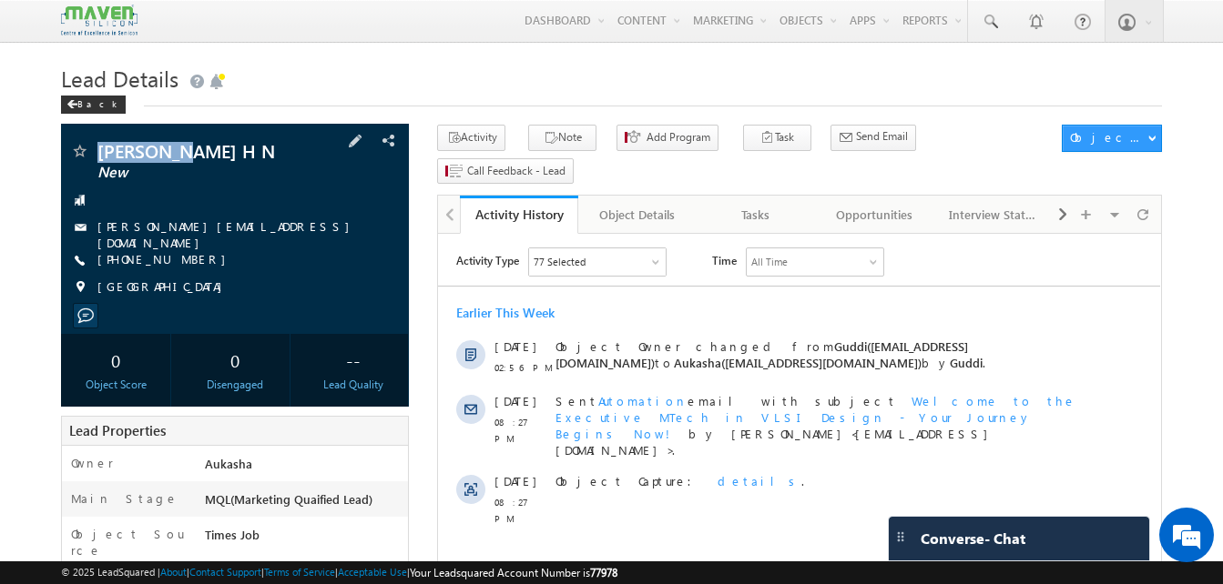
click at [99, 152] on span "KAVYA H N" at bounding box center [204, 151] width 214 height 18
copy span "KAVYA H N"
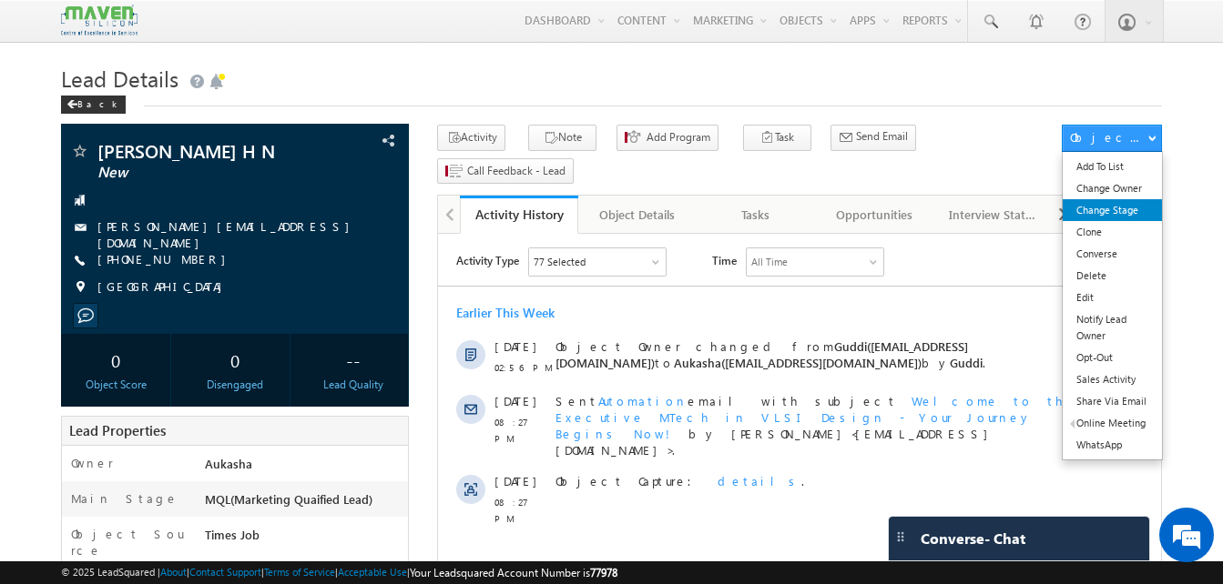
click at [1126, 201] on link "Change Stage" at bounding box center [1111, 210] width 99 height 22
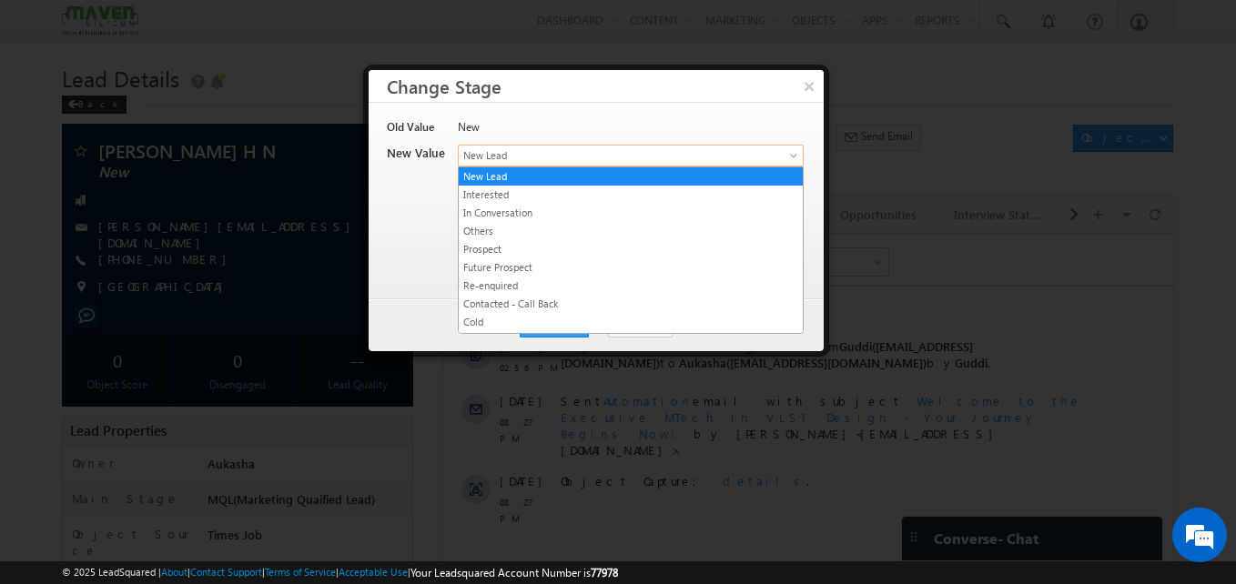
click at [601, 157] on span "New Lead" at bounding box center [601, 155] width 284 height 16
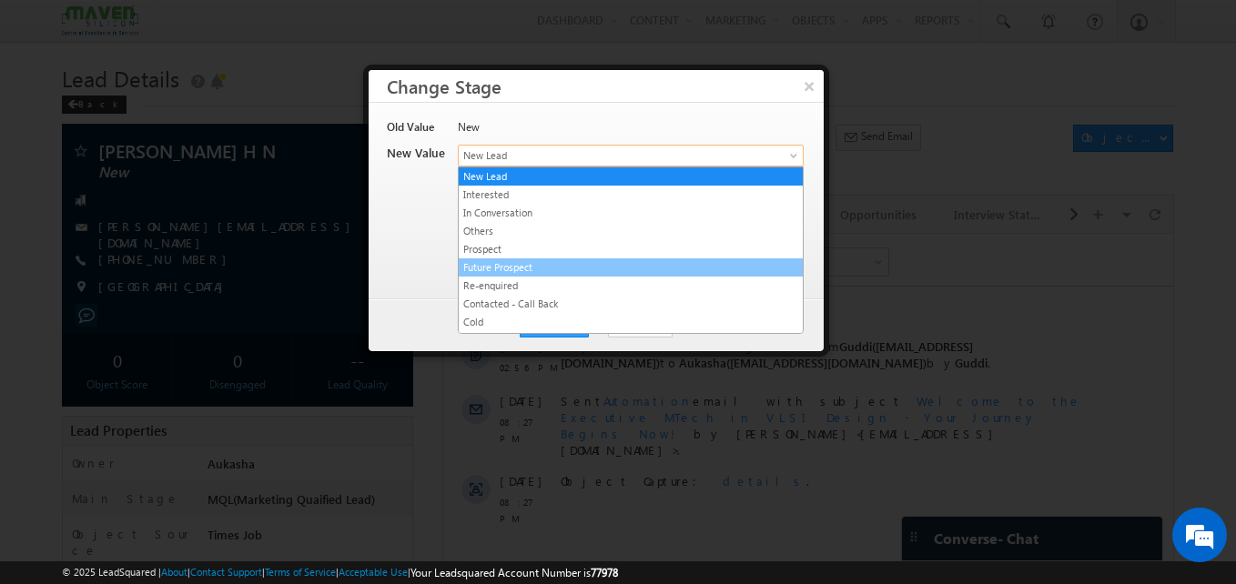
scroll to position [344, 0]
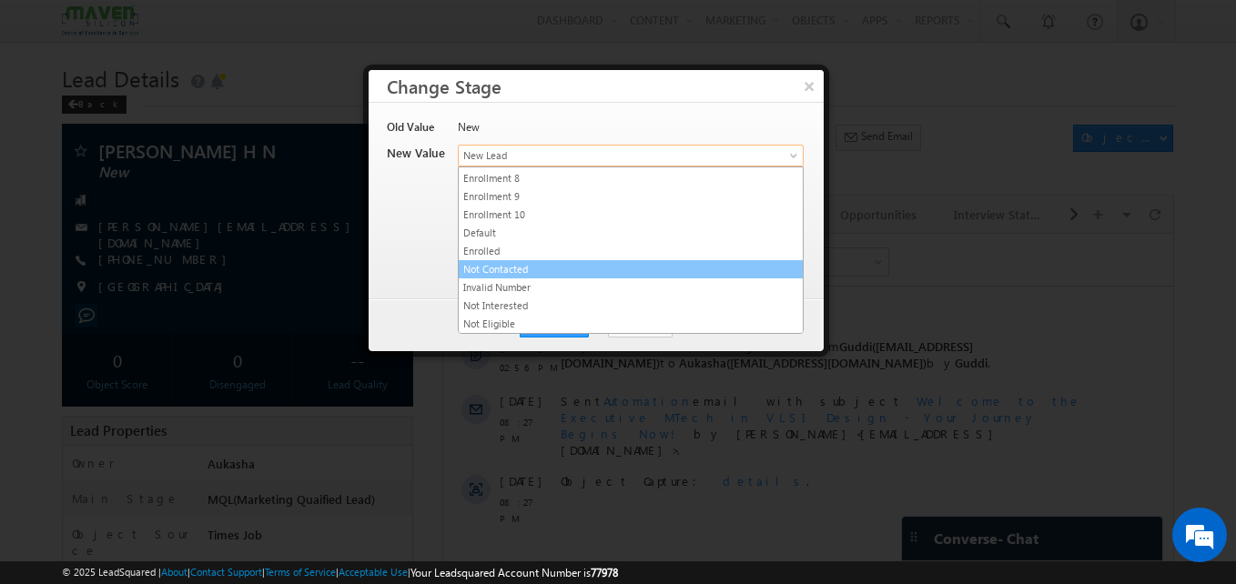
click at [635, 276] on link "Not Contacted" at bounding box center [631, 269] width 344 height 16
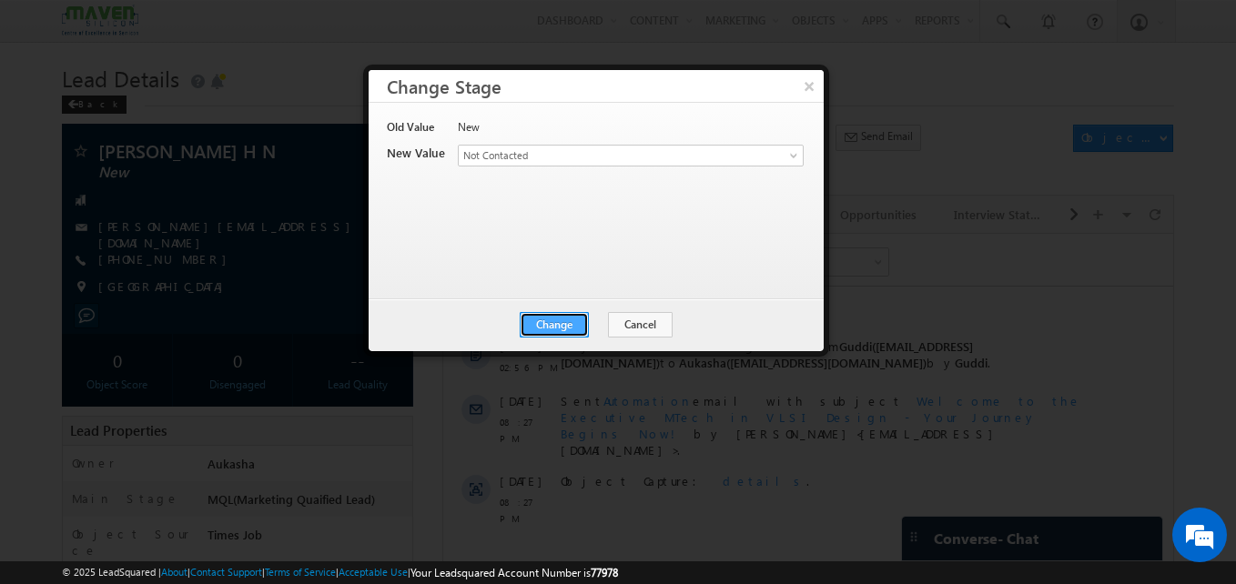
click at [553, 320] on button "Change" at bounding box center [554, 324] width 69 height 25
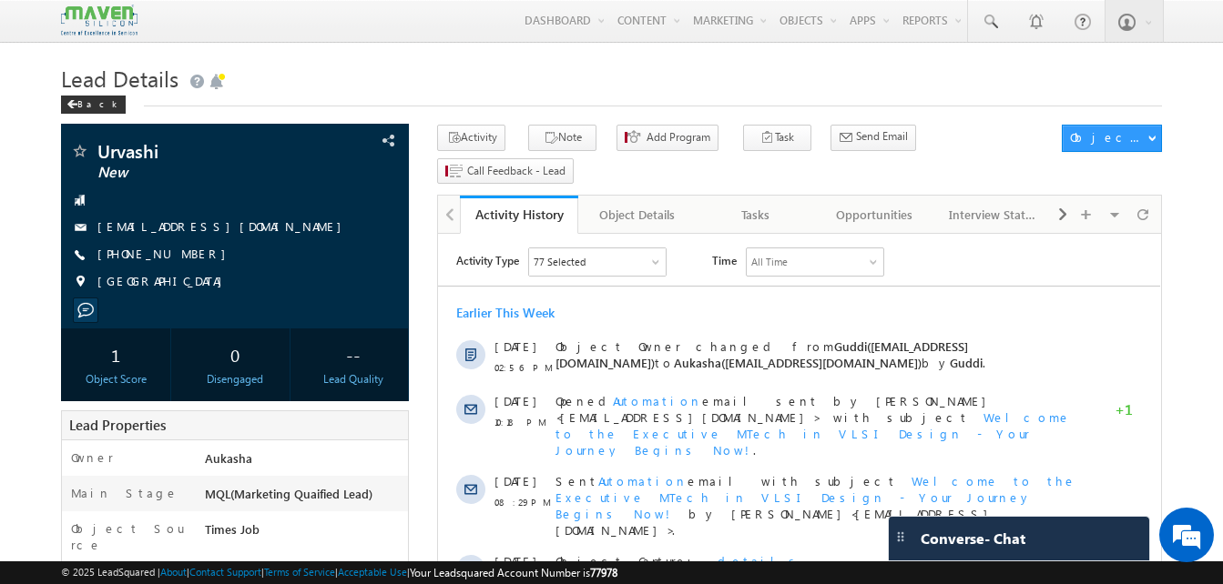
drag, startPoint x: 201, startPoint y: 261, endPoint x: 188, endPoint y: 258, distance: 13.3
click at [188, 258] on div "+91-8147987527" at bounding box center [235, 255] width 330 height 18
drag, startPoint x: 202, startPoint y: 253, endPoint x: 185, endPoint y: 252, distance: 17.3
click at [185, 252] on div "+91-8147987527" at bounding box center [235, 255] width 330 height 18
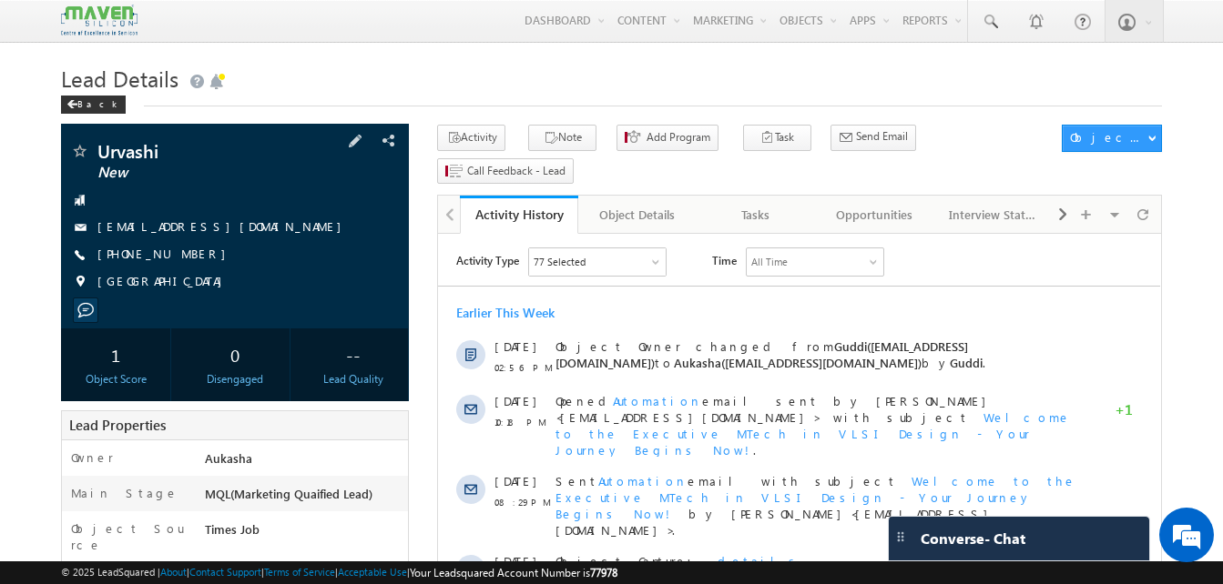
copy div "+91-8147987527"
drag, startPoint x: 166, startPoint y: 150, endPoint x: 95, endPoint y: 147, distance: 71.1
click at [95, 147] on div "Urvashi New" at bounding box center [235, 151] width 330 height 18
copy div "Urvashi"
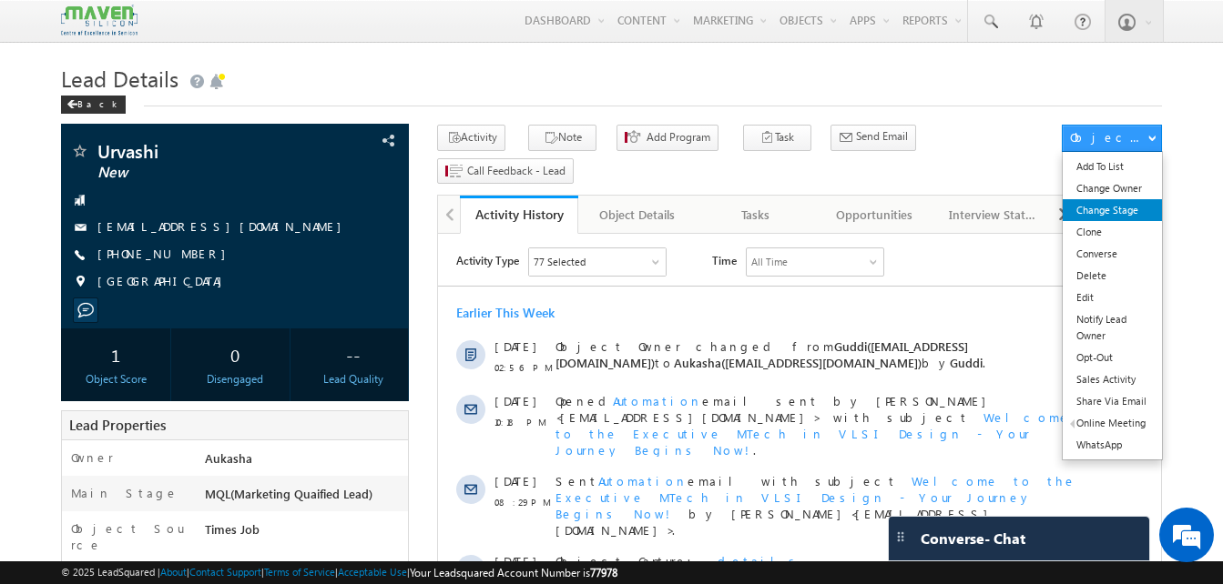
click at [1132, 212] on link "Change Stage" at bounding box center [1111, 210] width 99 height 22
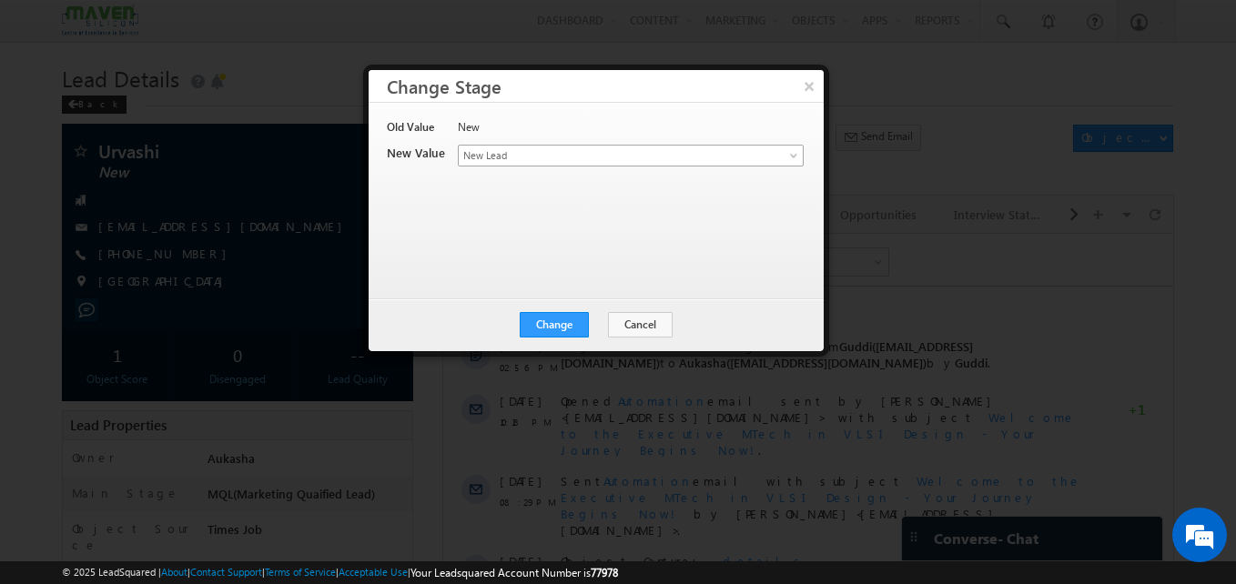
click at [762, 157] on link "New Lead" at bounding box center [631, 156] width 346 height 22
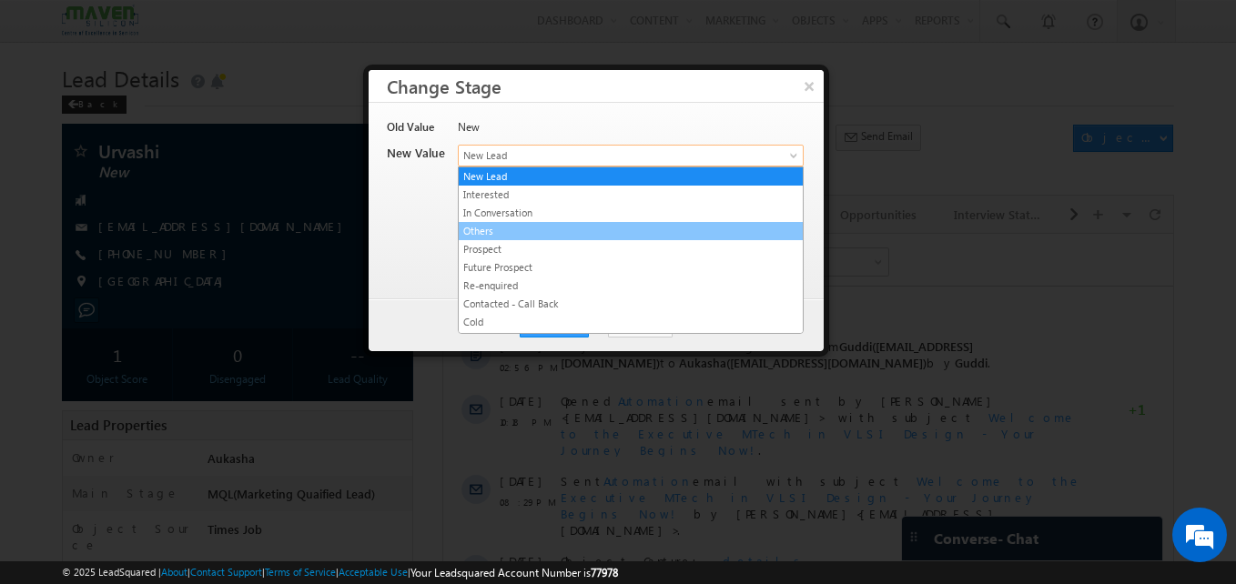
scroll to position [344, 0]
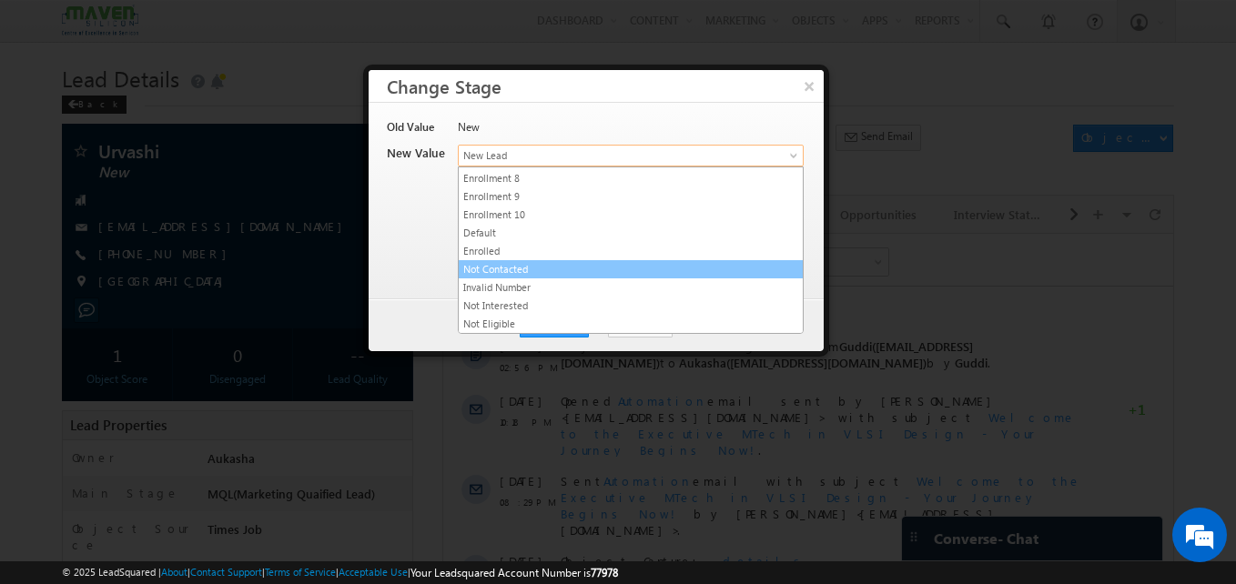
click at [570, 270] on link "Not Contacted" at bounding box center [631, 269] width 344 height 16
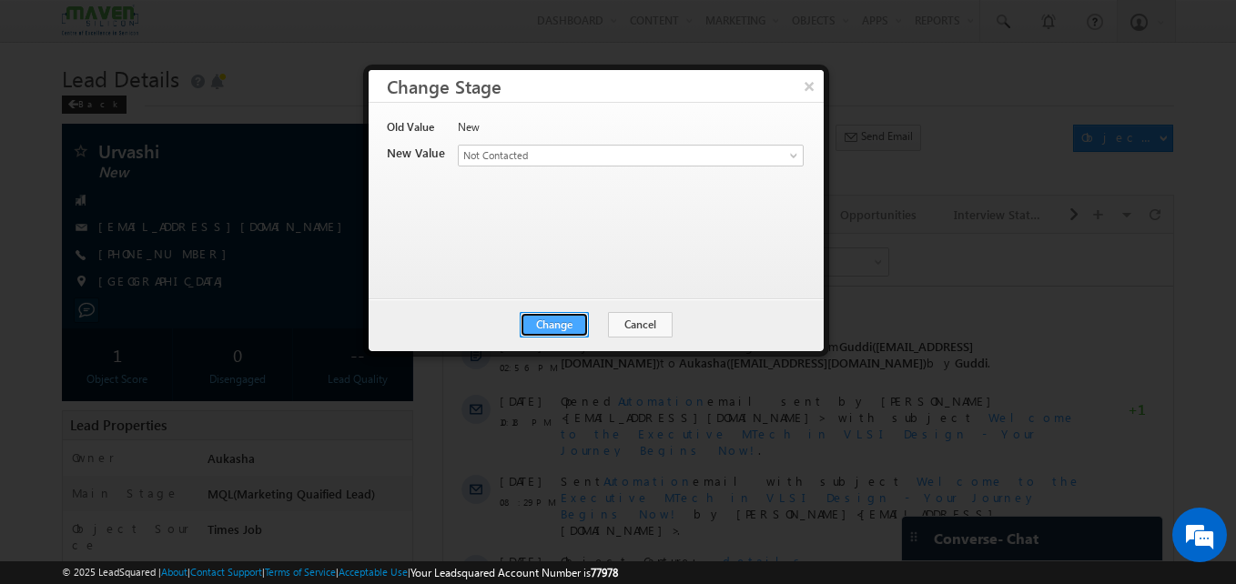
click at [572, 330] on button "Change" at bounding box center [554, 324] width 69 height 25
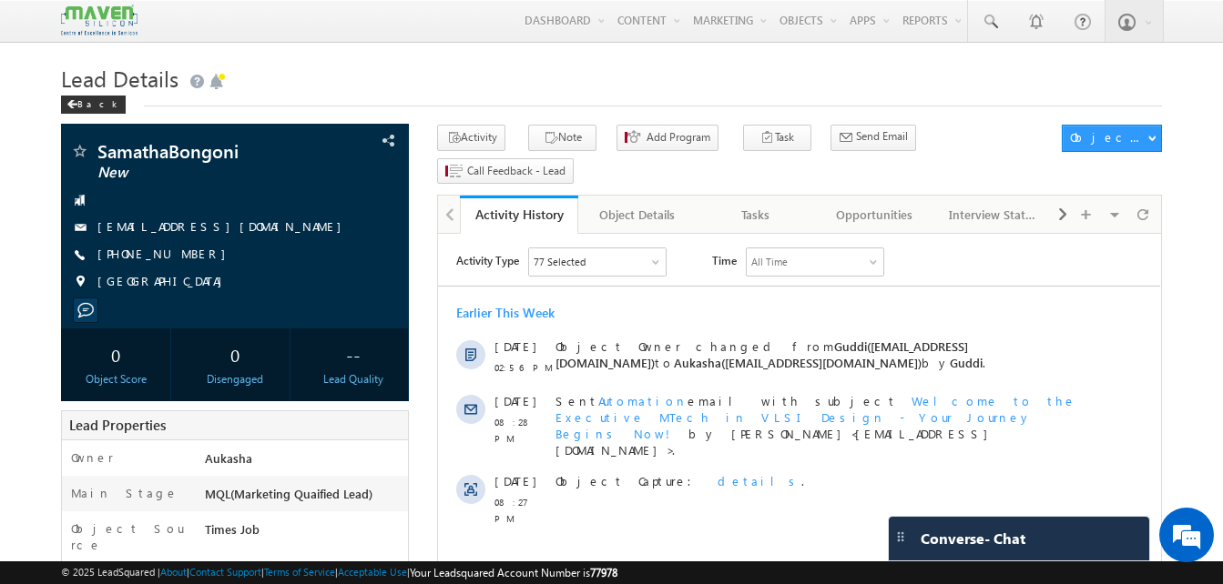
click at [339, 36] on div "Menu Aukasha lsq5@ maven -sili con.c om crmma ven" at bounding box center [611, 21] width 1101 height 43
click at [412, 86] on h1 "Lead Details" at bounding box center [611, 77] width 1101 height 36
drag, startPoint x: 259, startPoint y: 153, endPoint x: 95, endPoint y: 150, distance: 164.8
click at [95, 150] on div "SamathaBongoni New" at bounding box center [235, 151] width 330 height 18
copy div "SamathaBongoni"
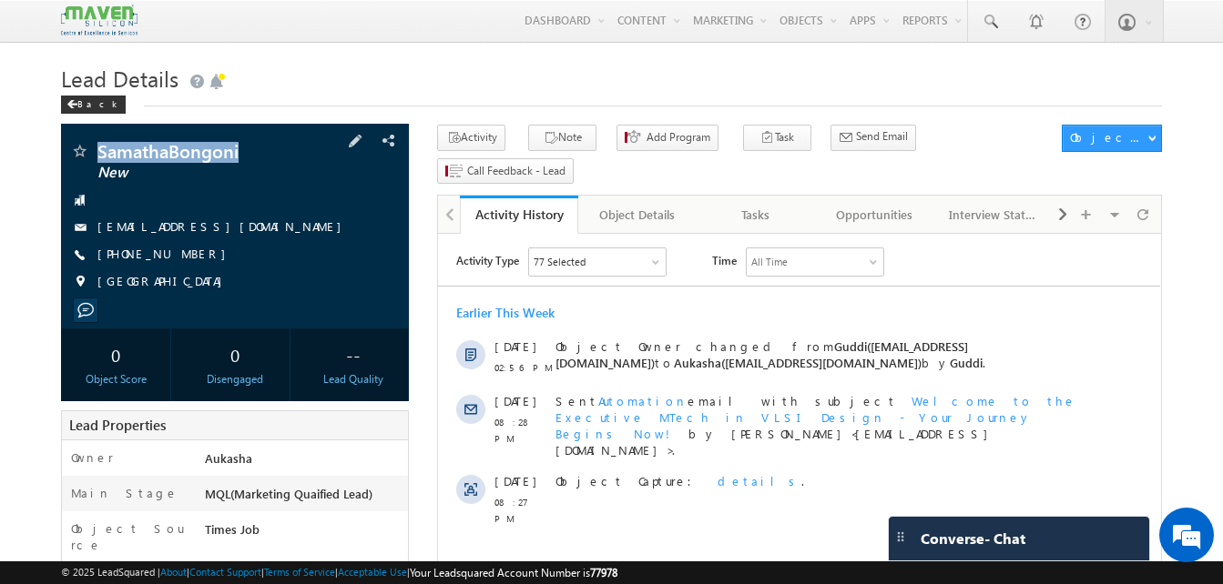
drag, startPoint x: 201, startPoint y: 262, endPoint x: 185, endPoint y: 254, distance: 18.3
click at [185, 254] on div "[PHONE_NUMBER]" at bounding box center [235, 255] width 330 height 18
copy div "[PHONE_NUMBER]"
click at [553, 139] on button "Note" at bounding box center [562, 138] width 68 height 26
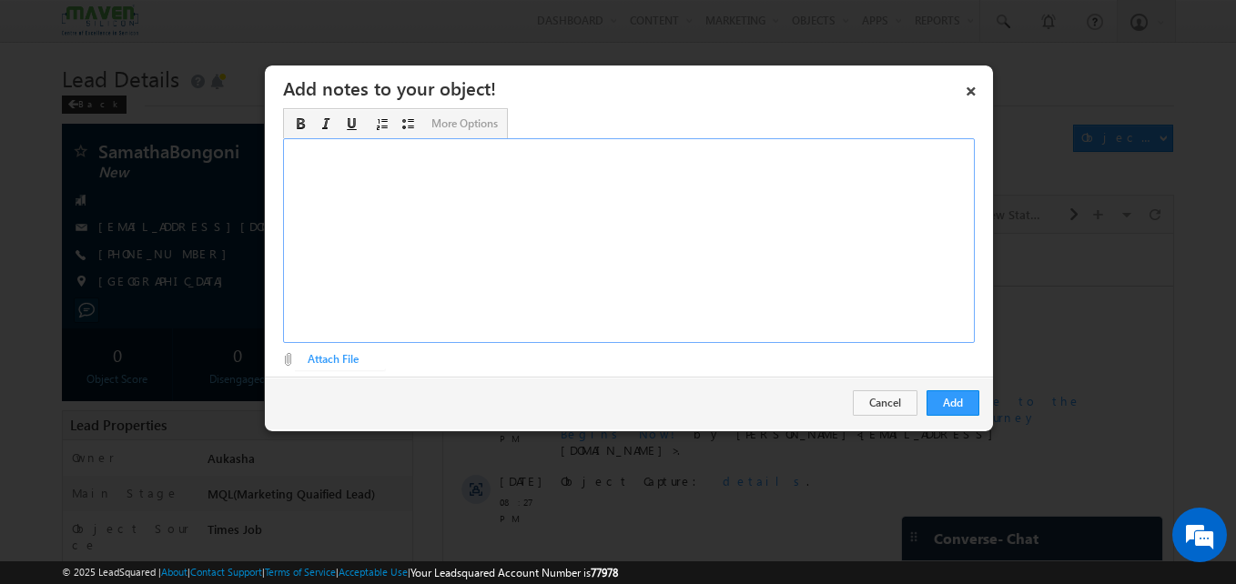
click at [734, 224] on div "Rich Text Editor, Description-inline-editor-div" at bounding box center [629, 240] width 692 height 205
paste div "Rich Text Editor, Description-inline-editor-div"
click at [954, 401] on button "Add" at bounding box center [953, 403] width 53 height 25
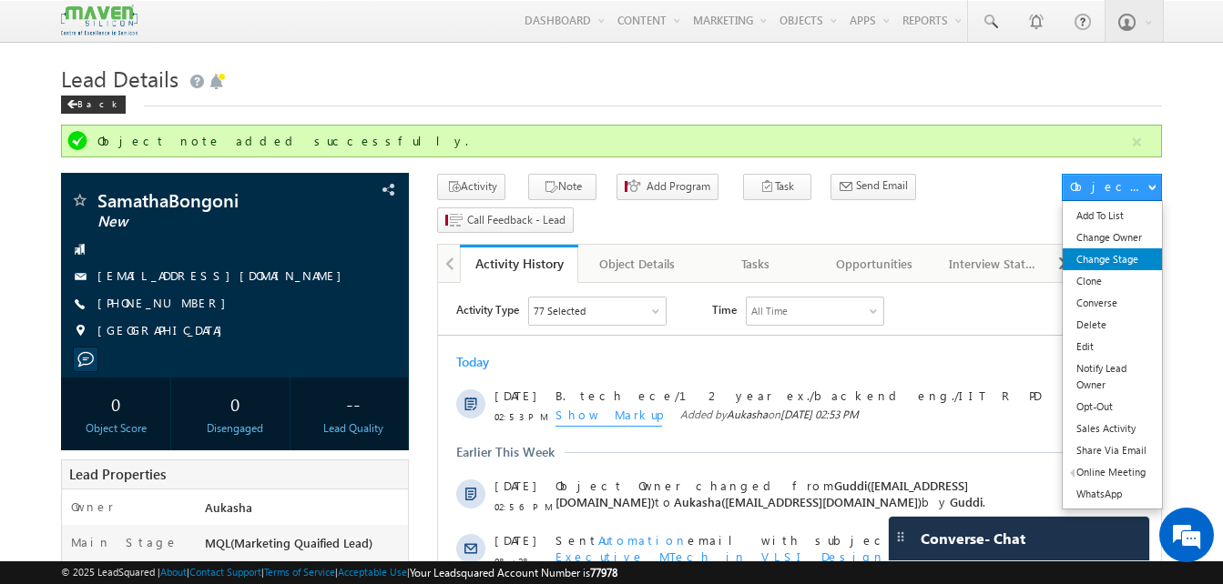
click at [1110, 257] on link "Change Stage" at bounding box center [1111, 260] width 99 height 22
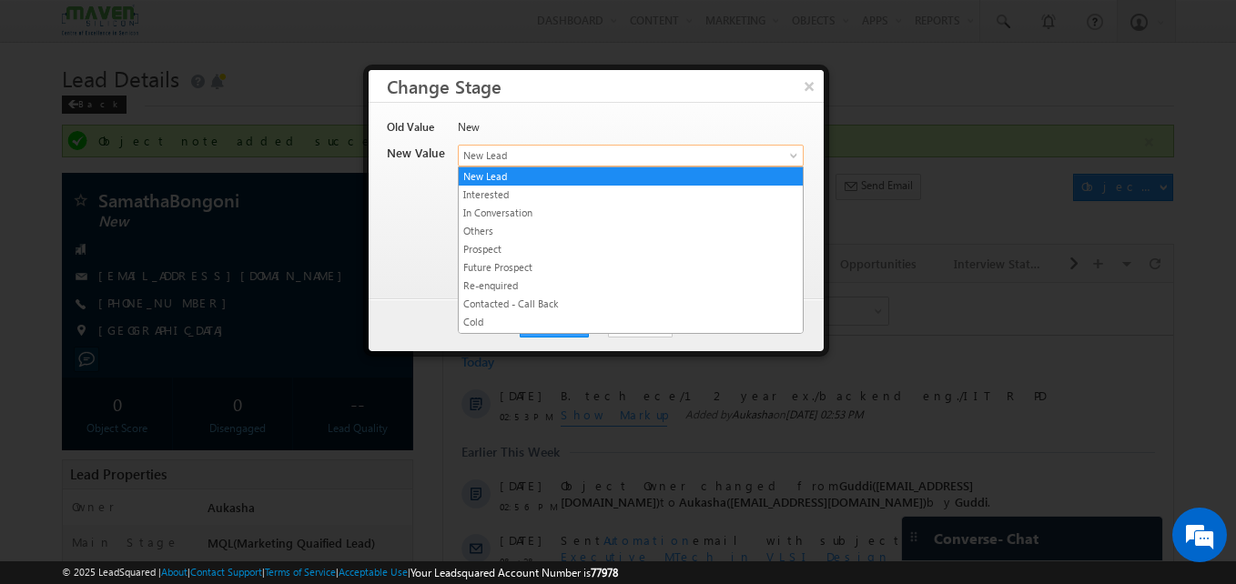
click at [645, 154] on span "New Lead" at bounding box center [601, 155] width 284 height 16
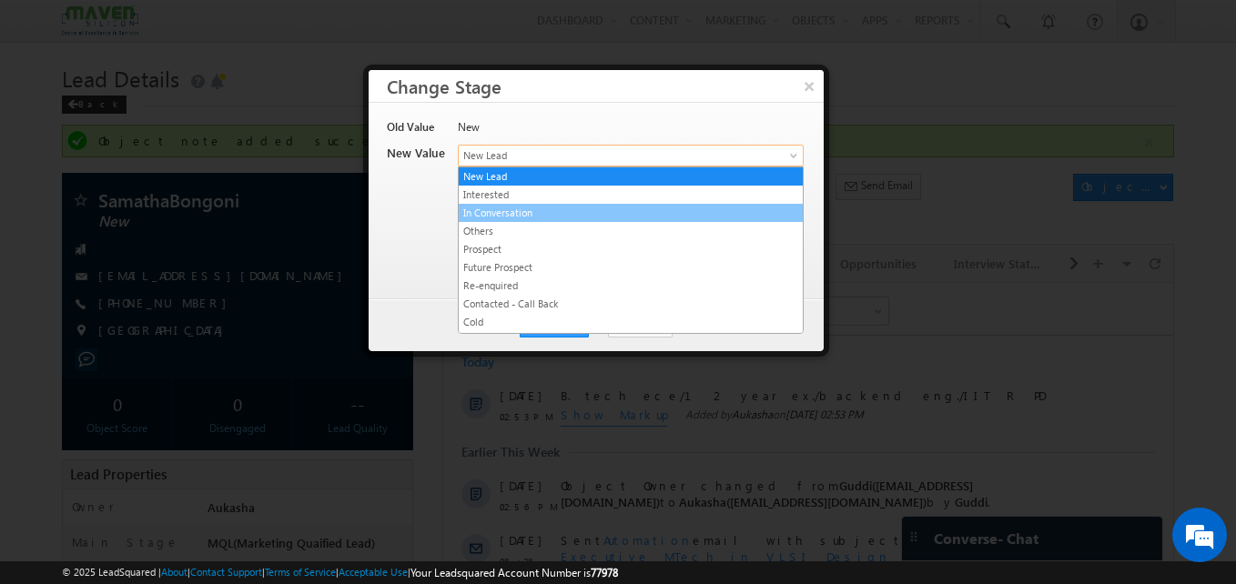
click at [512, 214] on link "In Conversation" at bounding box center [631, 213] width 344 height 16
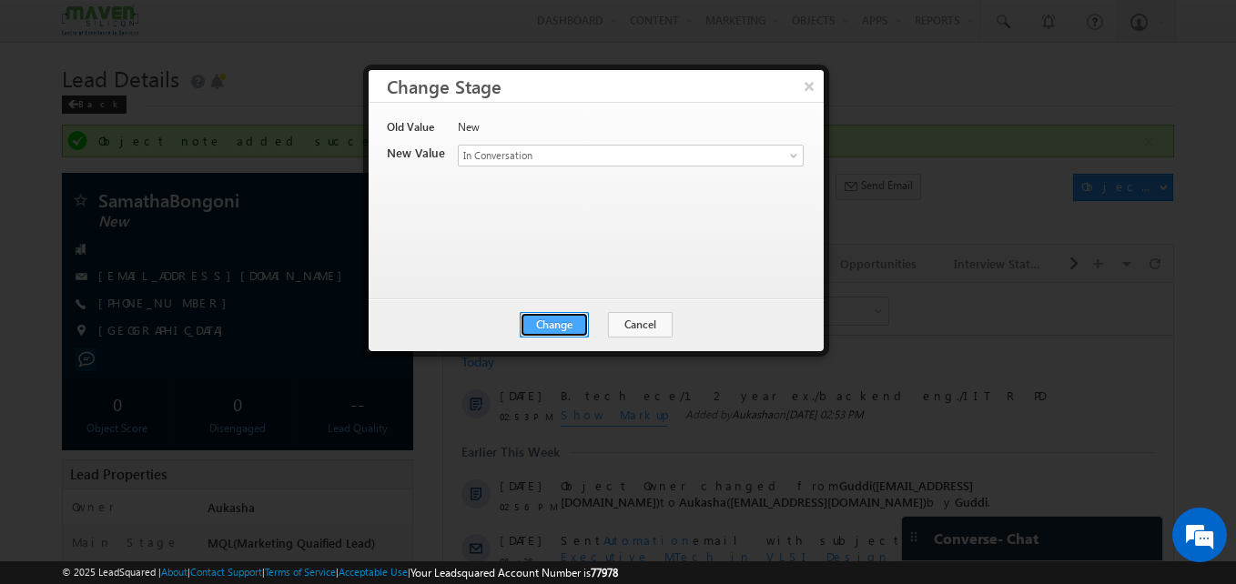
click at [556, 323] on button "Change" at bounding box center [554, 324] width 69 height 25
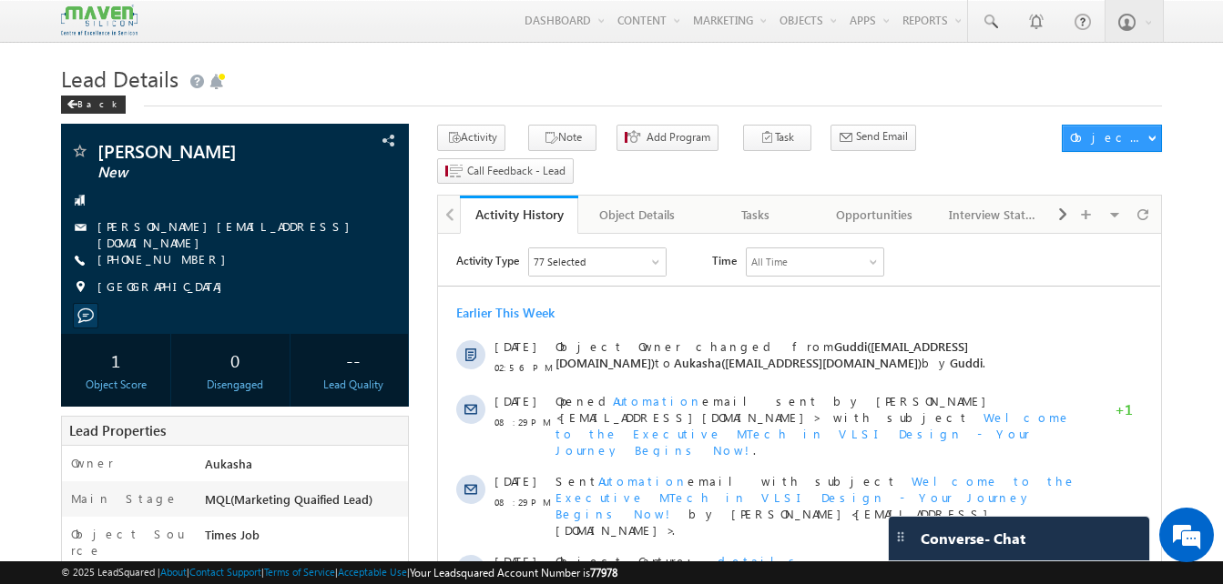
click at [476, 95] on h1 "Lead Details" at bounding box center [611, 77] width 1101 height 36
click at [553, 139] on button "Note" at bounding box center [562, 138] width 68 height 26
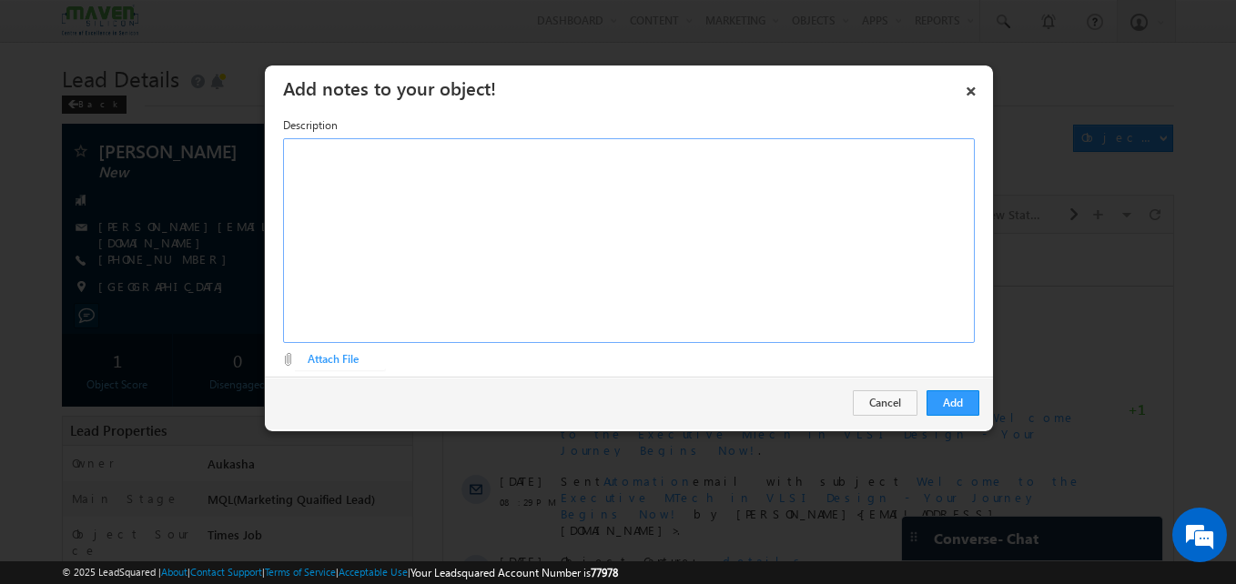
click at [393, 238] on div "Rich Text Editor, Description-inline-editor-div" at bounding box center [629, 240] width 692 height 205
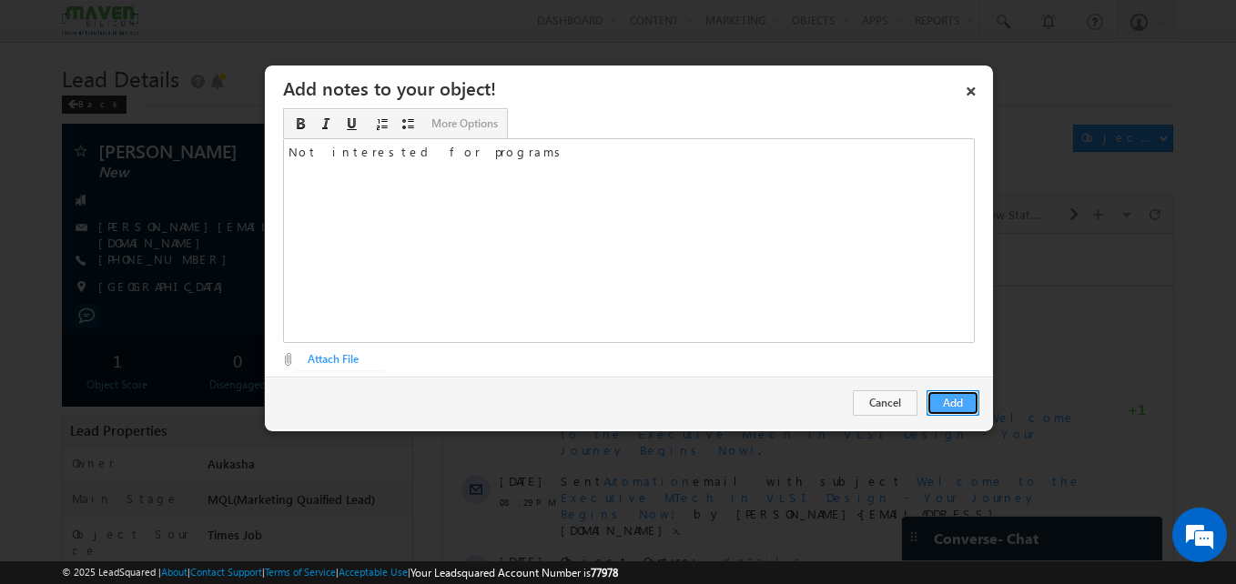
click at [959, 404] on button "Add" at bounding box center [953, 403] width 53 height 25
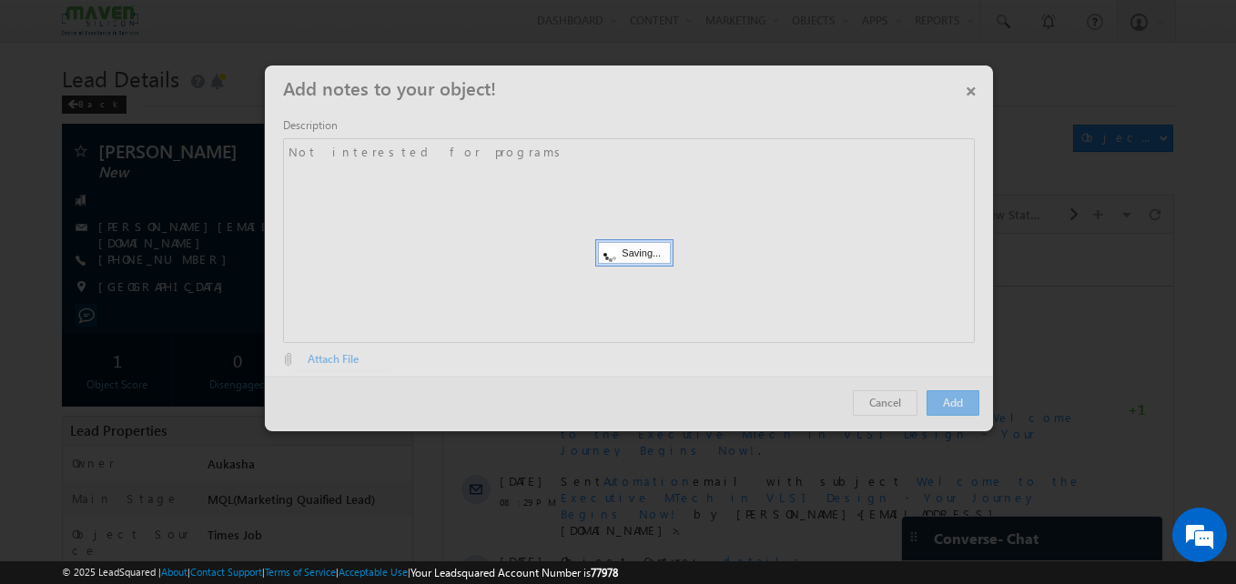
click at [89, 308] on div at bounding box center [618, 292] width 1236 height 584
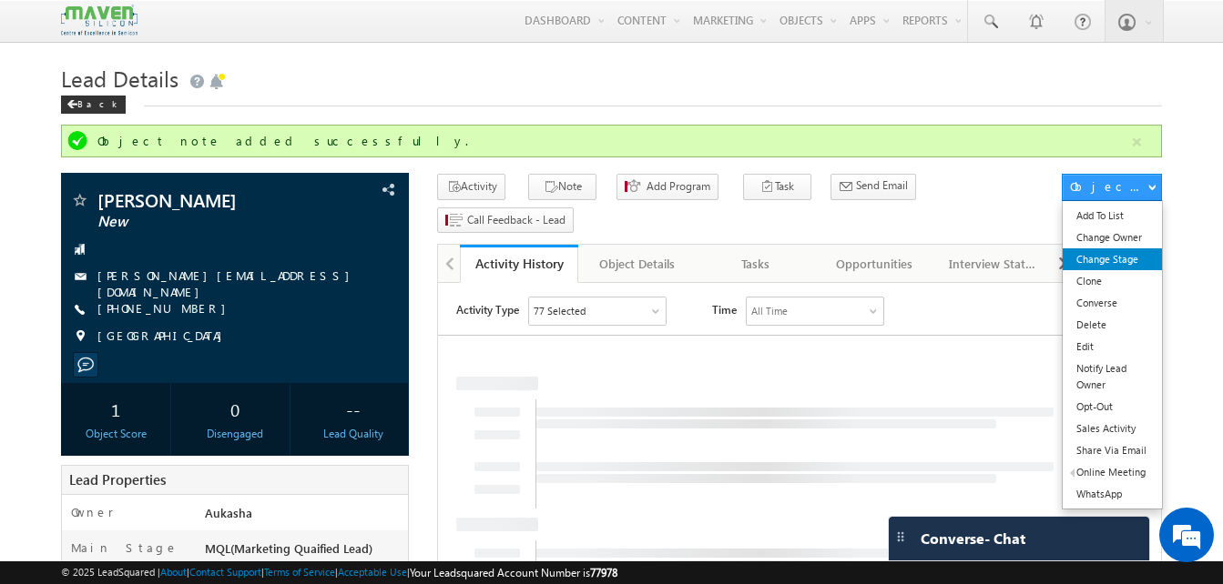
click at [1120, 256] on link "Change Stage" at bounding box center [1111, 260] width 99 height 22
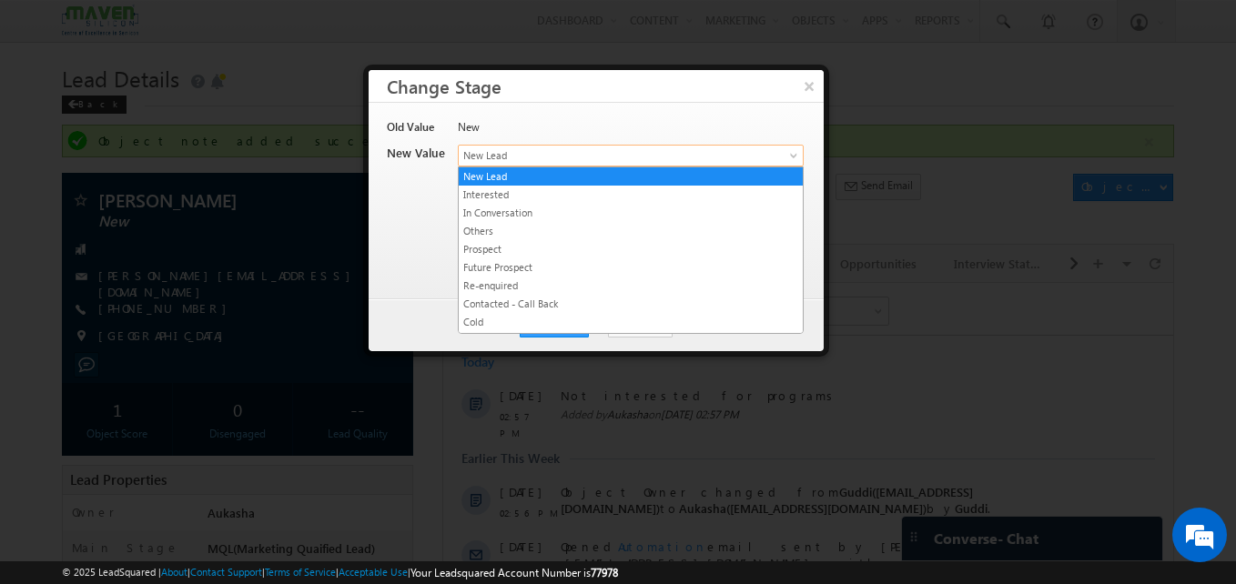
click at [715, 159] on span "New Lead" at bounding box center [601, 155] width 284 height 16
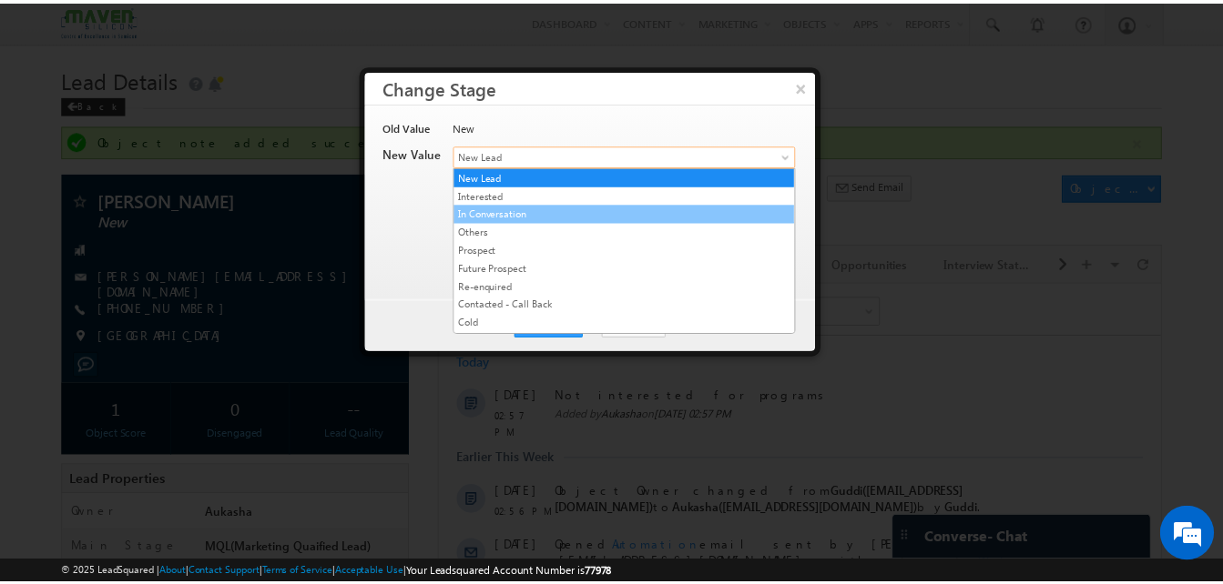
scroll to position [344, 0]
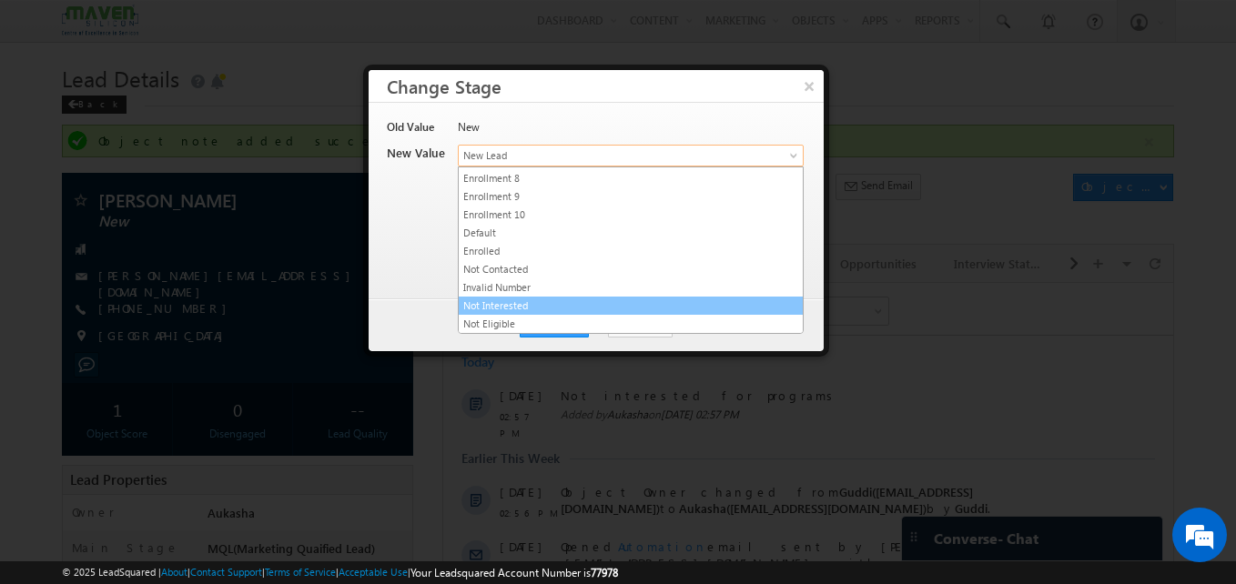
click at [539, 308] on link "Not Interested" at bounding box center [631, 306] width 344 height 16
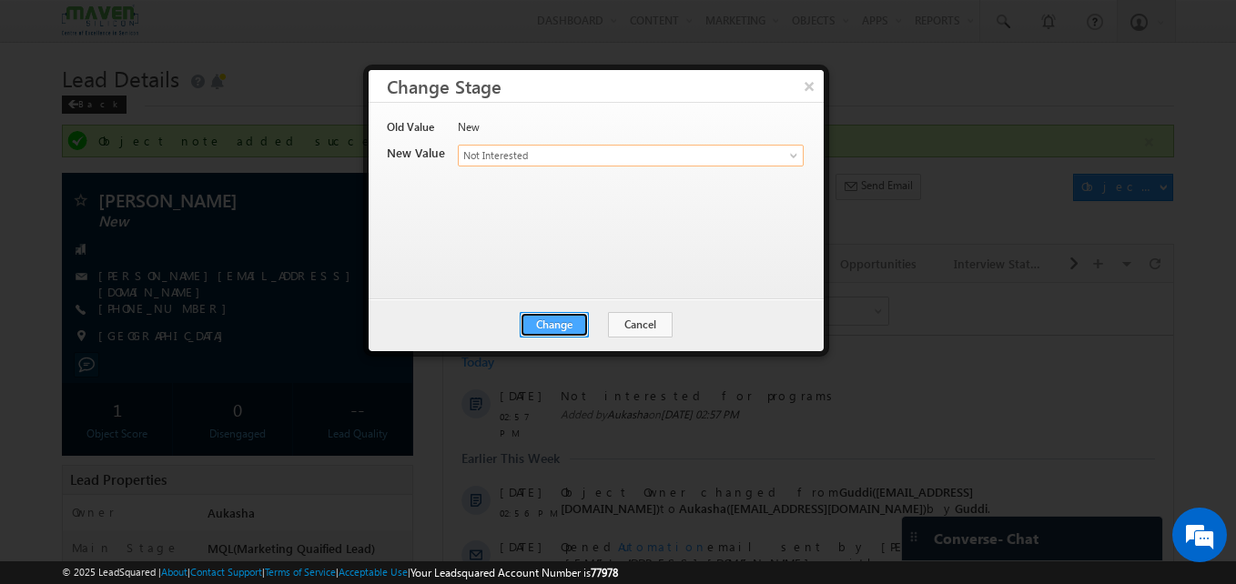
click at [547, 317] on button "Change" at bounding box center [554, 324] width 69 height 25
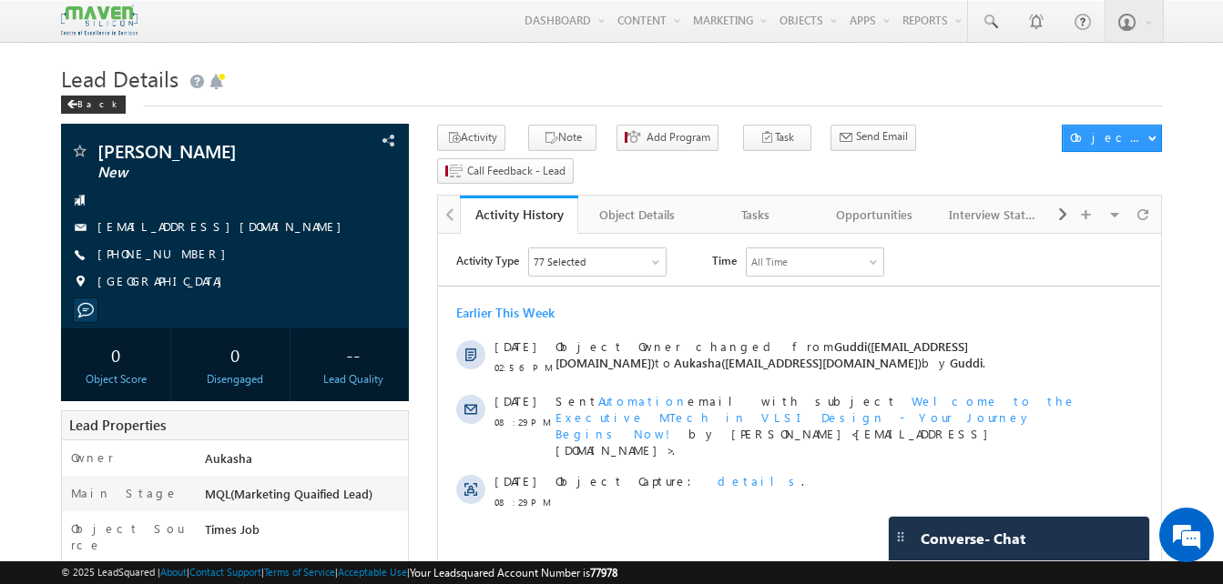
click at [991, 15] on span at bounding box center [989, 22] width 18 height 18
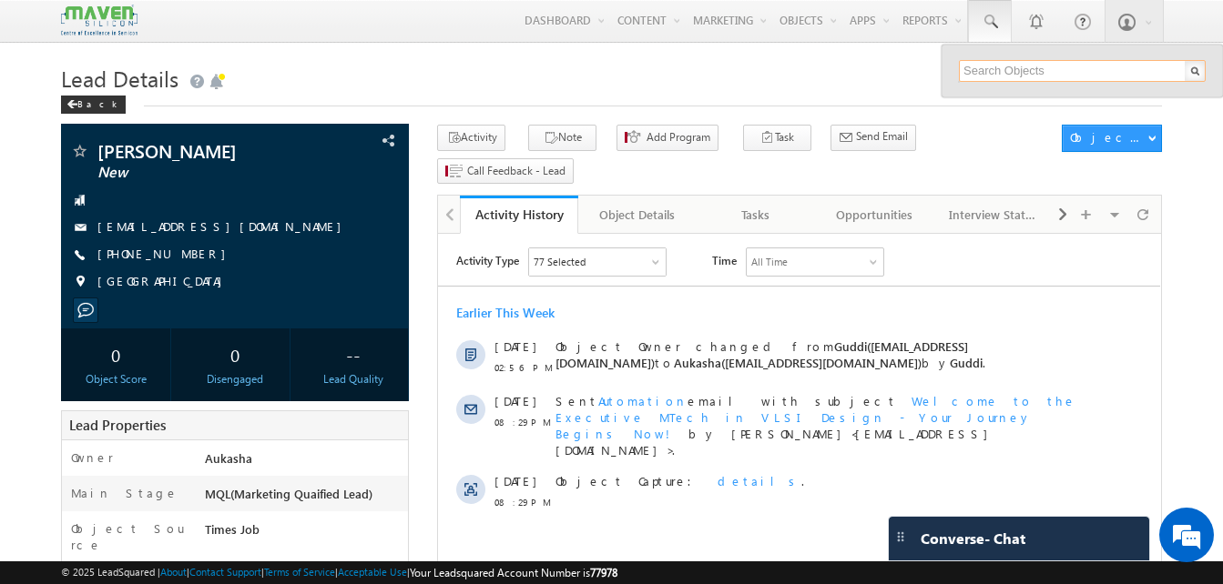
click at [1050, 62] on input "text" at bounding box center [1082, 71] width 247 height 22
paste input "9618252100"
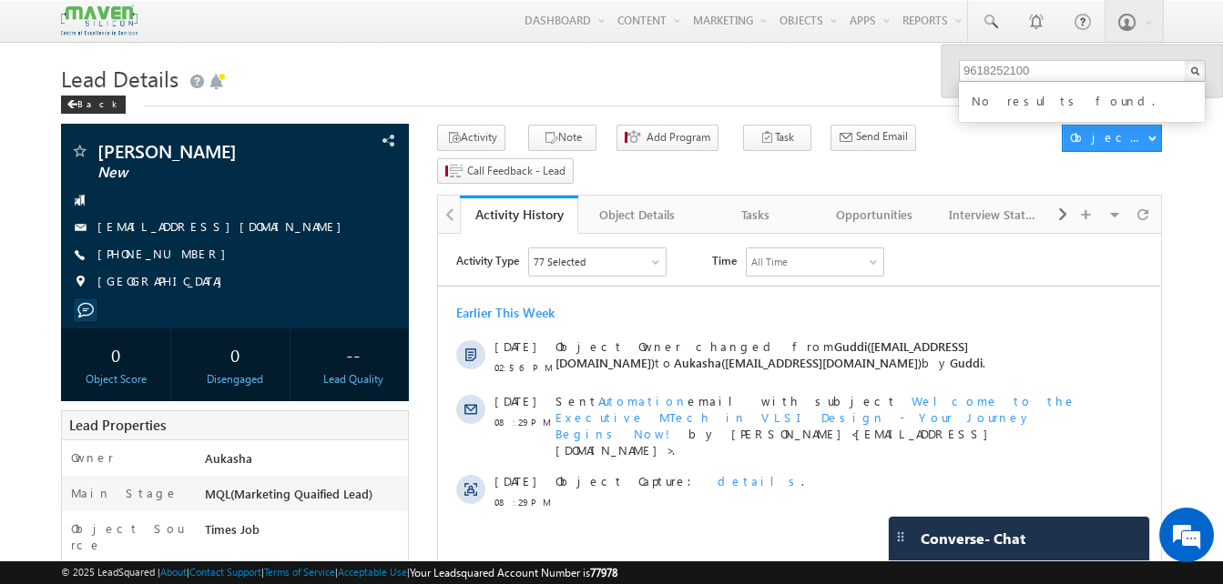
click at [550, 98] on div "Back" at bounding box center [611, 101] width 1101 height 12
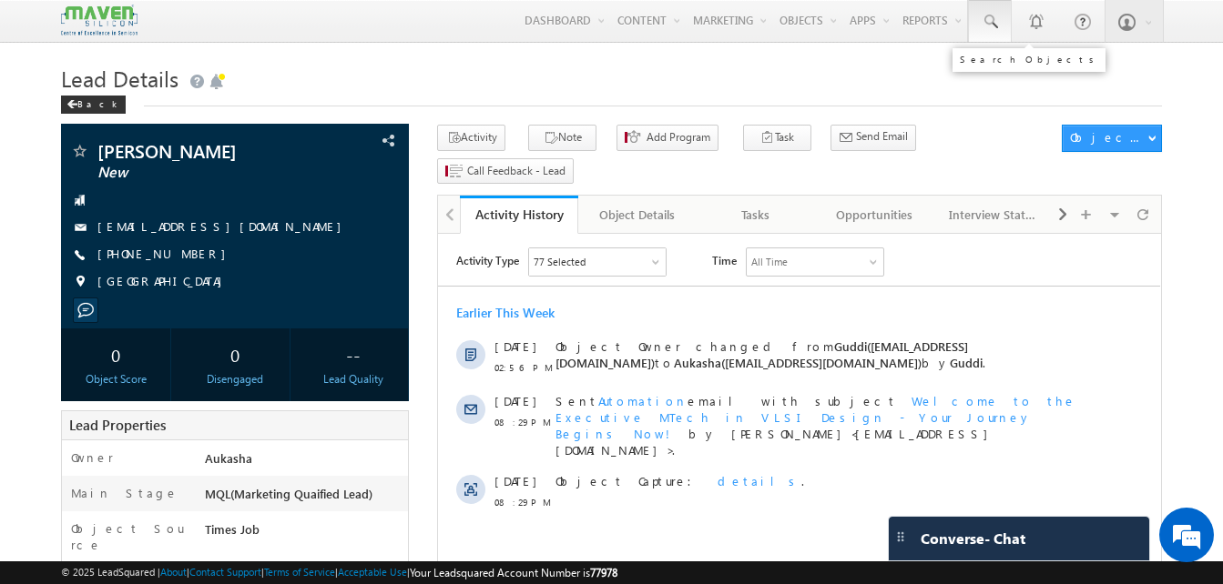
click at [999, 33] on link at bounding box center [990, 21] width 44 height 42
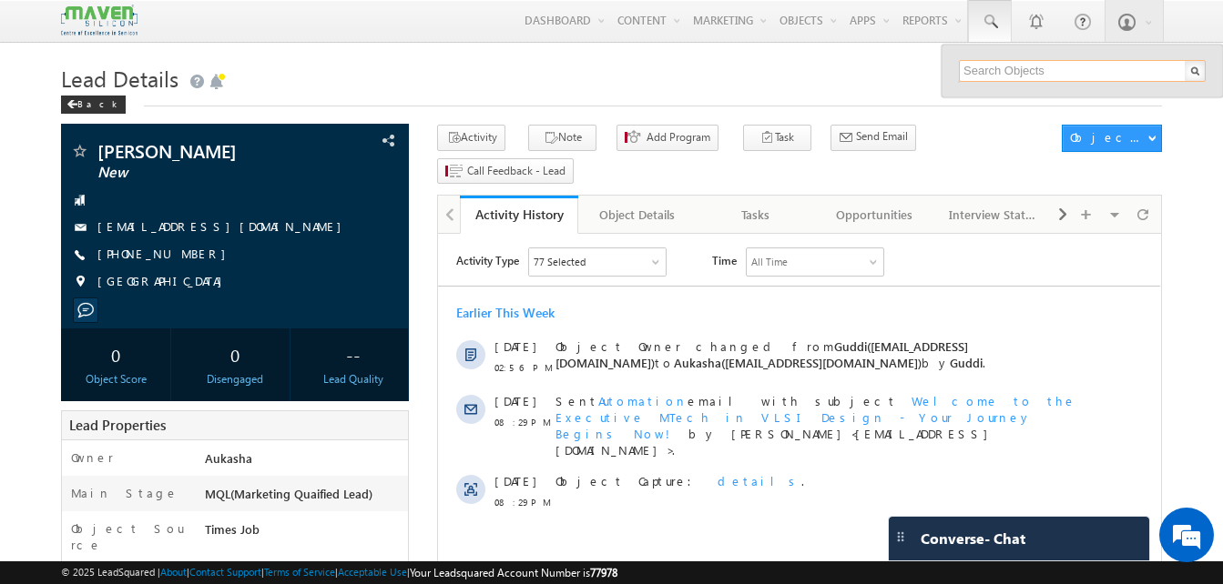
click at [1022, 73] on input "text" at bounding box center [1082, 71] width 247 height 22
paste input "7986612571"
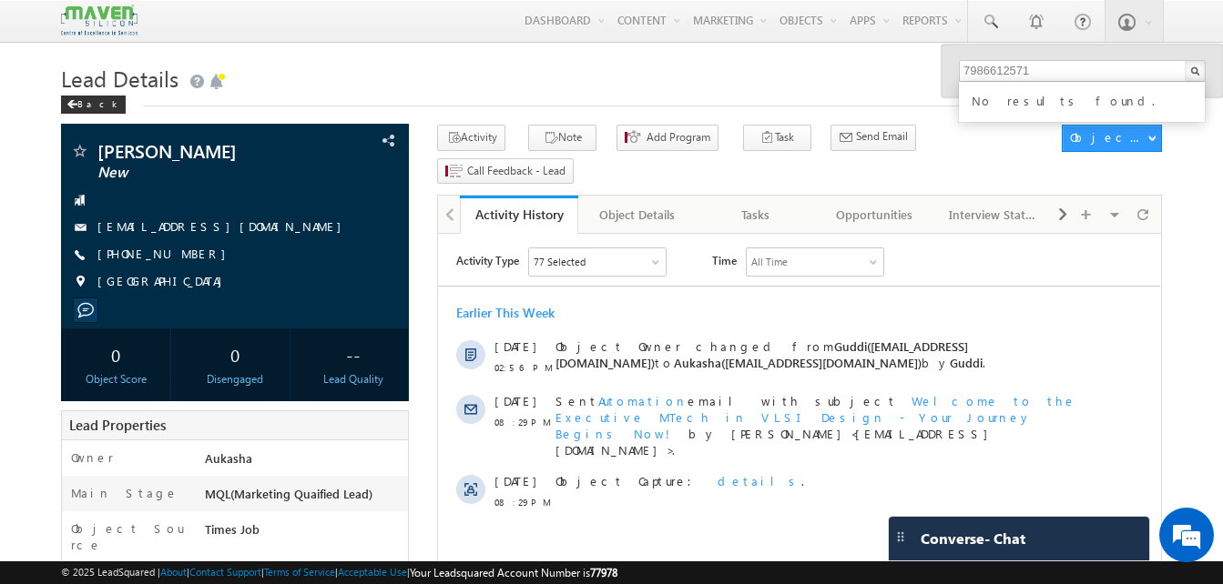
click at [726, 76] on h1 "Lead Details" at bounding box center [611, 77] width 1101 height 36
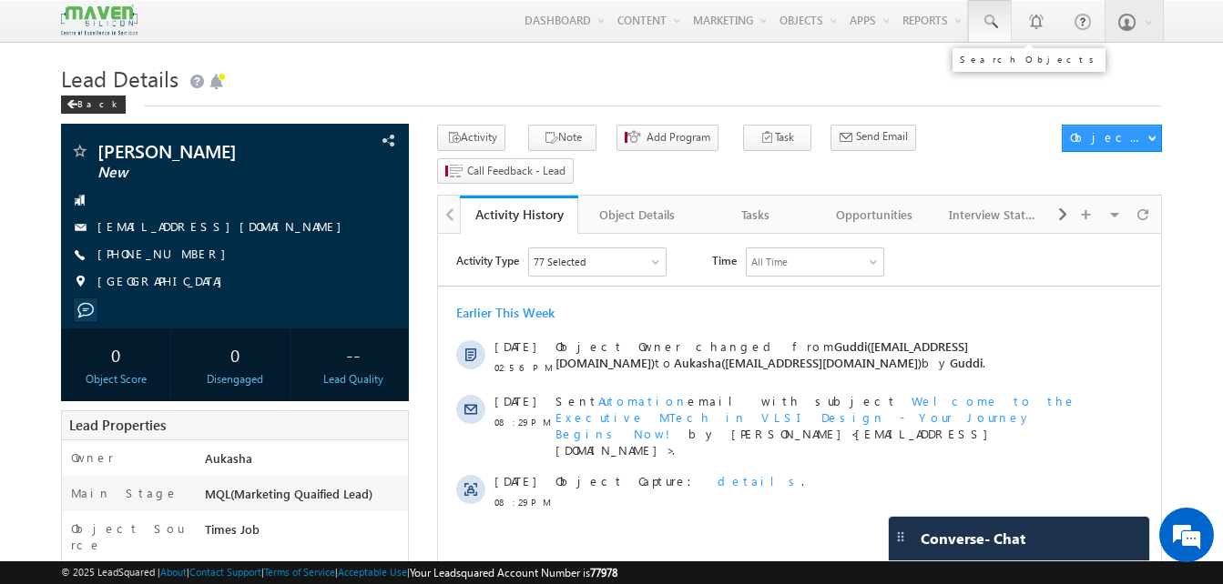
click at [993, 27] on span at bounding box center [989, 22] width 18 height 18
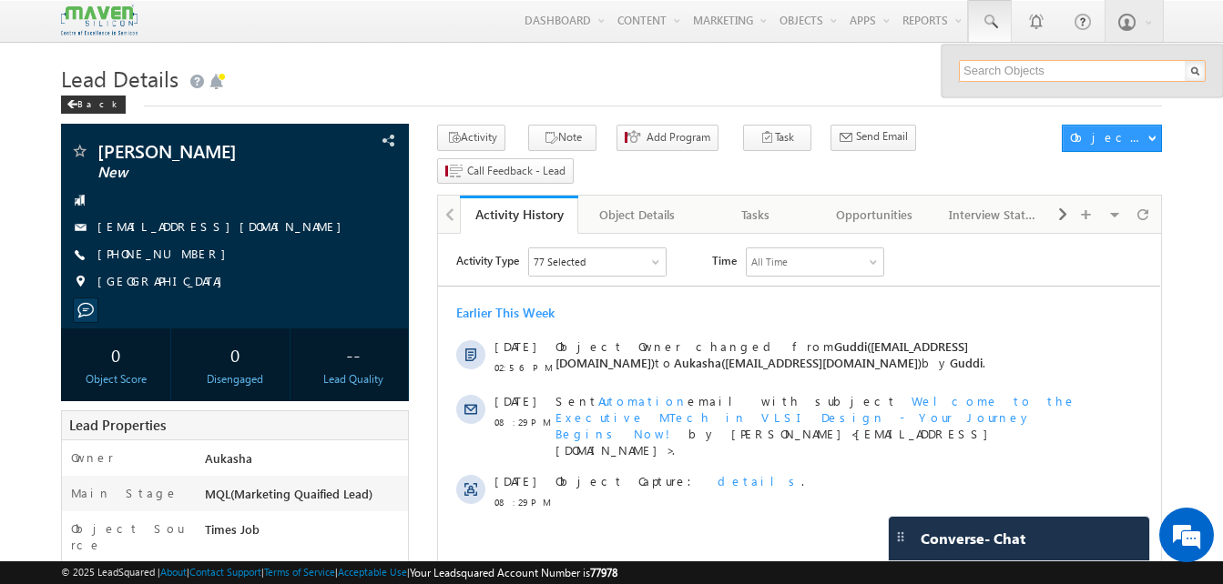
click at [1003, 78] on input "text" at bounding box center [1082, 71] width 247 height 22
paste input "9560290025"
type input "9560290025"
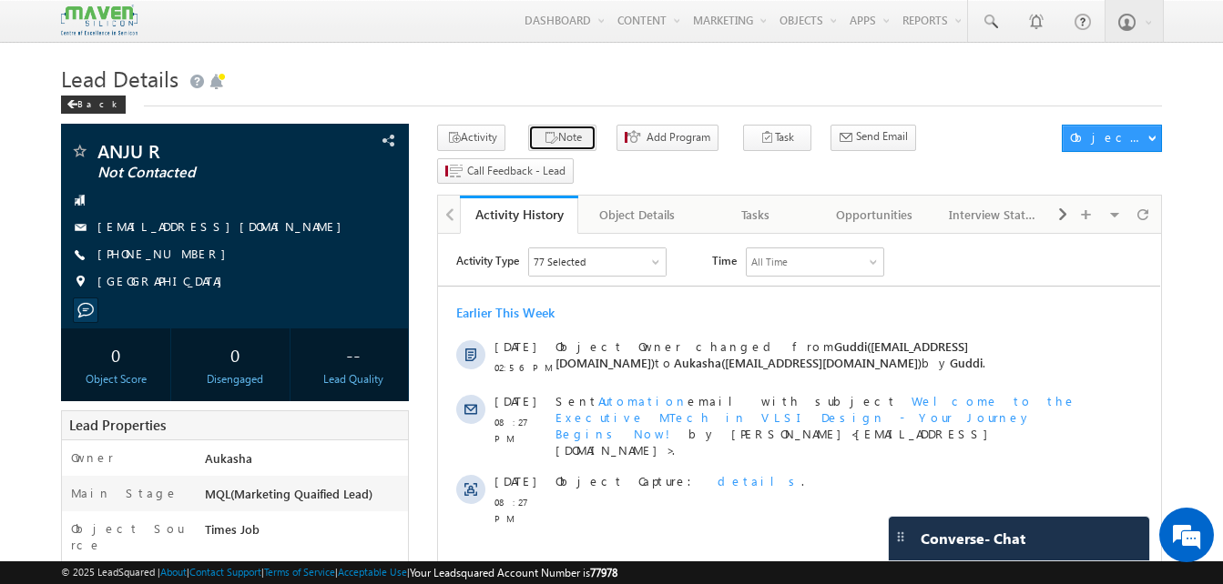
click at [543, 147] on icon "button" at bounding box center [550, 138] width 15 height 17
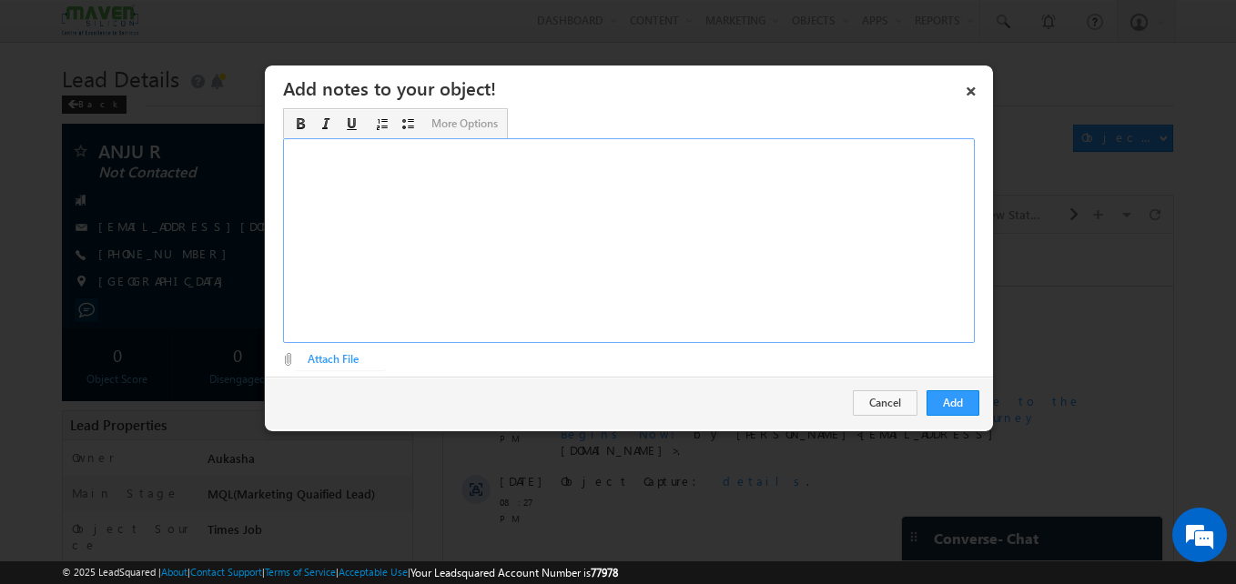
click at [376, 188] on div "Rich Text Editor, Description-inline-editor-div" at bounding box center [629, 240] width 692 height 205
click at [948, 415] on button "Add" at bounding box center [953, 403] width 53 height 25
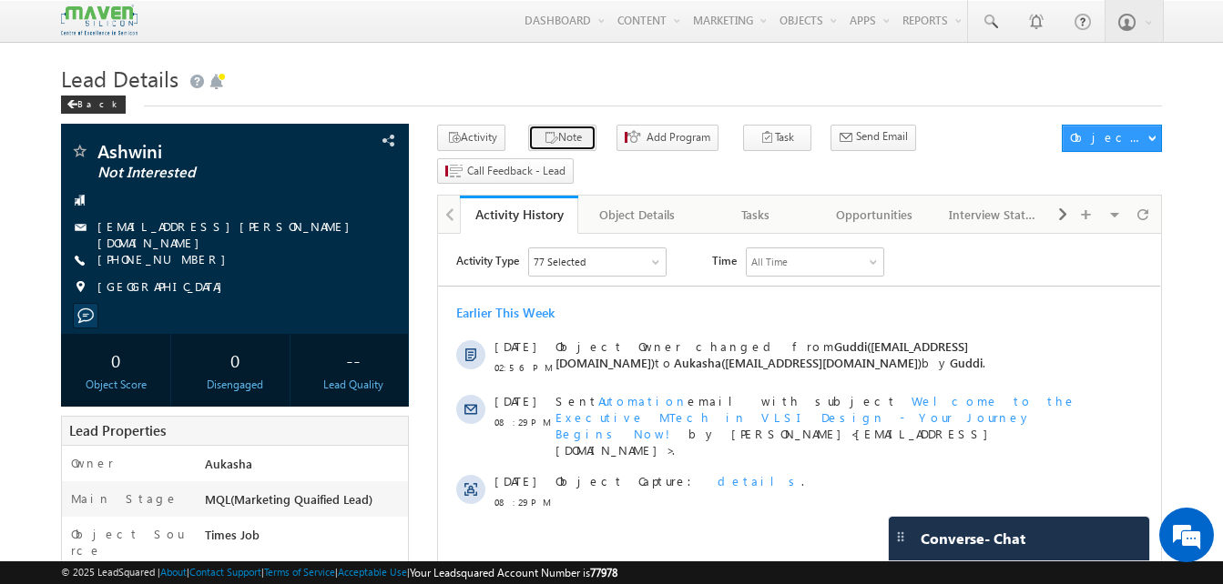
click at [538, 127] on button "Note" at bounding box center [562, 138] width 68 height 26
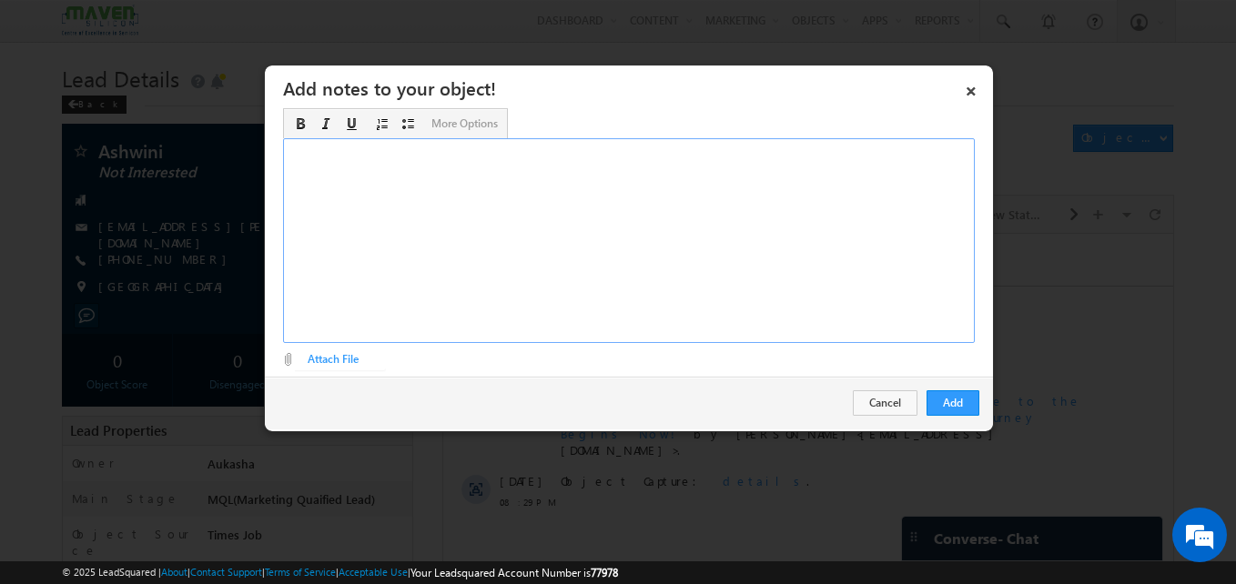
click at [462, 287] on div "Rich Text Editor, Description-inline-editor-div" at bounding box center [629, 240] width 692 height 205
click at [939, 412] on button "Add" at bounding box center [953, 403] width 53 height 25
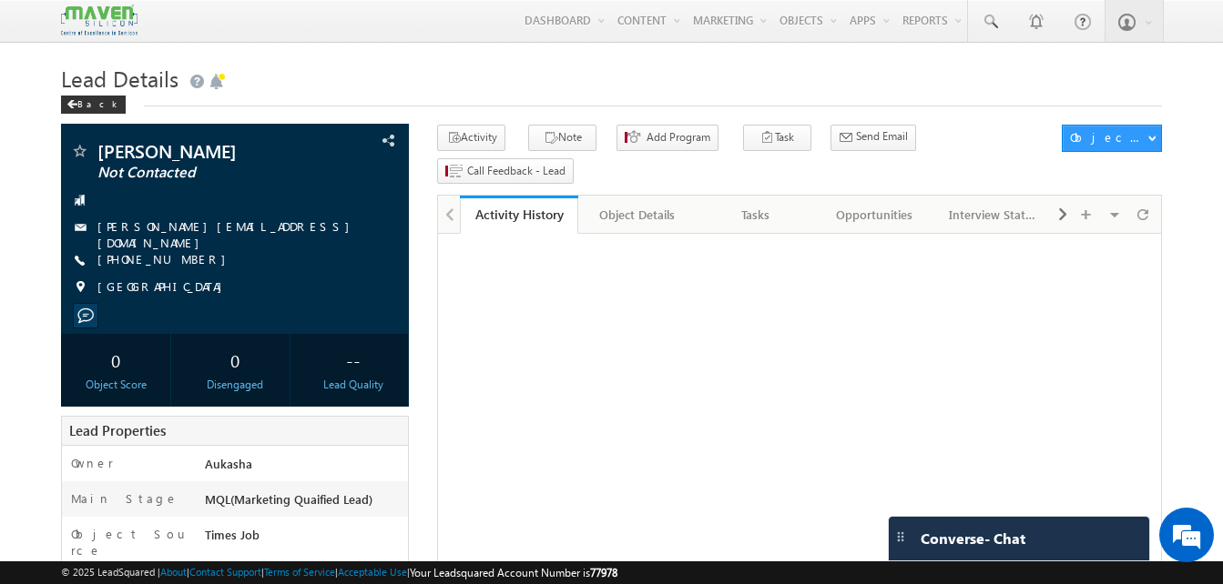
drag, startPoint x: 0, startPoint y: 0, endPoint x: 365, endPoint y: 46, distance: 367.8
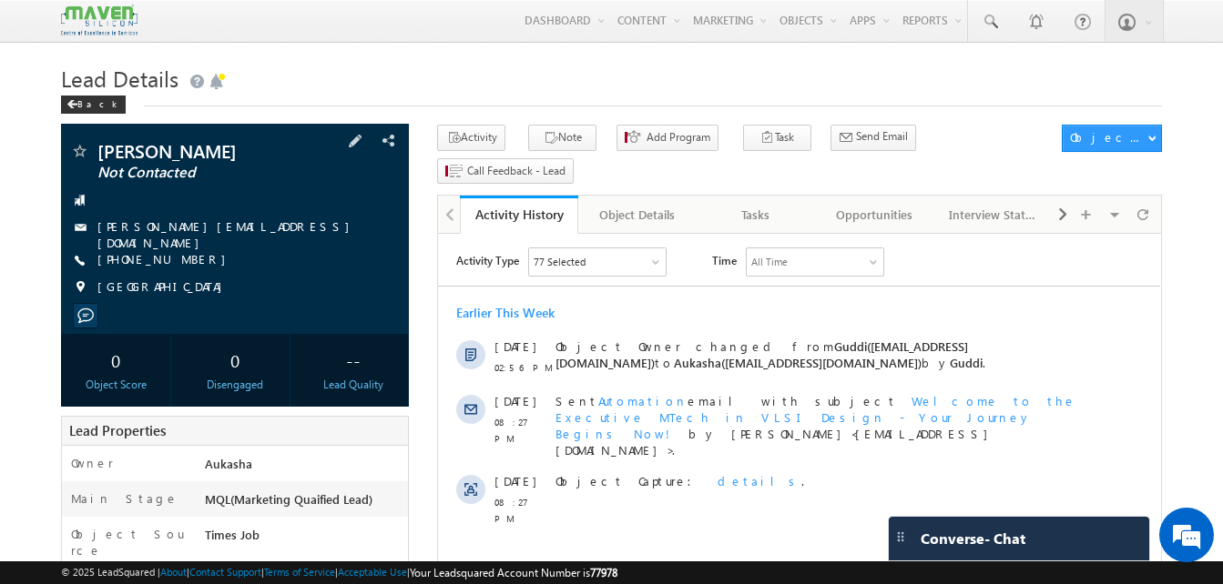
drag, startPoint x: 199, startPoint y: 253, endPoint x: 186, endPoint y: 252, distance: 13.7
click at [186, 252] on div "+91-9964339175" at bounding box center [235, 260] width 330 height 18
copy div "+91-9964339175"
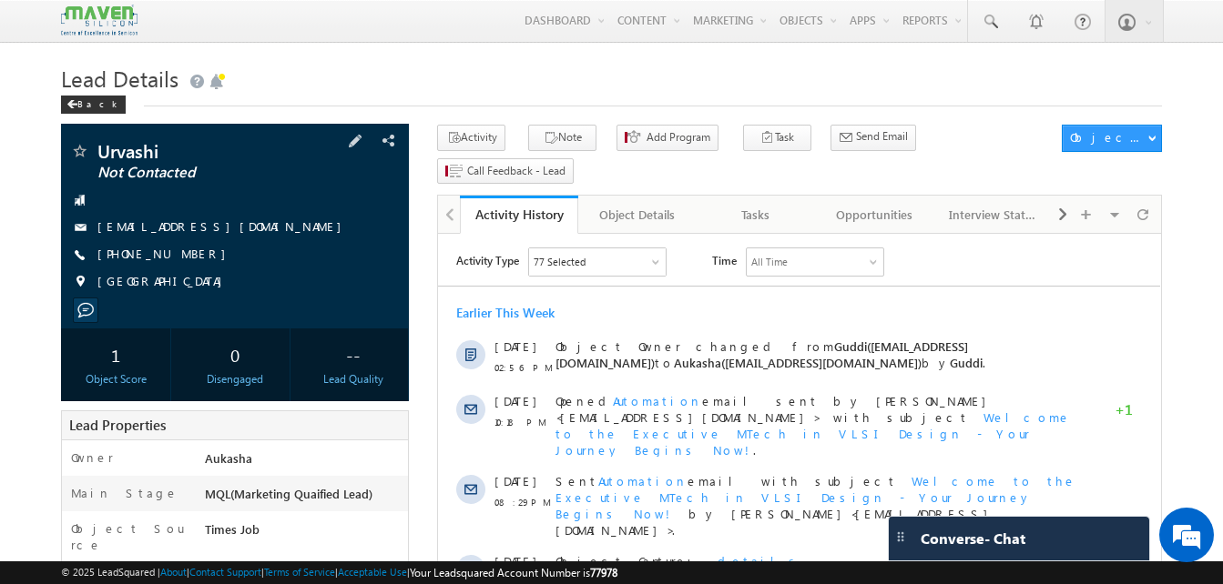
drag, startPoint x: 196, startPoint y: 260, endPoint x: 186, endPoint y: 254, distance: 11.9
click at [186, 254] on div "[PHONE_NUMBER]" at bounding box center [235, 255] width 330 height 18
copy div "+91-8147987527"
drag, startPoint x: 162, startPoint y: 151, endPoint x: 96, endPoint y: 142, distance: 67.1
click at [96, 142] on div "Urvashi Not Contacted urvashimota07@gmail.com India" at bounding box center [235, 226] width 348 height 205
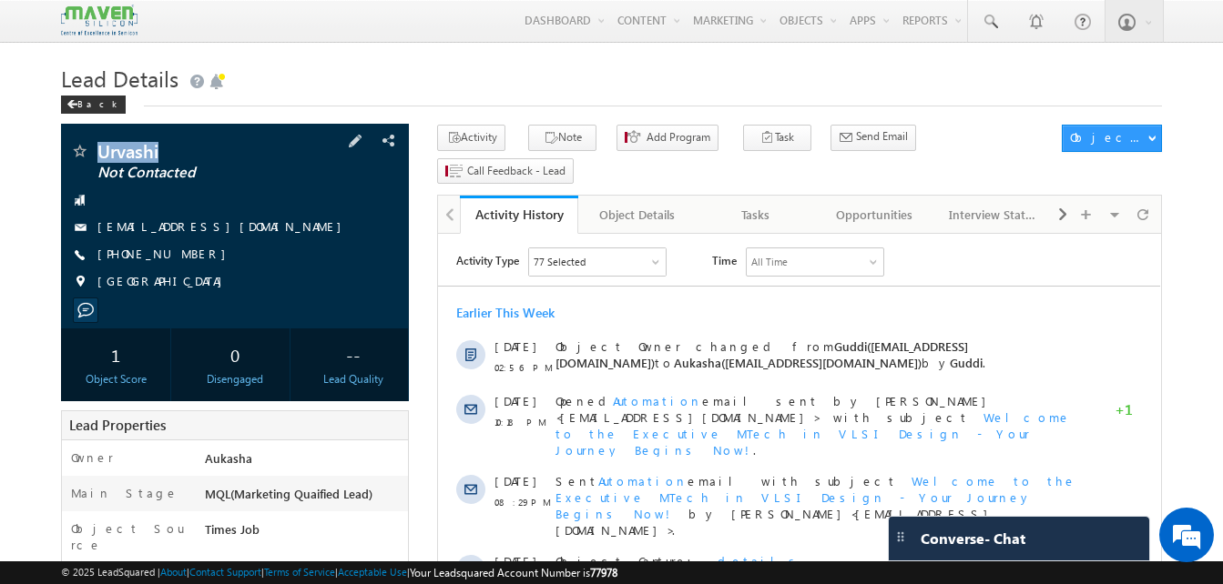
copy div "Urvashi"
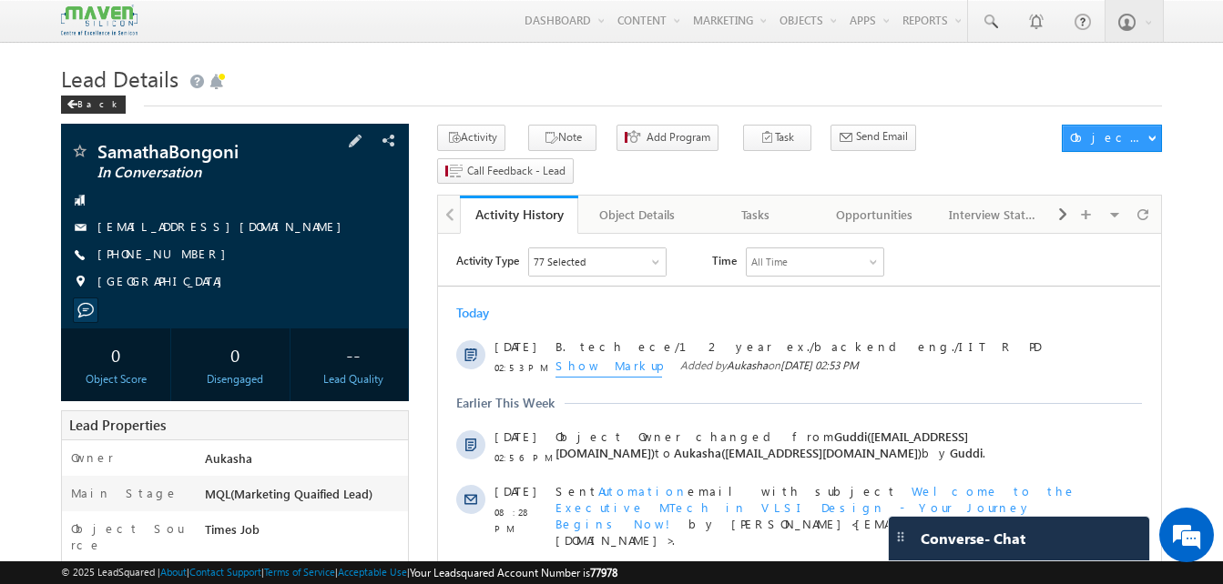
click at [186, 255] on div "+91-7259751886" at bounding box center [235, 255] width 330 height 18
copy div "+91-7259751886"
click at [241, 148] on div "SamathaBongoni In Conversation b.samatha87@gmail.com India" at bounding box center [235, 226] width 348 height 205
copy div "SamathaBongoni"
click at [996, 40] on link at bounding box center [990, 21] width 44 height 42
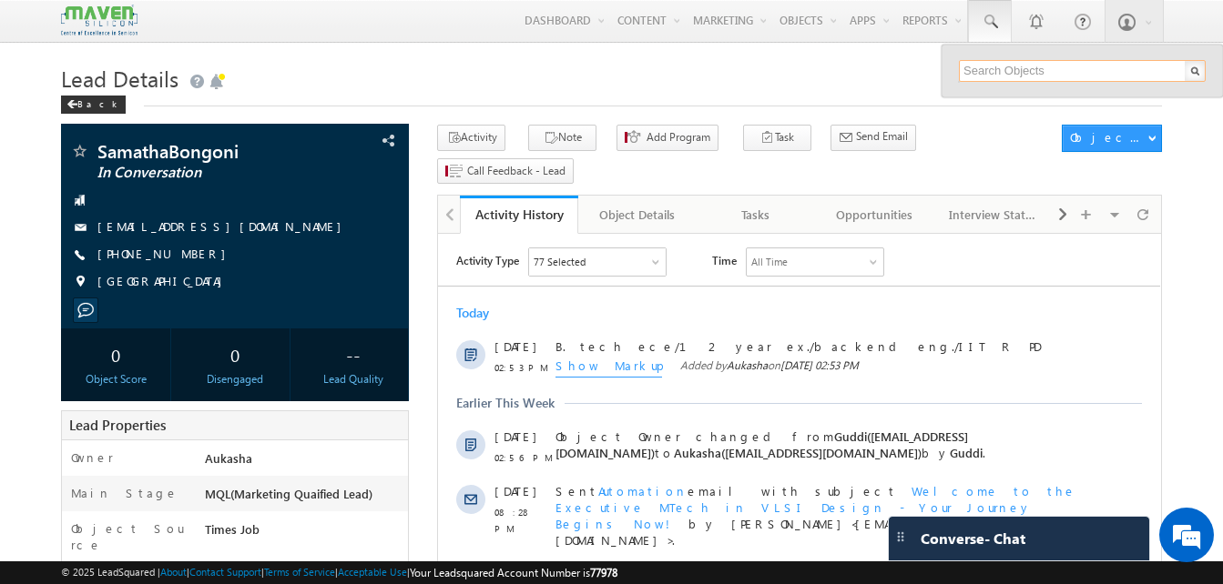
click at [1007, 71] on input "text" at bounding box center [1082, 71] width 247 height 22
paste input "8217799744"
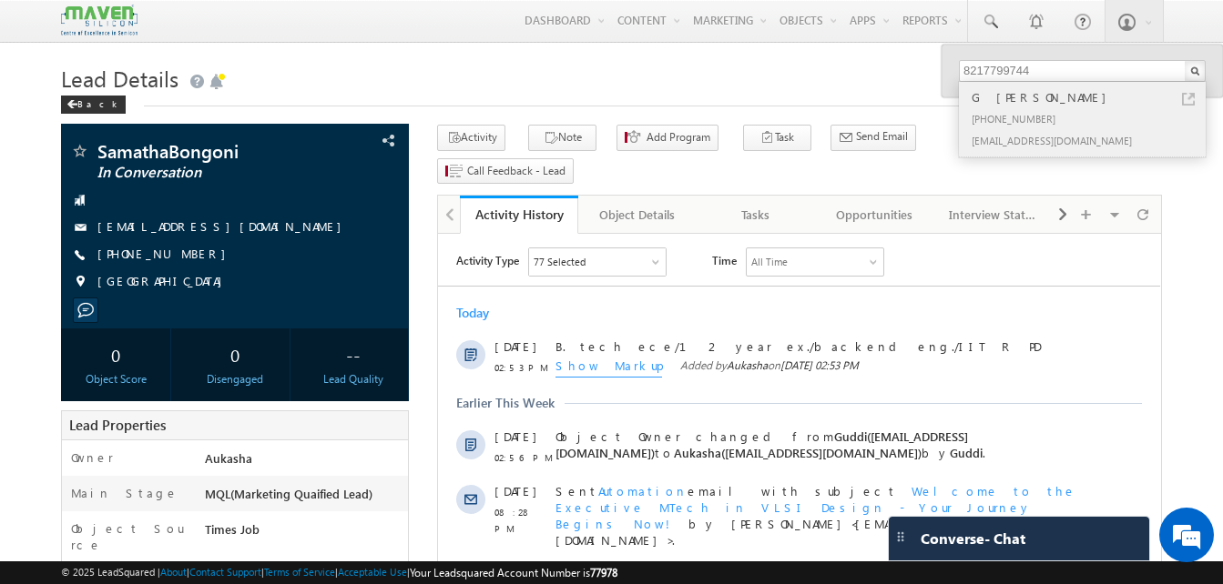
click at [1184, 100] on link at bounding box center [1188, 99] width 13 height 13
click at [1023, 65] on input "8217799744" at bounding box center [1082, 71] width 247 height 22
paste input "074187803"
type input "8074187803"
click at [1187, 99] on link at bounding box center [1188, 99] width 13 height 13
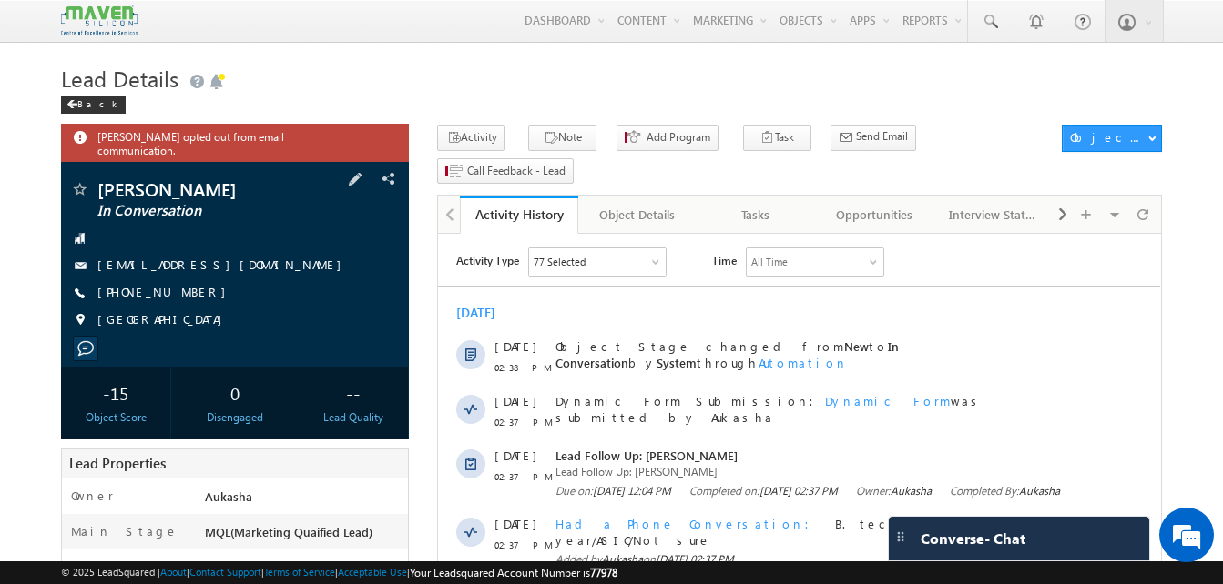
click at [186, 286] on div "[PHONE_NUMBER]" at bounding box center [235, 293] width 330 height 18
copy div "[PHONE_NUMBER]"
click at [1003, 27] on link at bounding box center [990, 21] width 44 height 42
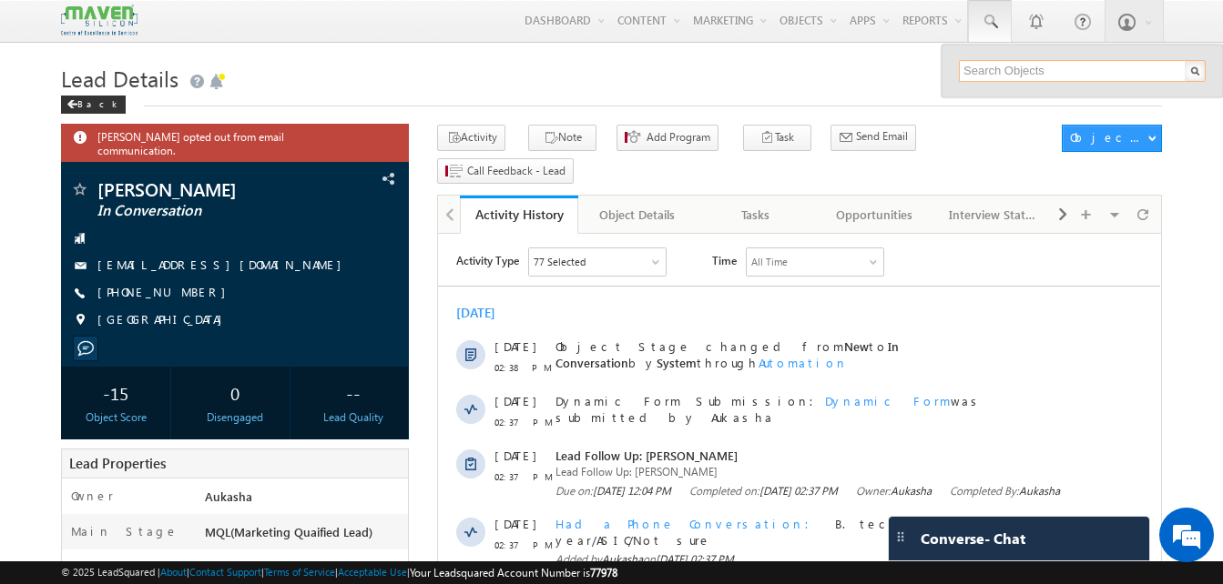
click at [1014, 71] on input "text" at bounding box center [1082, 71] width 247 height 22
paste input "7075068165"
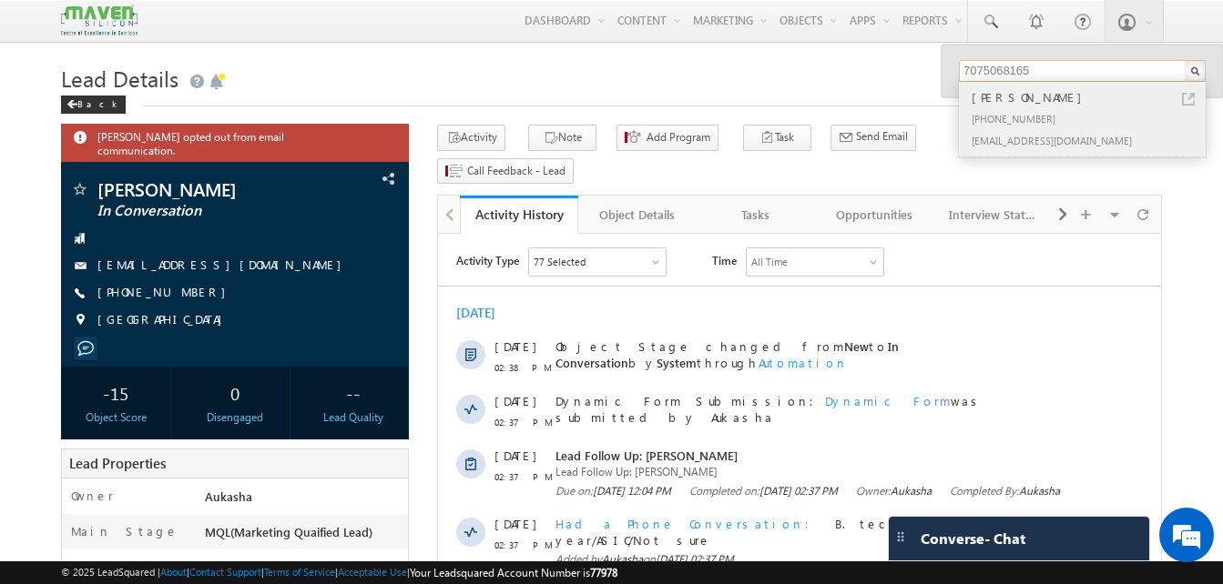
type input "7075068165"
click at [1188, 100] on link at bounding box center [1188, 99] width 13 height 13
